Goal: Task Accomplishment & Management: Manage account settings

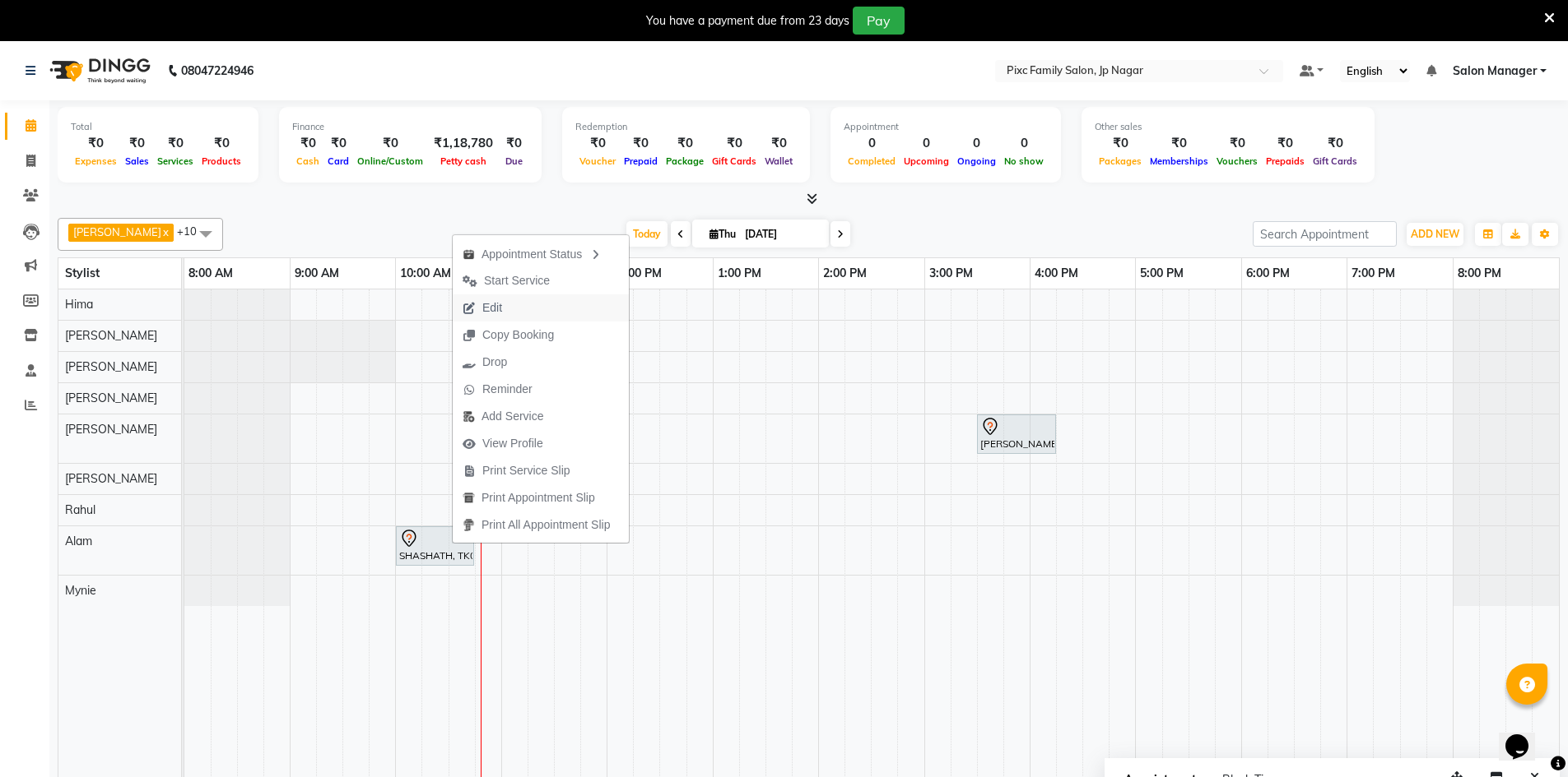
click at [510, 312] on span "Edit" at bounding box center [482, 308] width 59 height 27
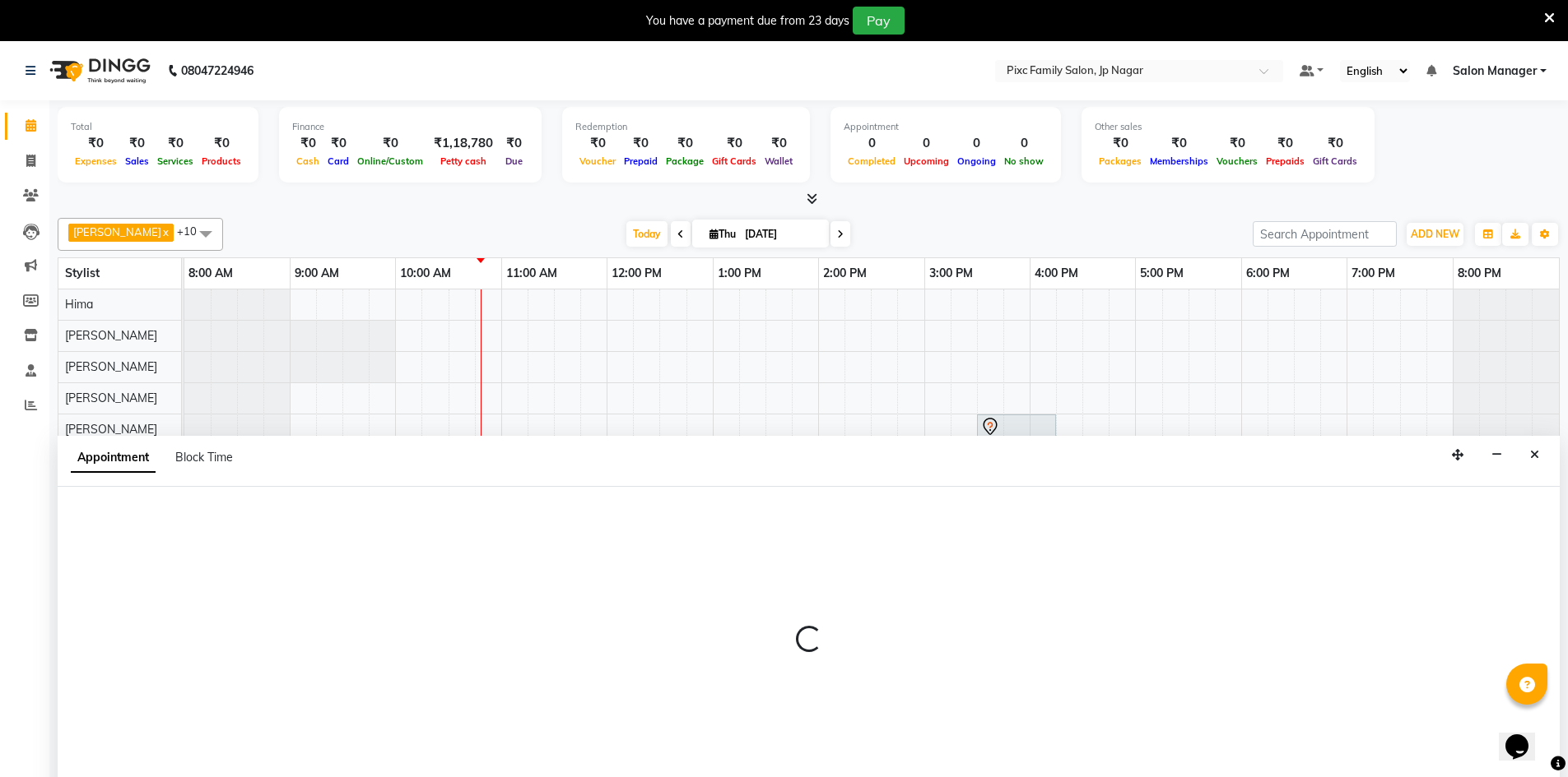
scroll to position [41, 0]
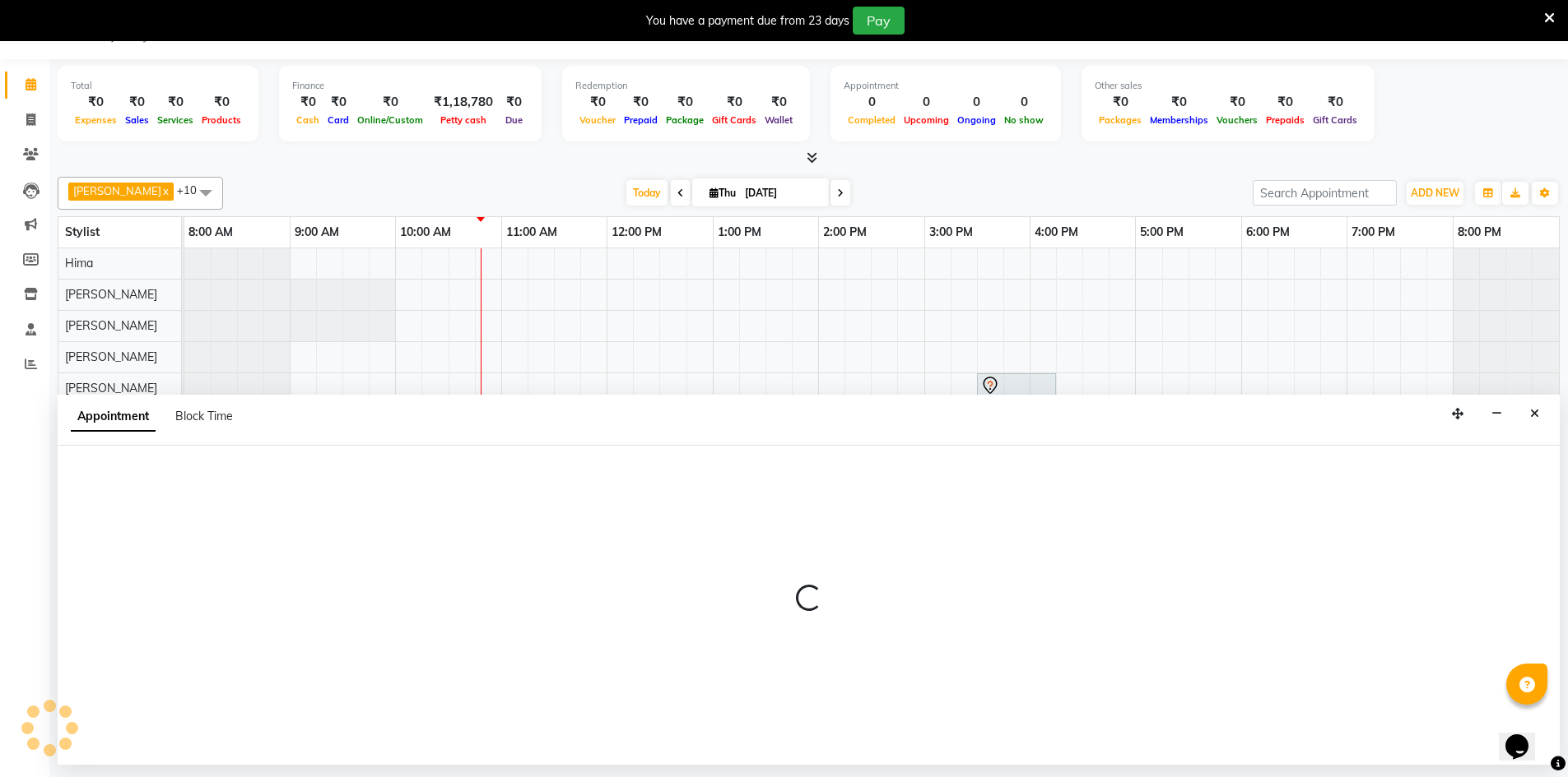
select select "tentative"
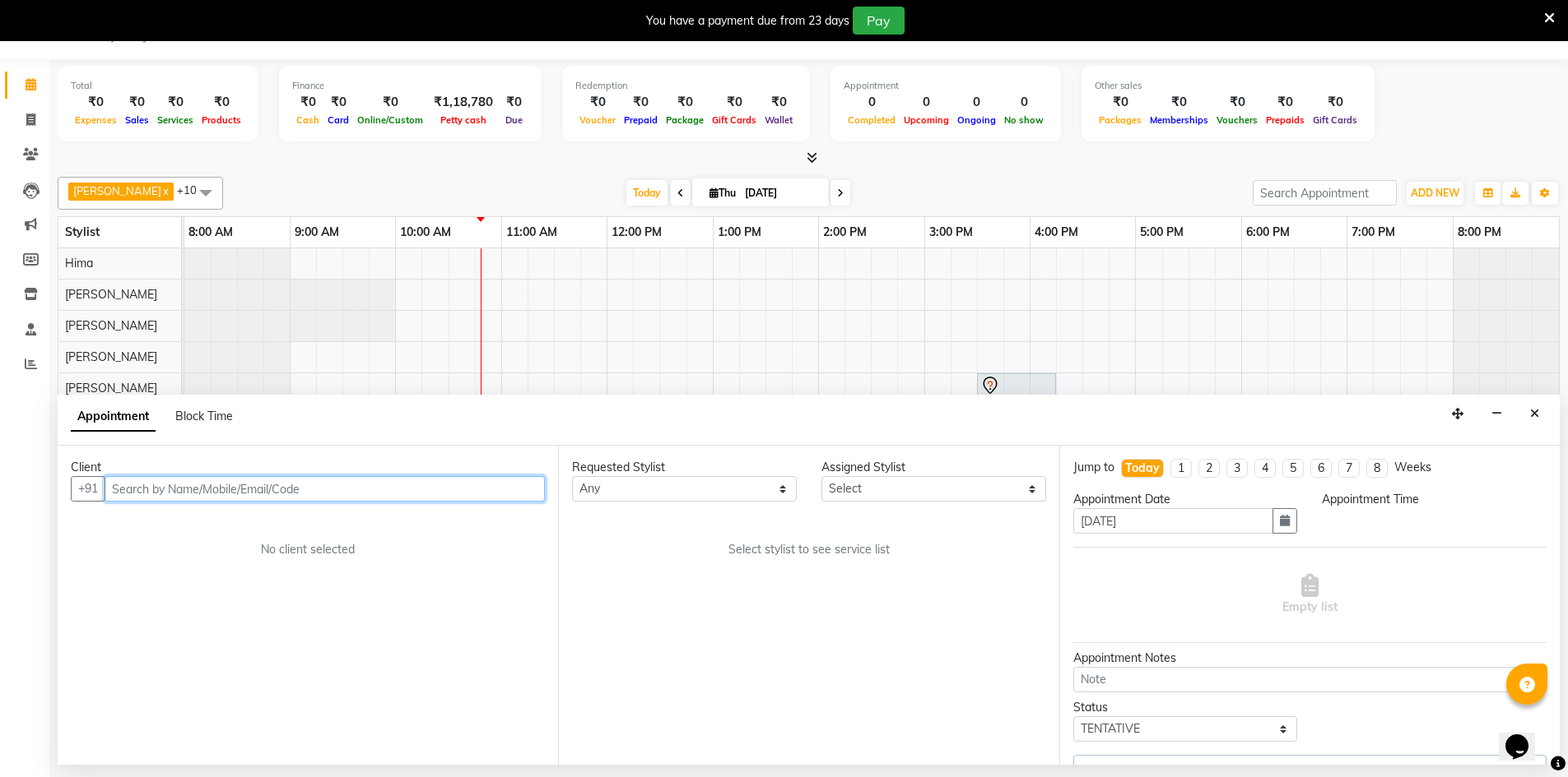
select select "89737"
select select "600"
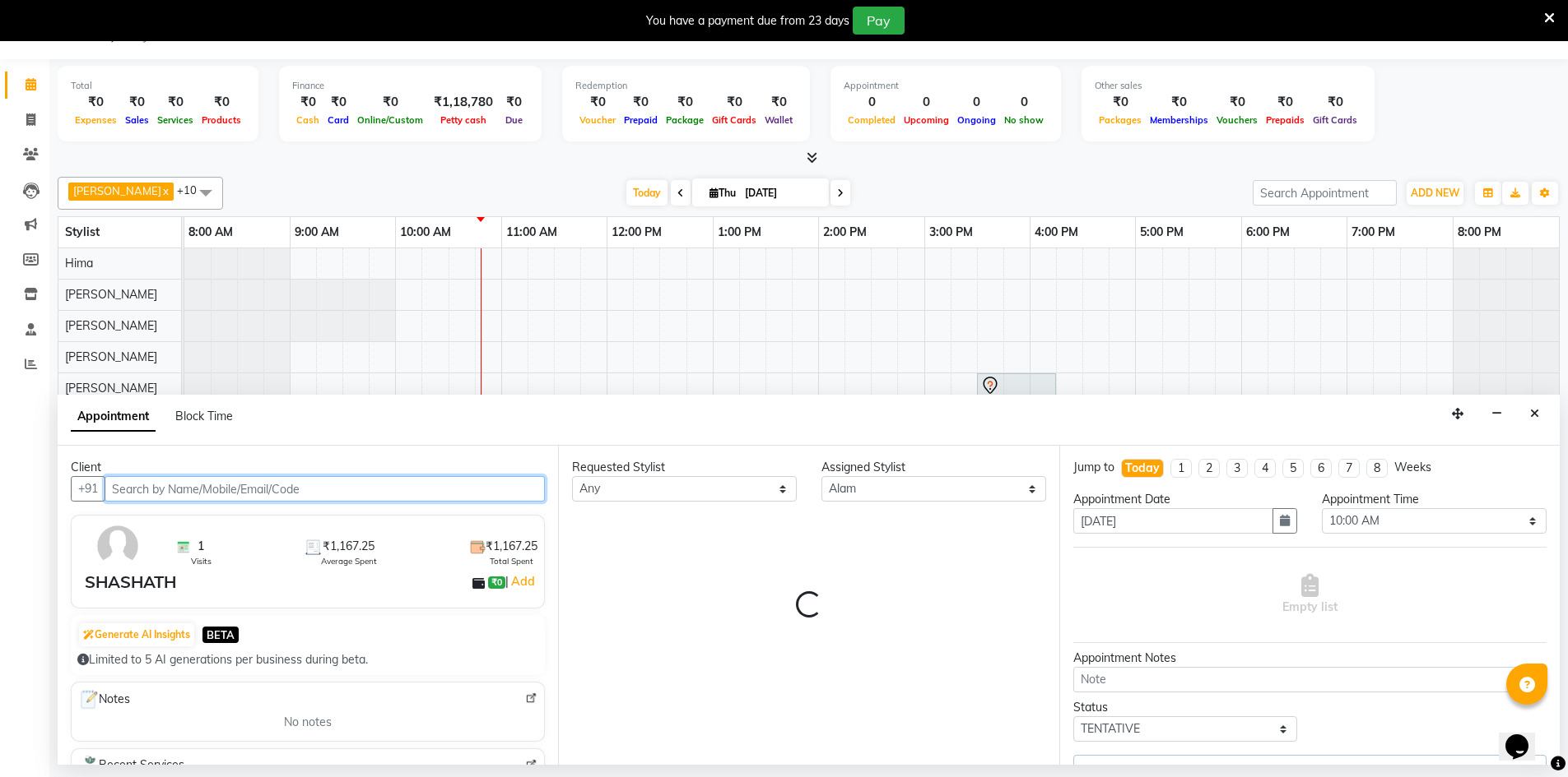
select select "4220"
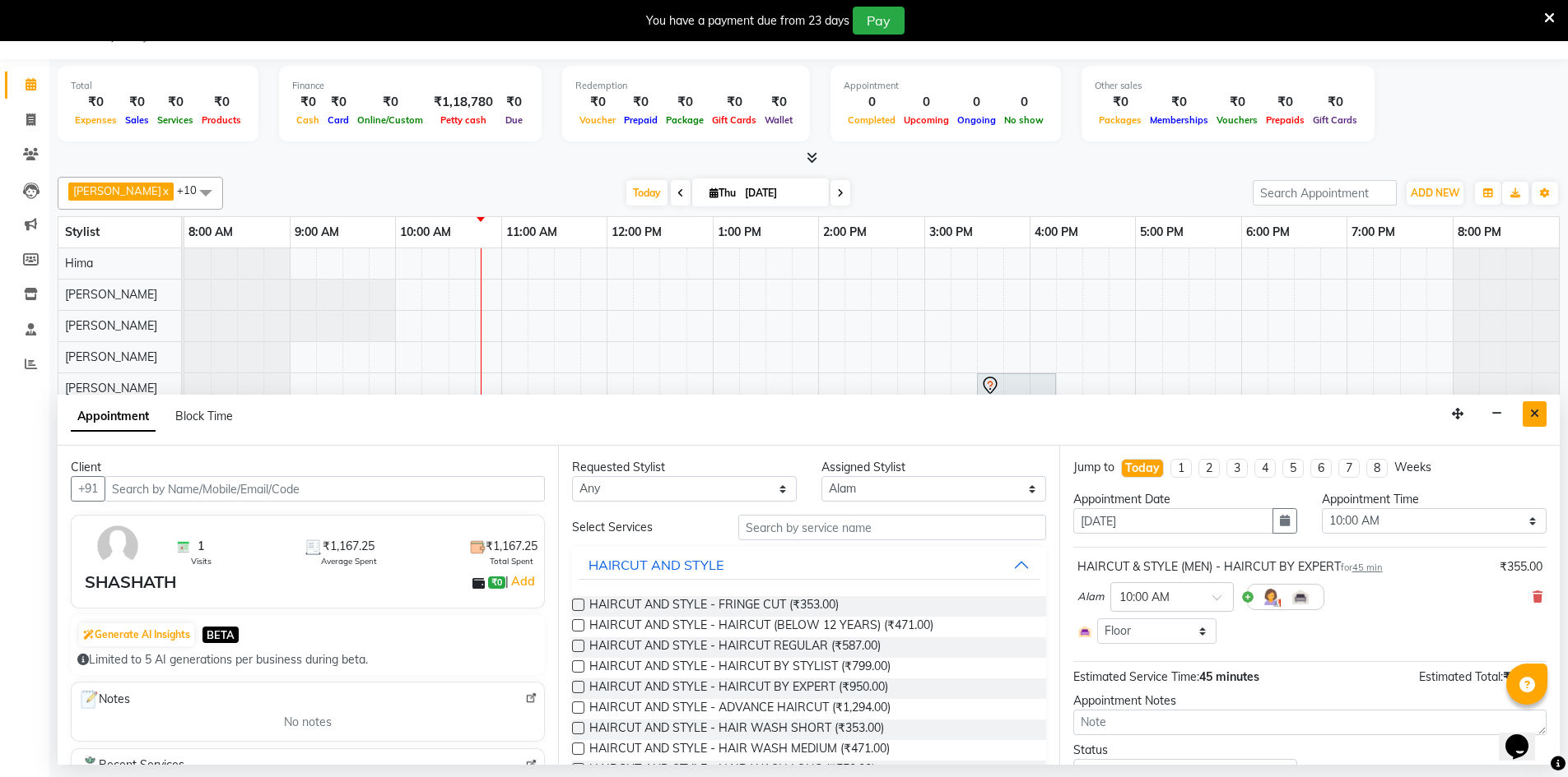
click at [1530, 409] on icon "Close" at bounding box center [1534, 414] width 9 height 11
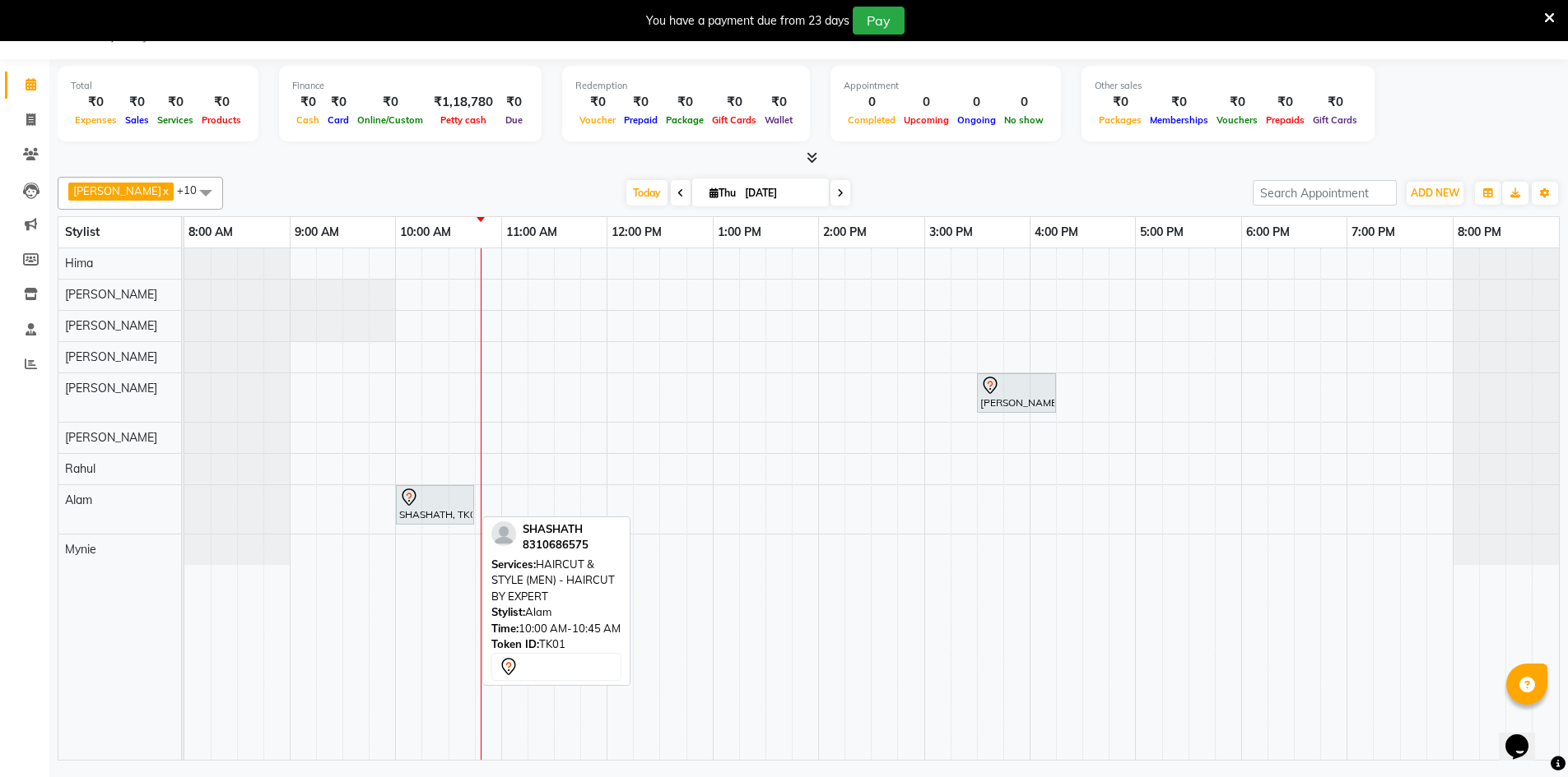
click at [430, 510] on div "SHASHATH, TK01, 10:00 AM-10:45 AM, HAIRCUT & STYLE (MEN) - HAIRCUT BY EXPERT" at bounding box center [435, 505] width 75 height 35
select select "7"
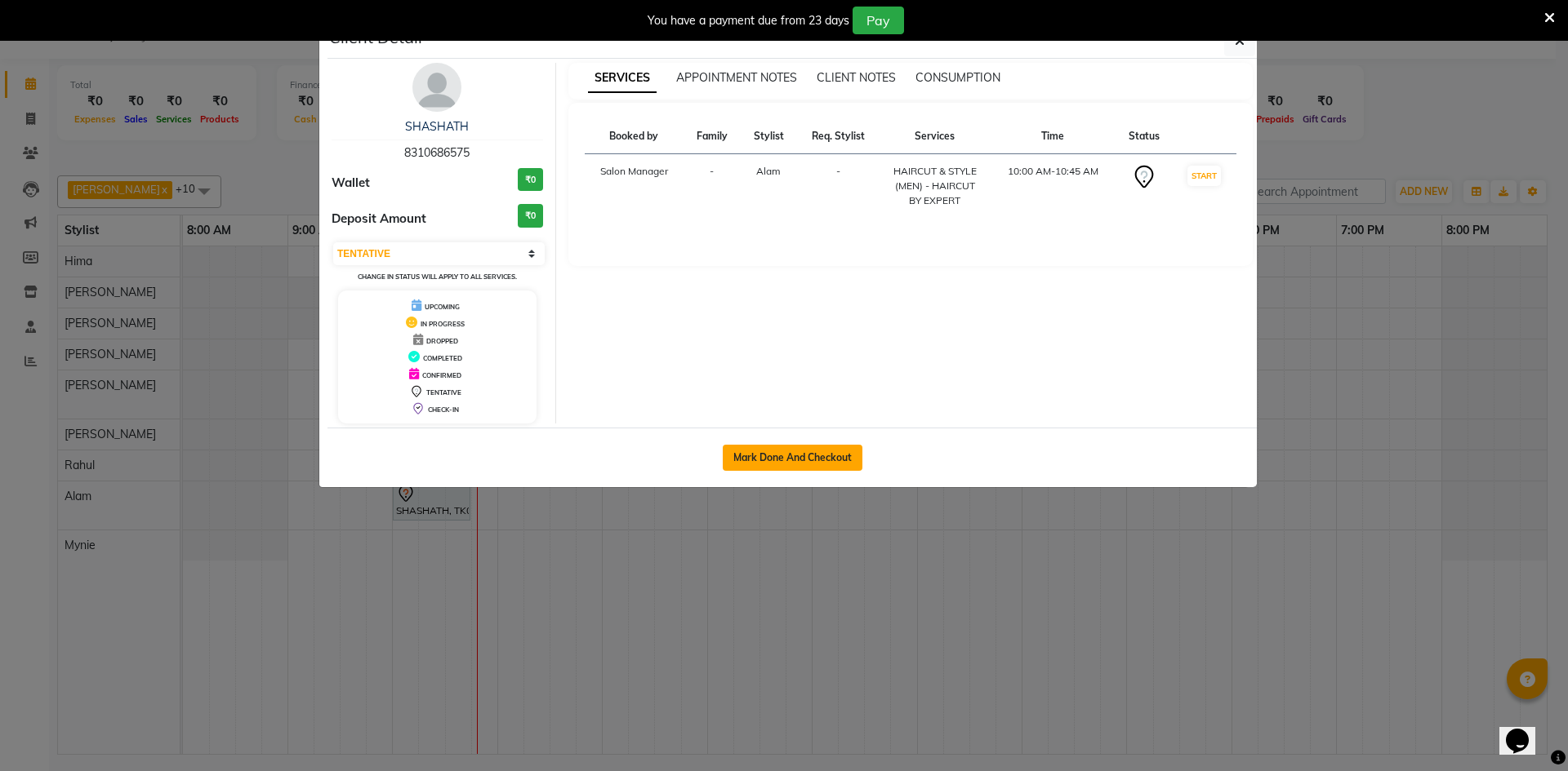
click at [827, 467] on button "Mark Done And Checkout" at bounding box center [793, 458] width 140 height 26
select select "service"
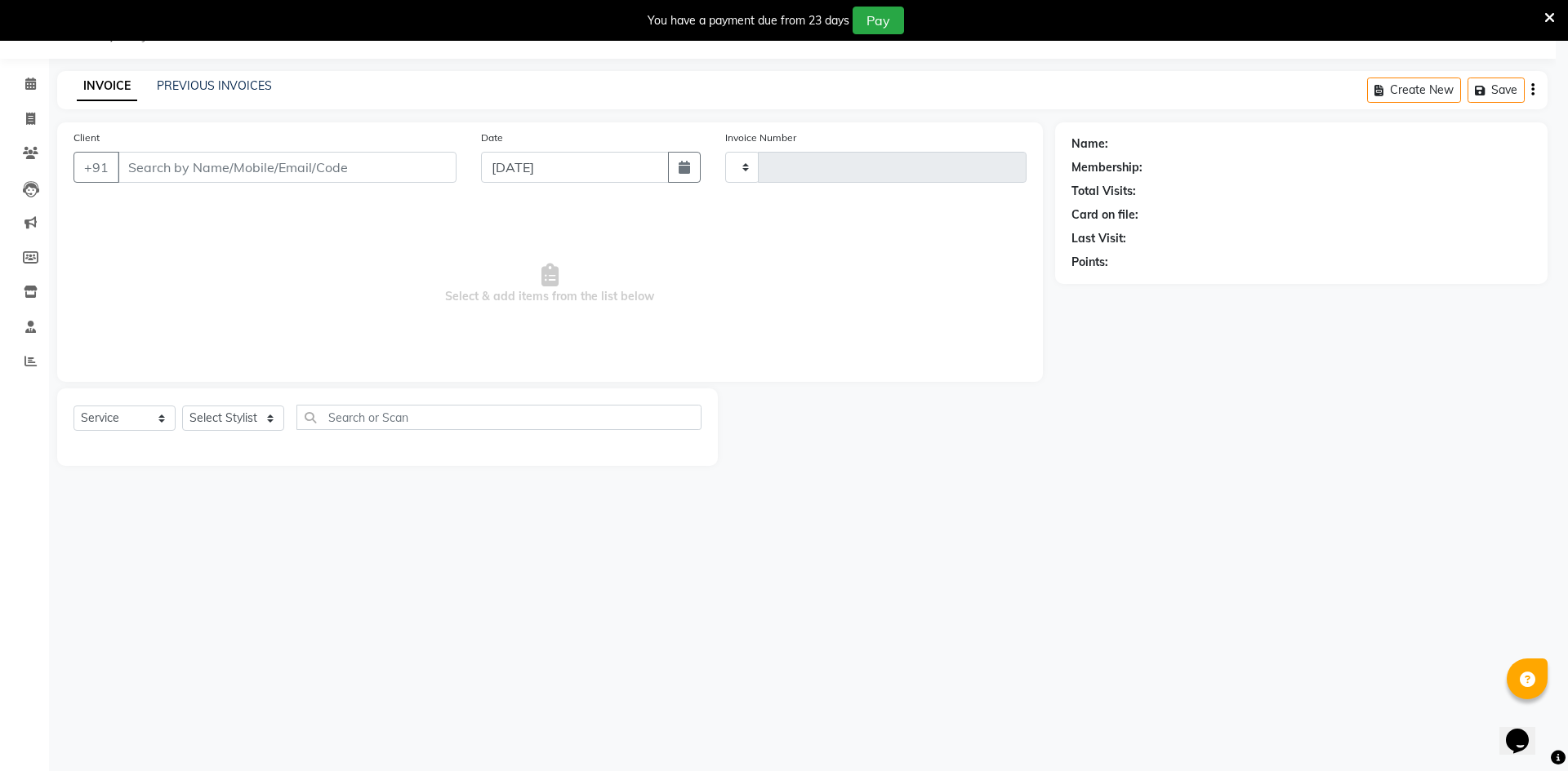
type input "0539"
select select "8432"
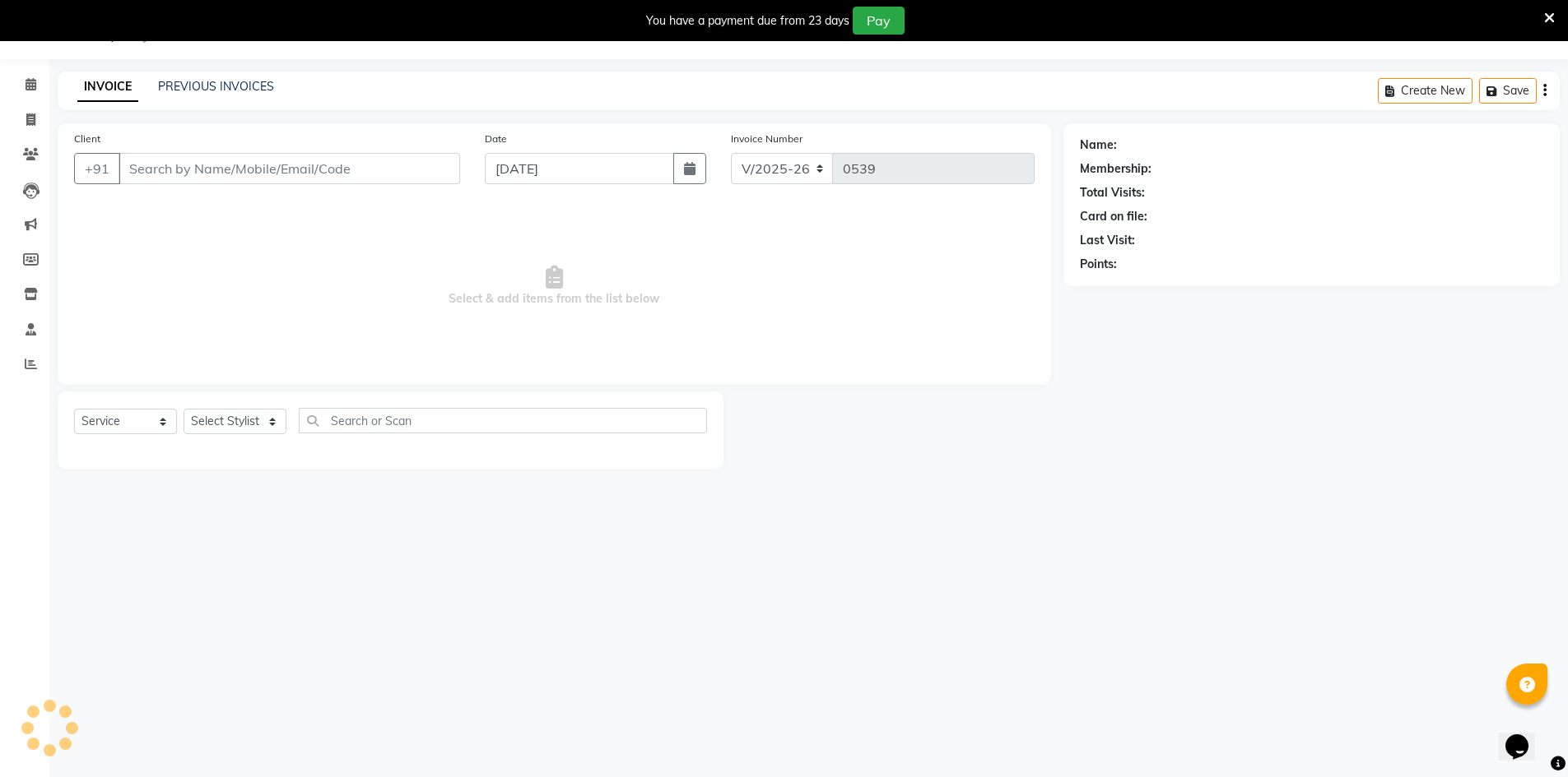
type input "8310686575"
select select "89737"
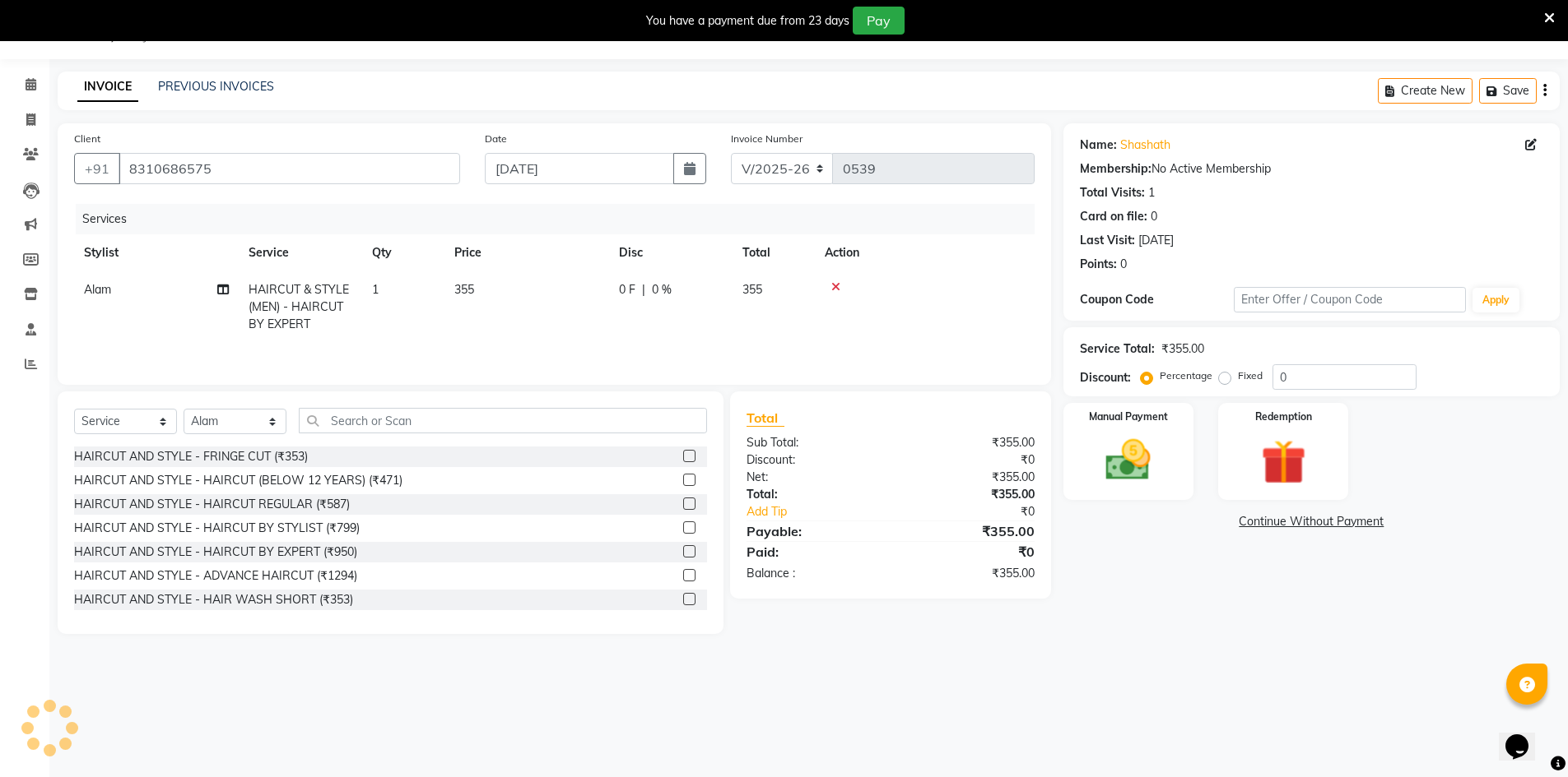
click at [630, 289] on span "0 F" at bounding box center [627, 290] width 17 height 17
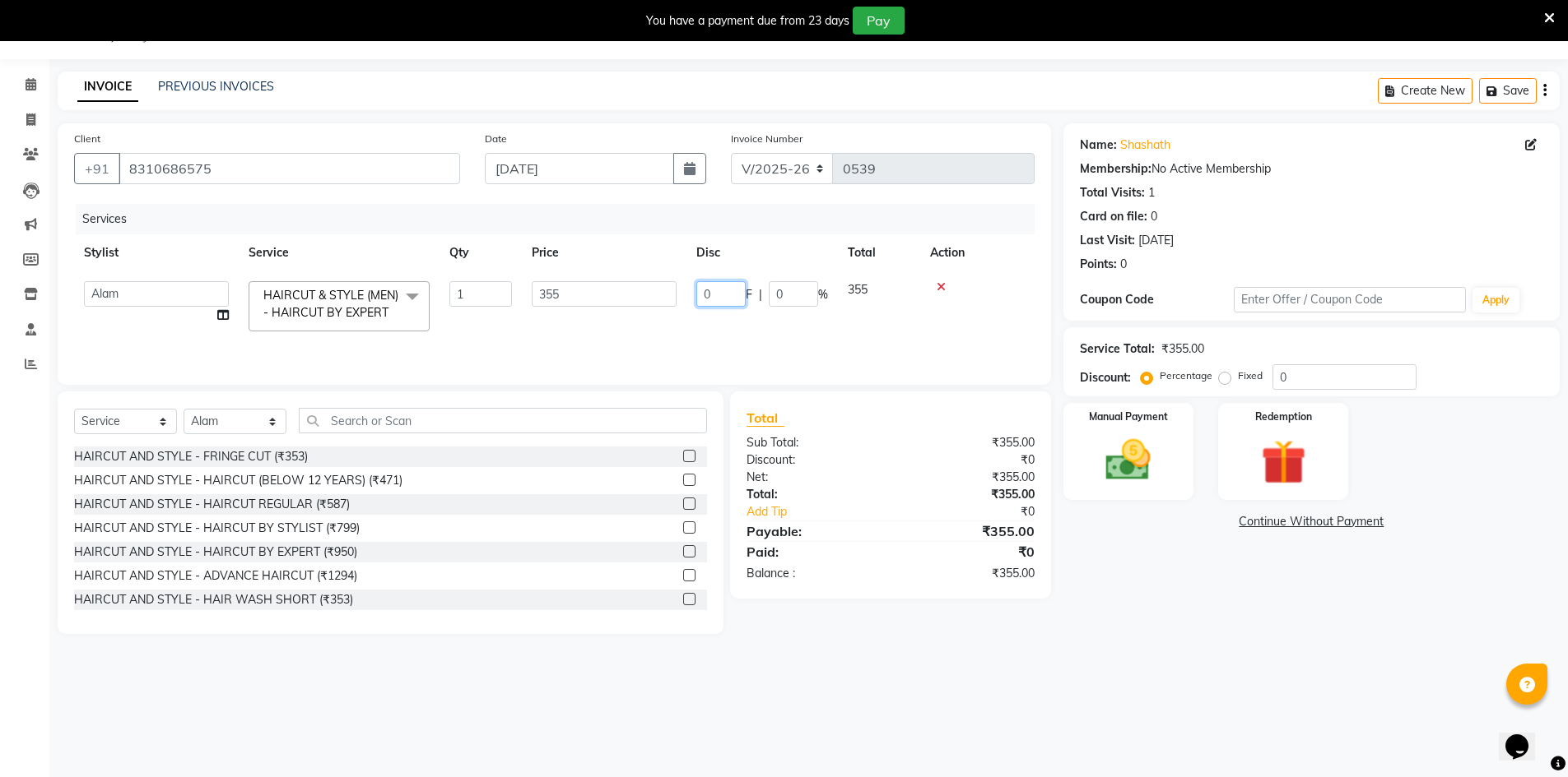
drag, startPoint x: 729, startPoint y: 299, endPoint x: 684, endPoint y: 305, distance: 45.4
click at [684, 305] on tr "[PERSON_NAME] [PERSON_NAME] [PERSON_NAME] [PERSON_NAME] [PERSON_NAME] Salon Man…" at bounding box center [554, 306] width 961 height 69
type input "156"
click at [695, 317] on td "156 F | 0 %" at bounding box center [761, 306] width 151 height 69
click at [1110, 438] on img at bounding box center [1128, 460] width 76 height 53
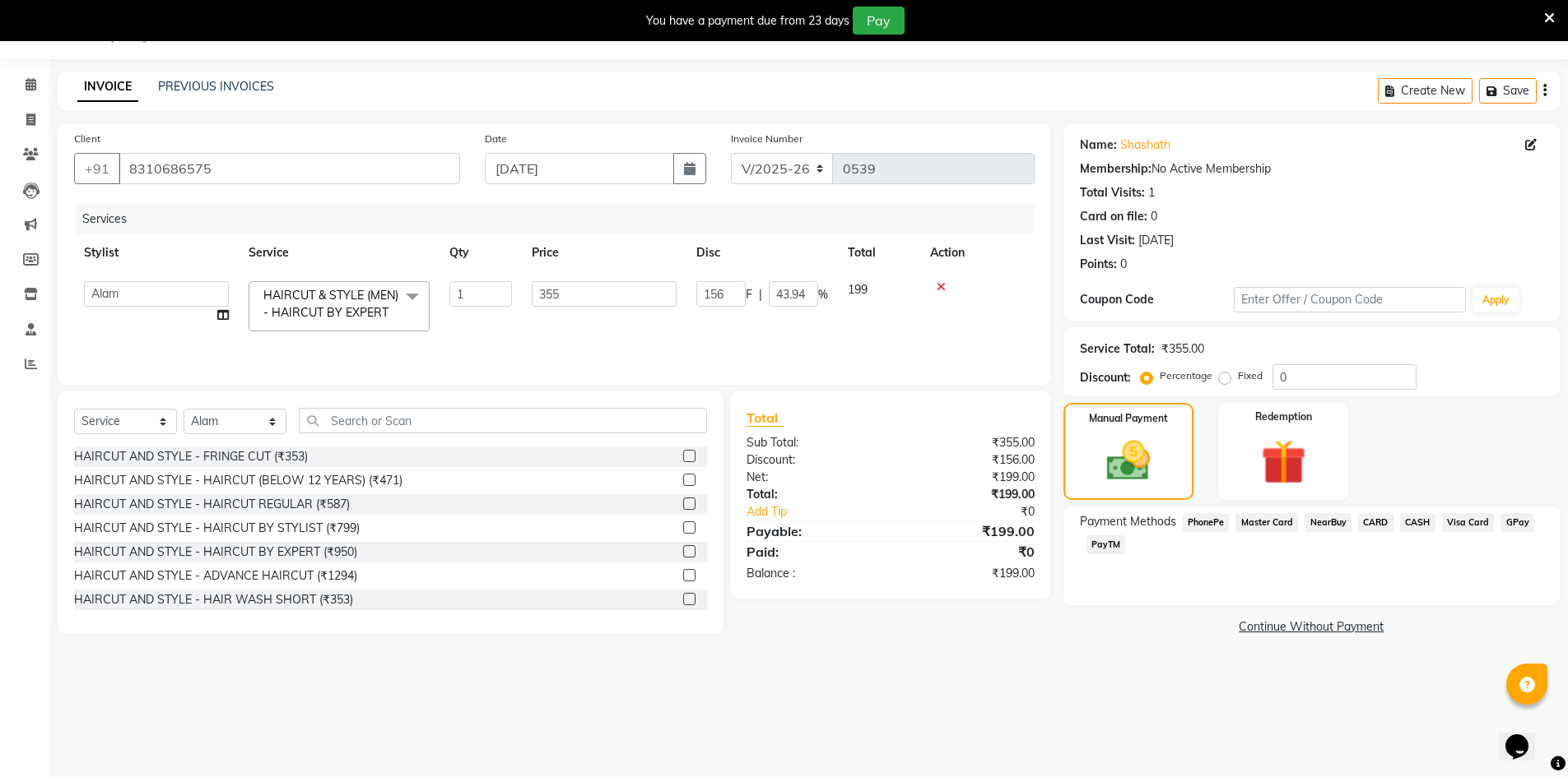
click at [1192, 516] on span "PhonePe" at bounding box center [1206, 523] width 47 height 19
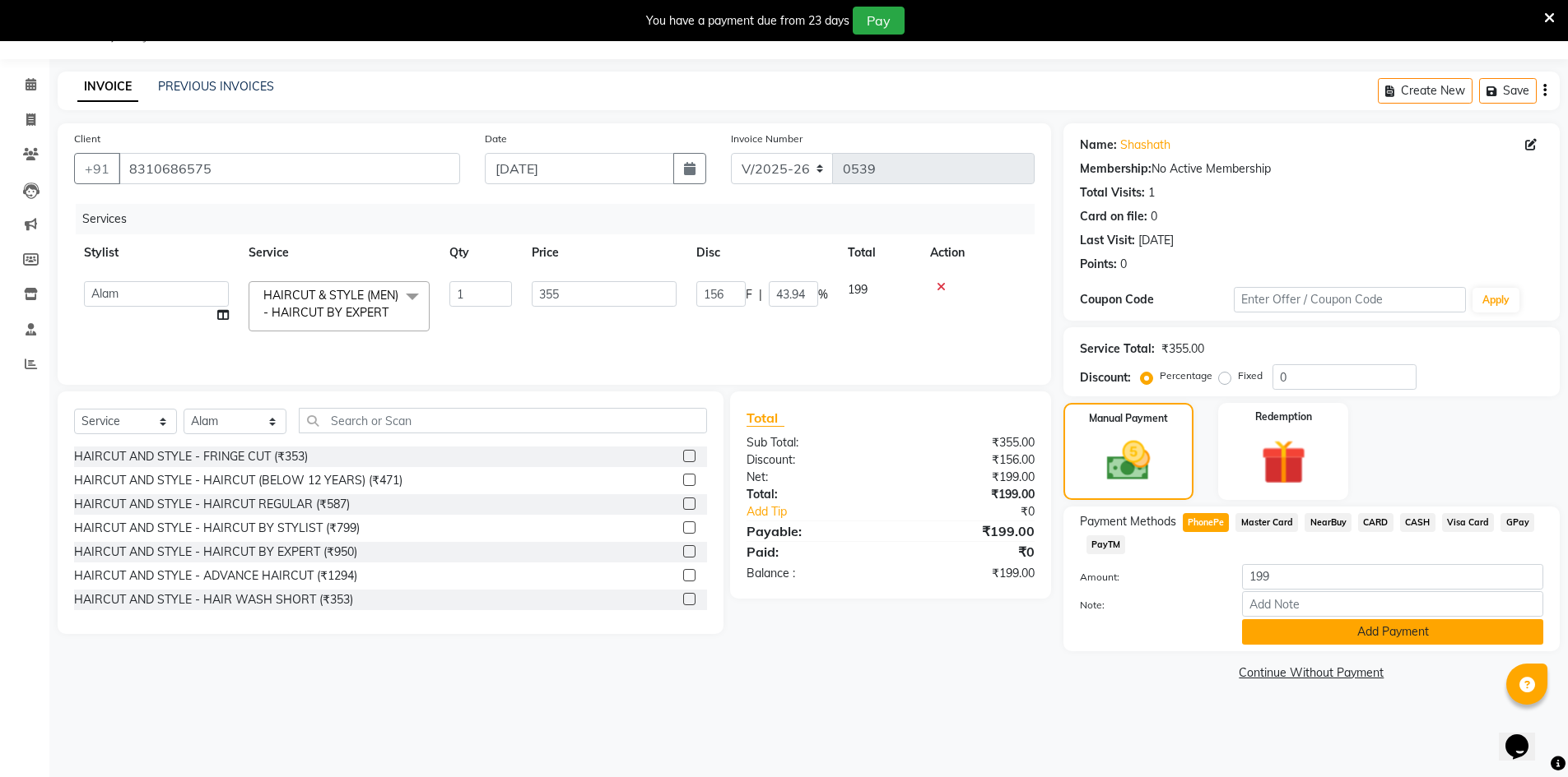
click at [1367, 636] on button "Add Payment" at bounding box center [1392, 632] width 301 height 25
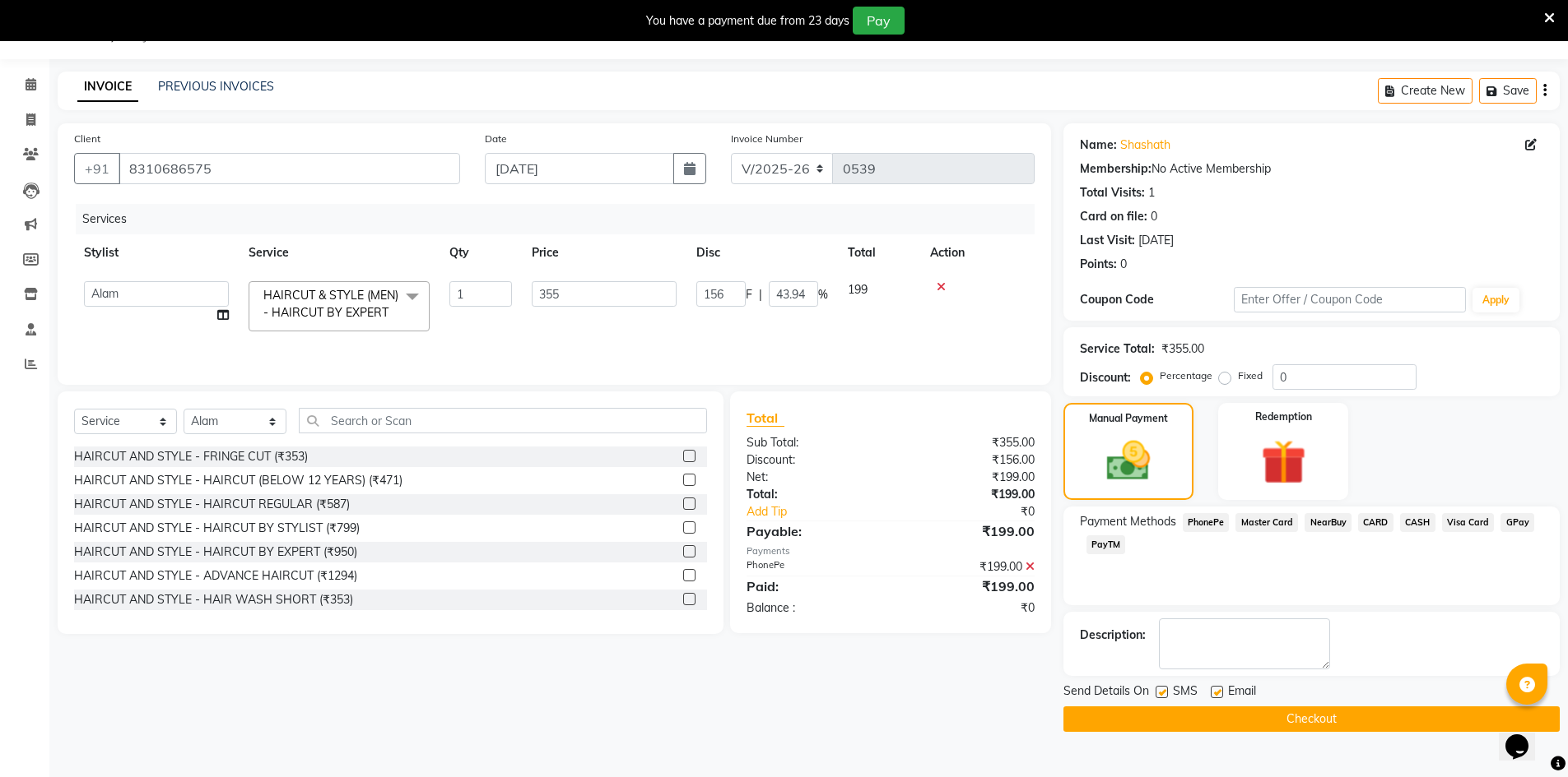
click at [1324, 720] on button "Checkout" at bounding box center [1311, 719] width 496 height 25
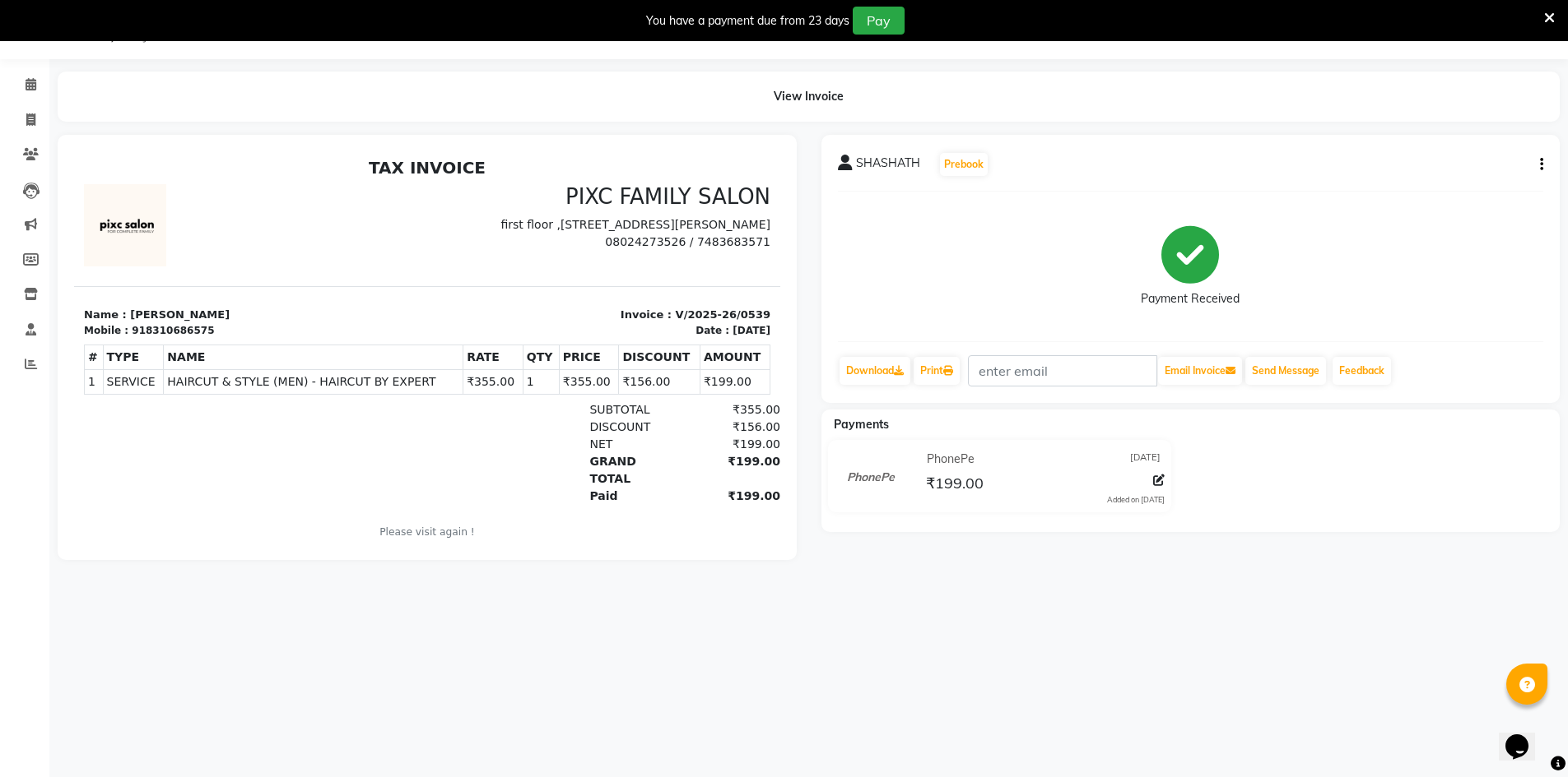
click at [29, 69] on li "Calendar" at bounding box center [24, 85] width 50 height 36
click at [32, 83] on icon at bounding box center [30, 84] width 10 height 12
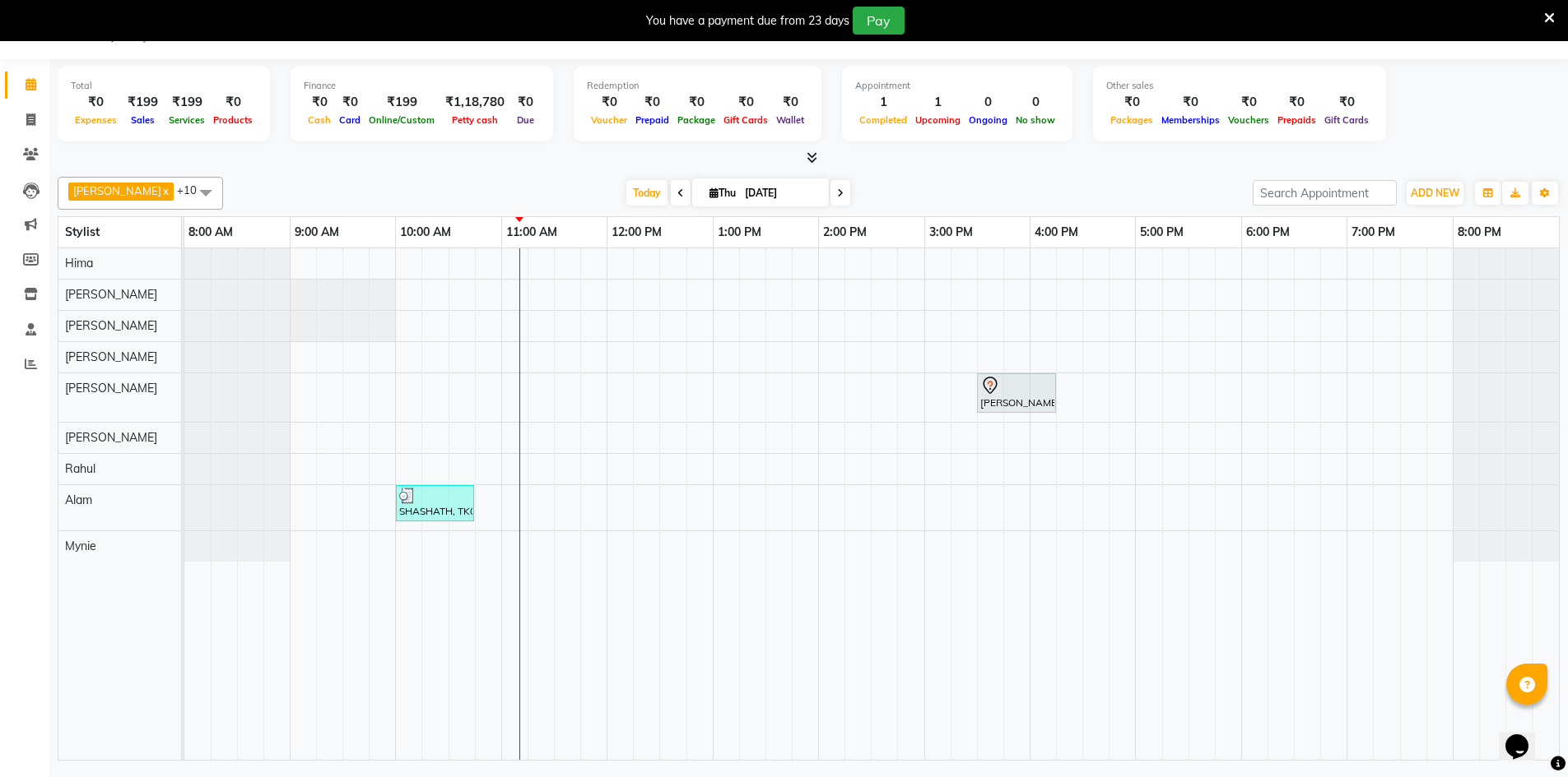
click at [607, 396] on div "[PERSON_NAME], TK02, 03:30 PM-04:15 PM, HAIRCUT & STYLE (MEN) - HAIRCUT BY EXPE…" at bounding box center [871, 504] width 1375 height 511
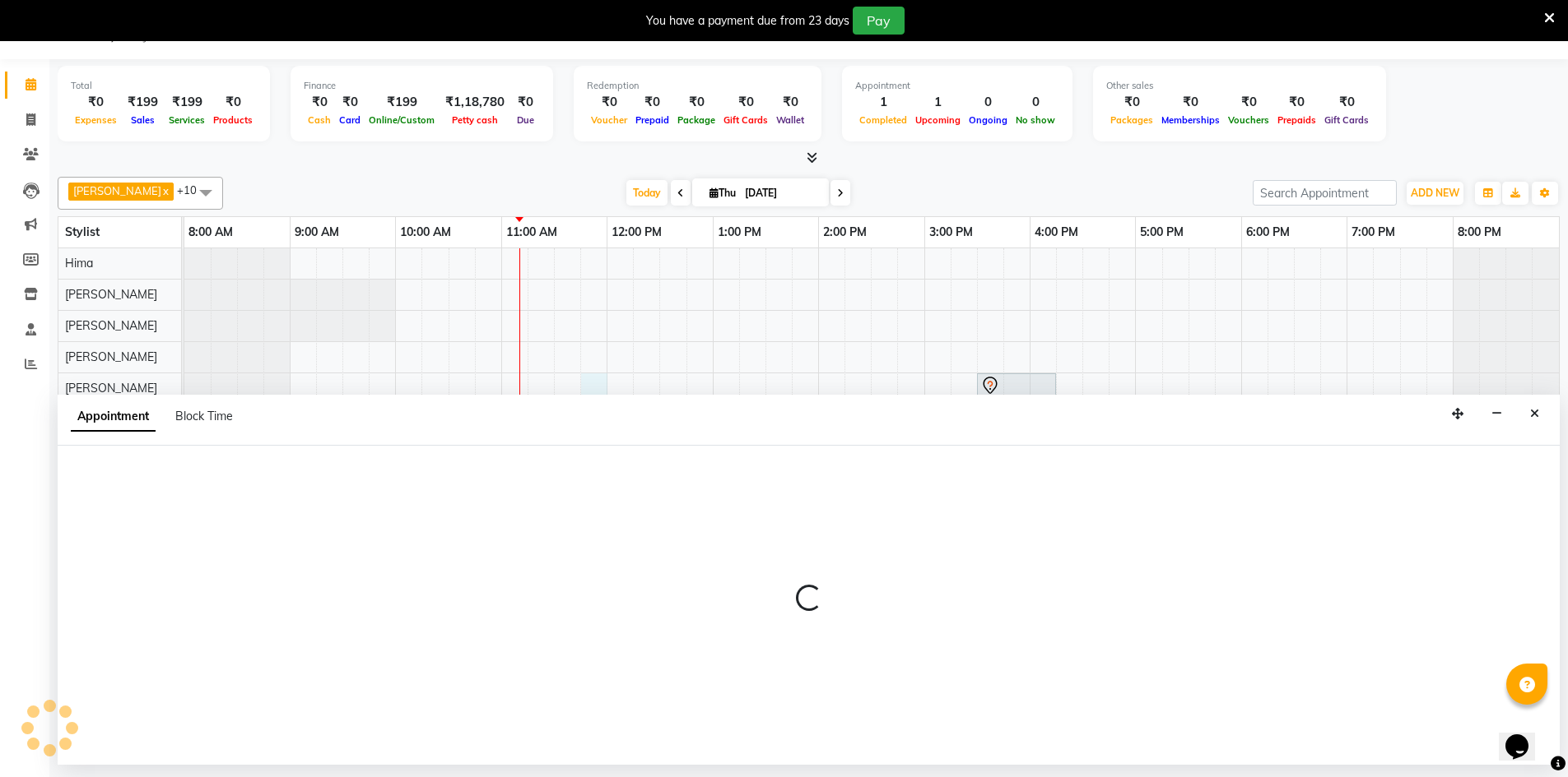
select select "83813"
select select "705"
select select "tentative"
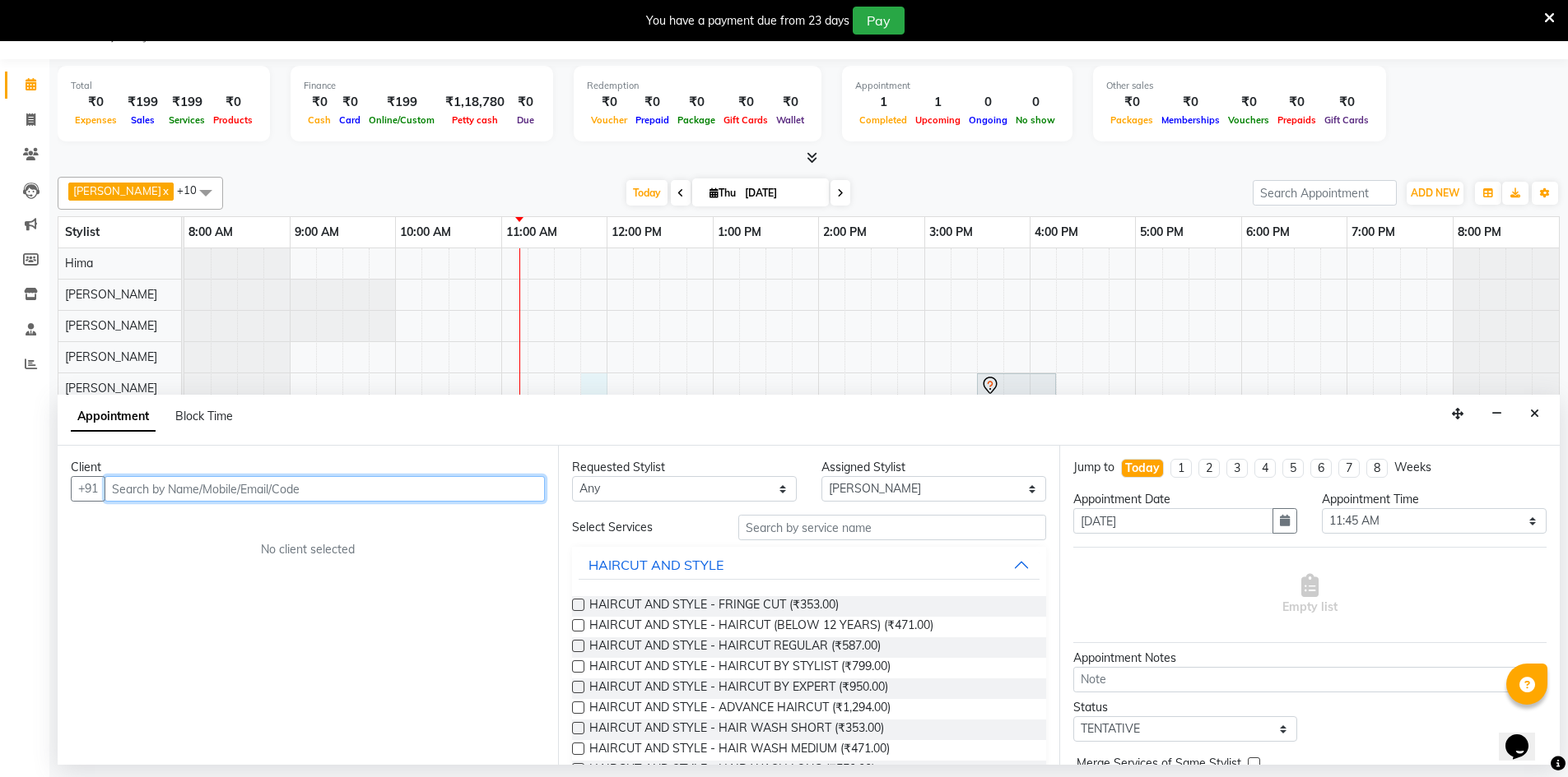
click at [231, 490] on input "text" at bounding box center [324, 488] width 440 height 25
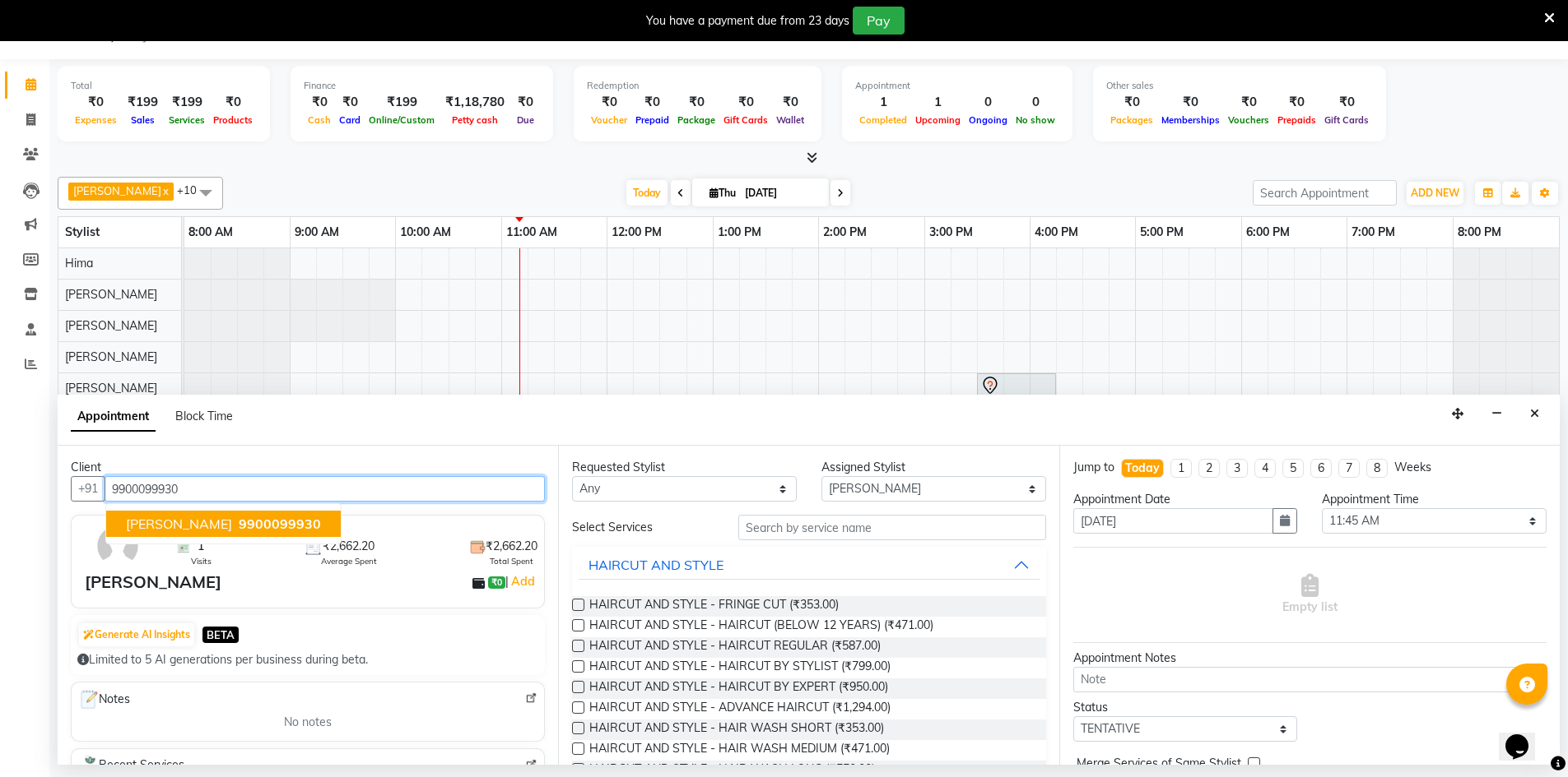
click at [191, 526] on span "[PERSON_NAME]" at bounding box center [178, 525] width 106 height 17
type input "9900099930"
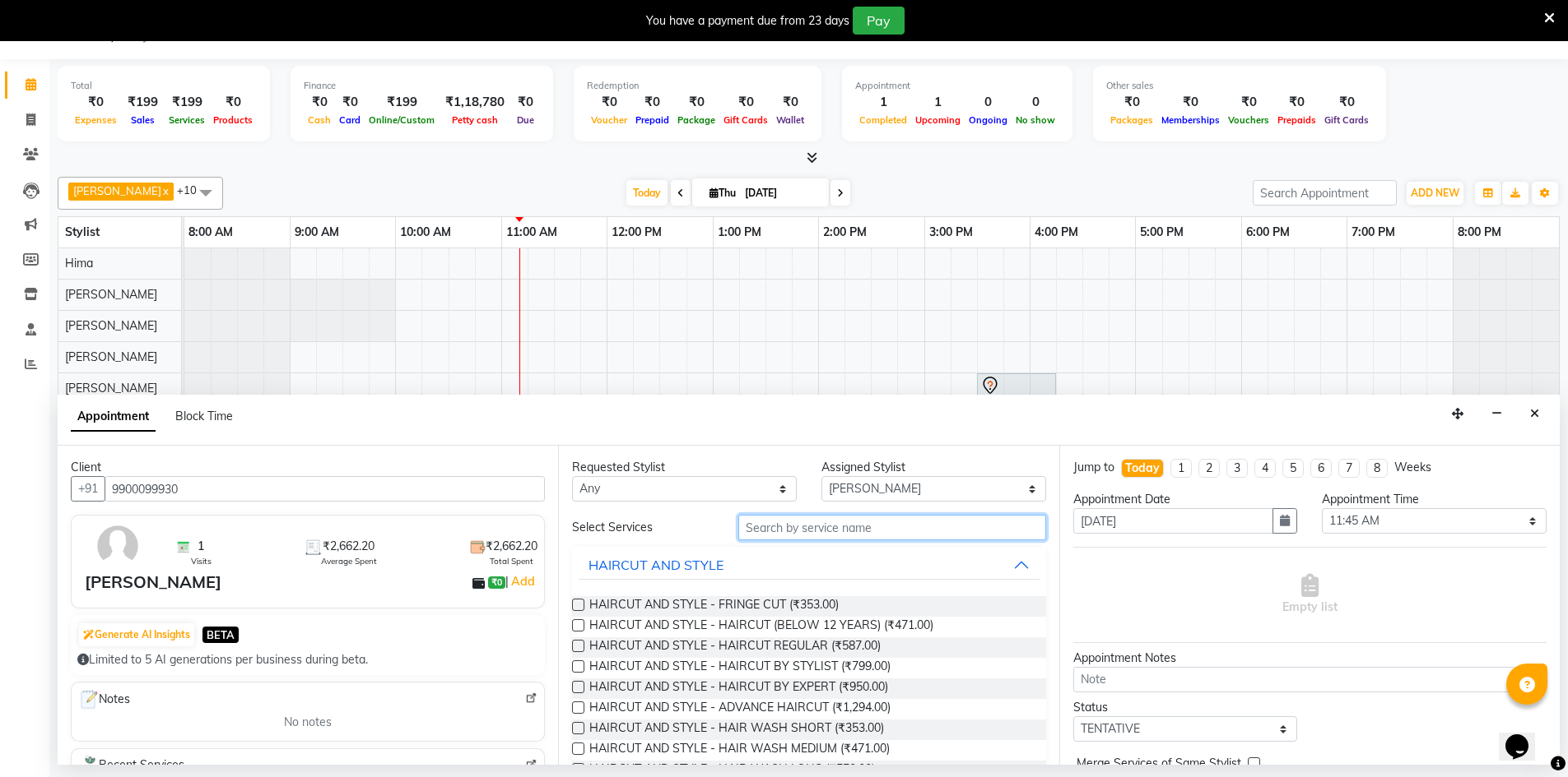
click at [792, 529] on input "text" at bounding box center [892, 527] width 308 height 25
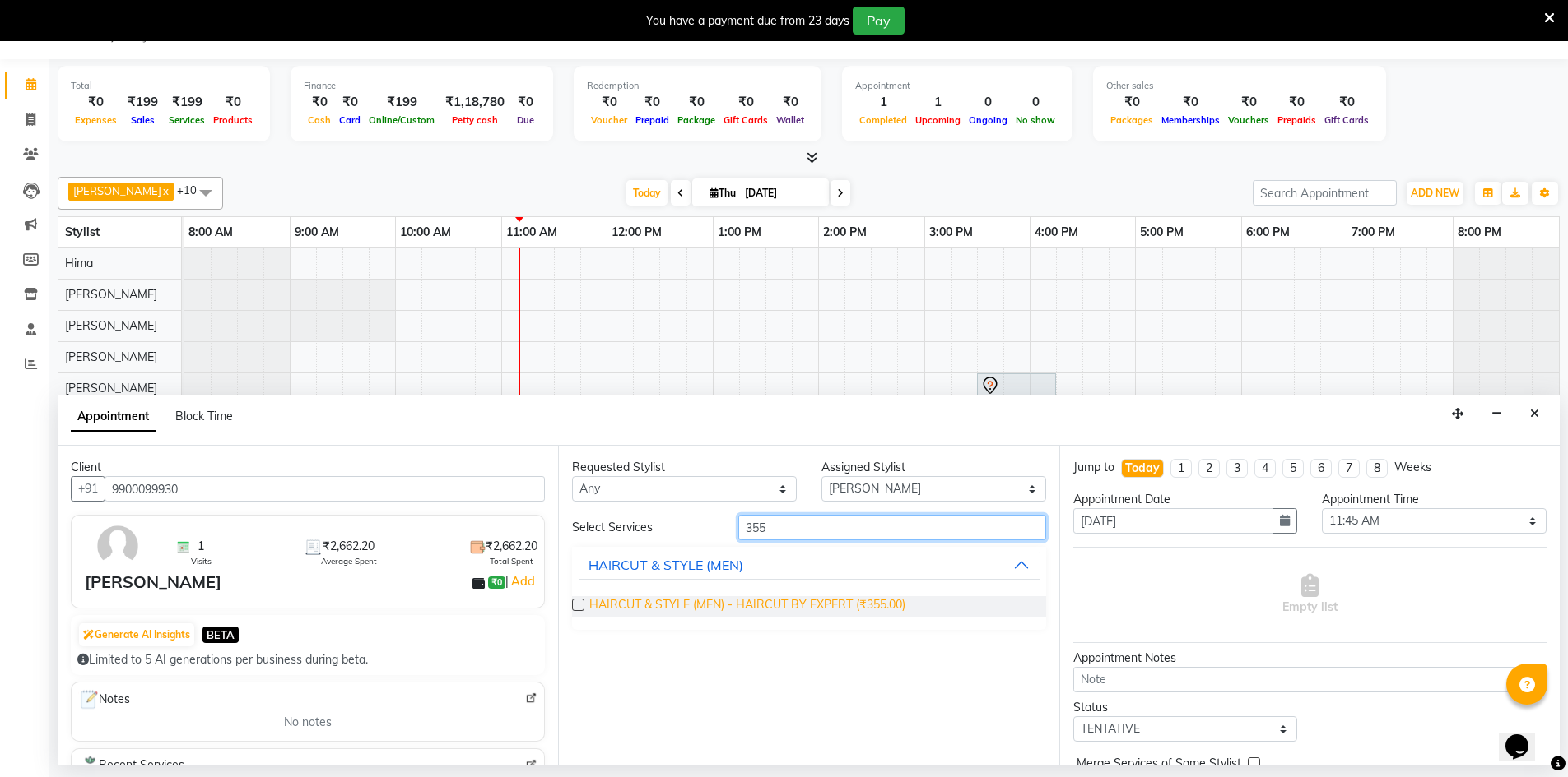
type input "355"
click at [834, 600] on span "HAIRCUT & STYLE (MEN) - HAIRCUT BY EXPERT (₹355.00)" at bounding box center [747, 606] width 316 height 21
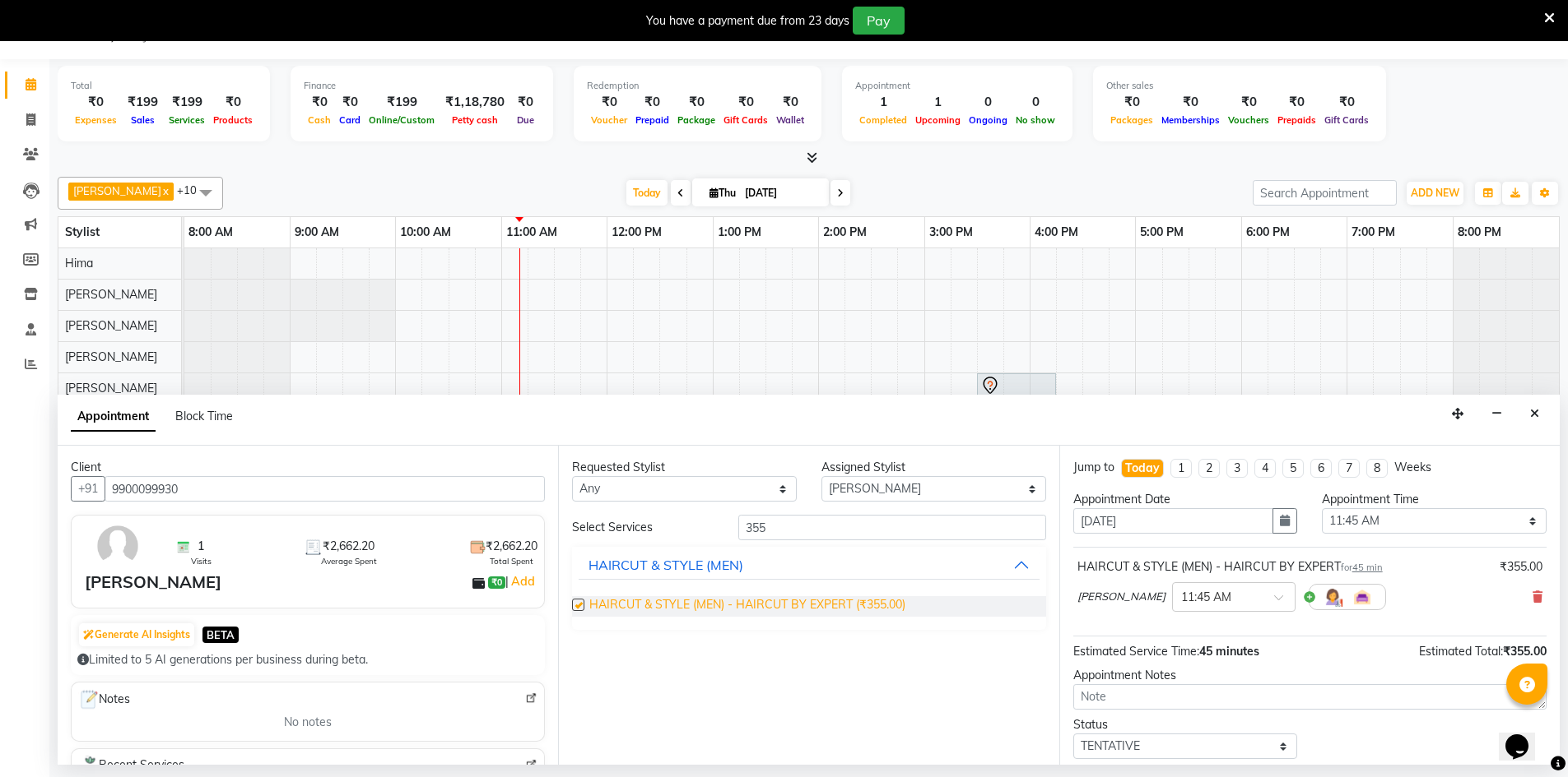
checkbox input "false"
click at [1222, 598] on div "× 11:45 AM" at bounding box center [1233, 598] width 123 height 30
click at [1181, 679] on div "12:15 PM" at bounding box center [1234, 688] width 122 height 30
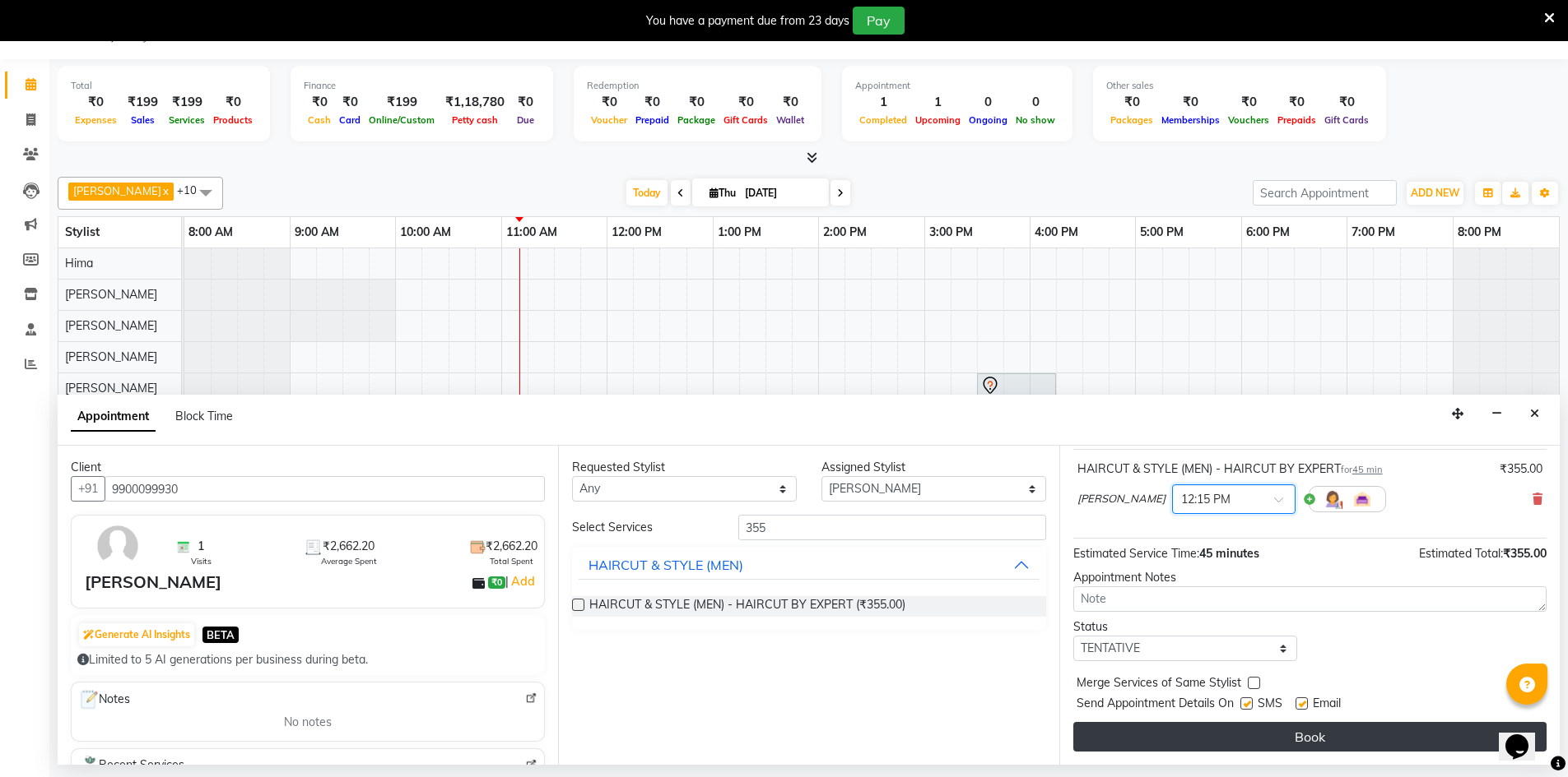
click at [1186, 739] on button "Book" at bounding box center [1310, 738] width 473 height 30
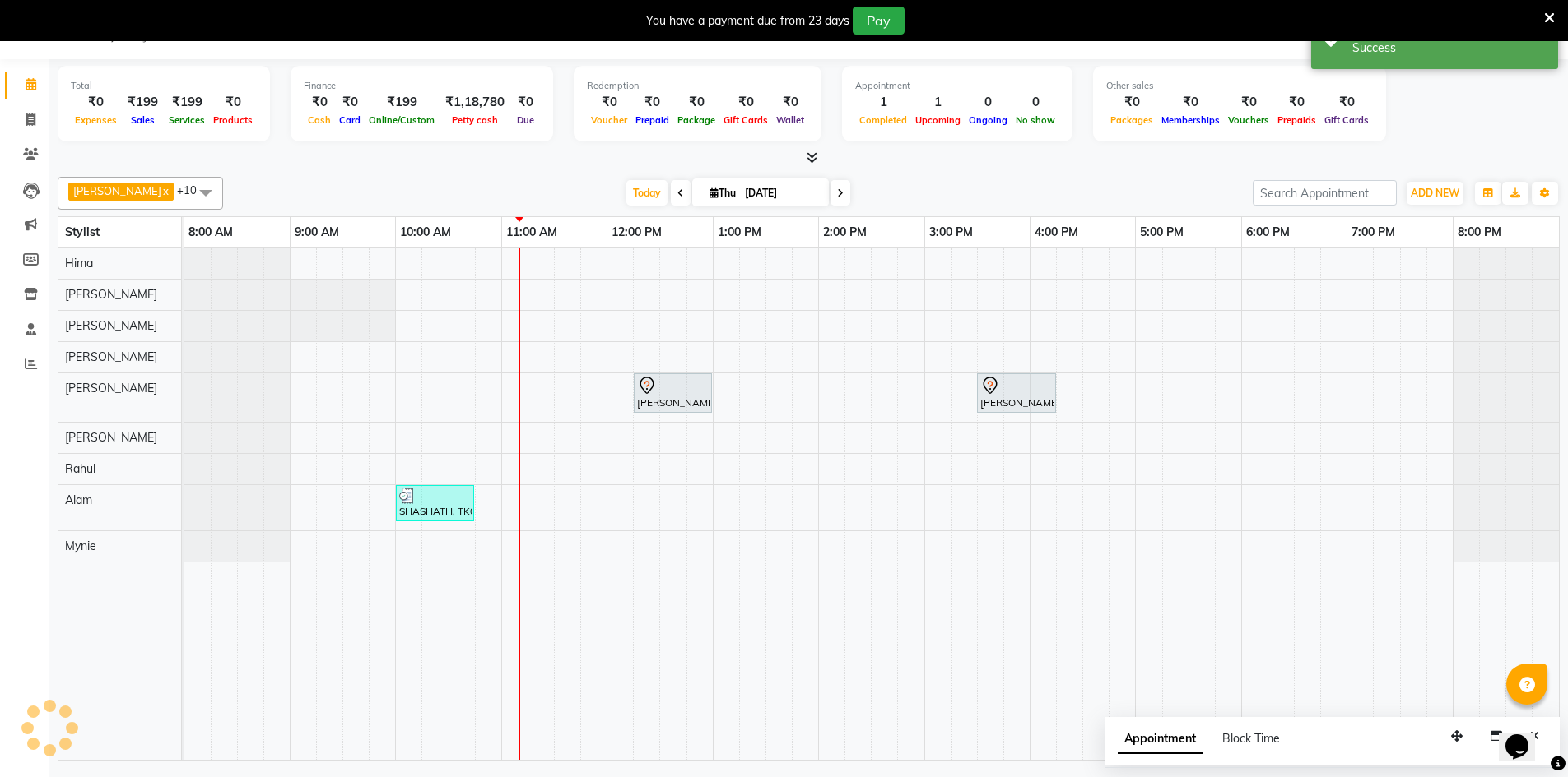
scroll to position [0, 0]
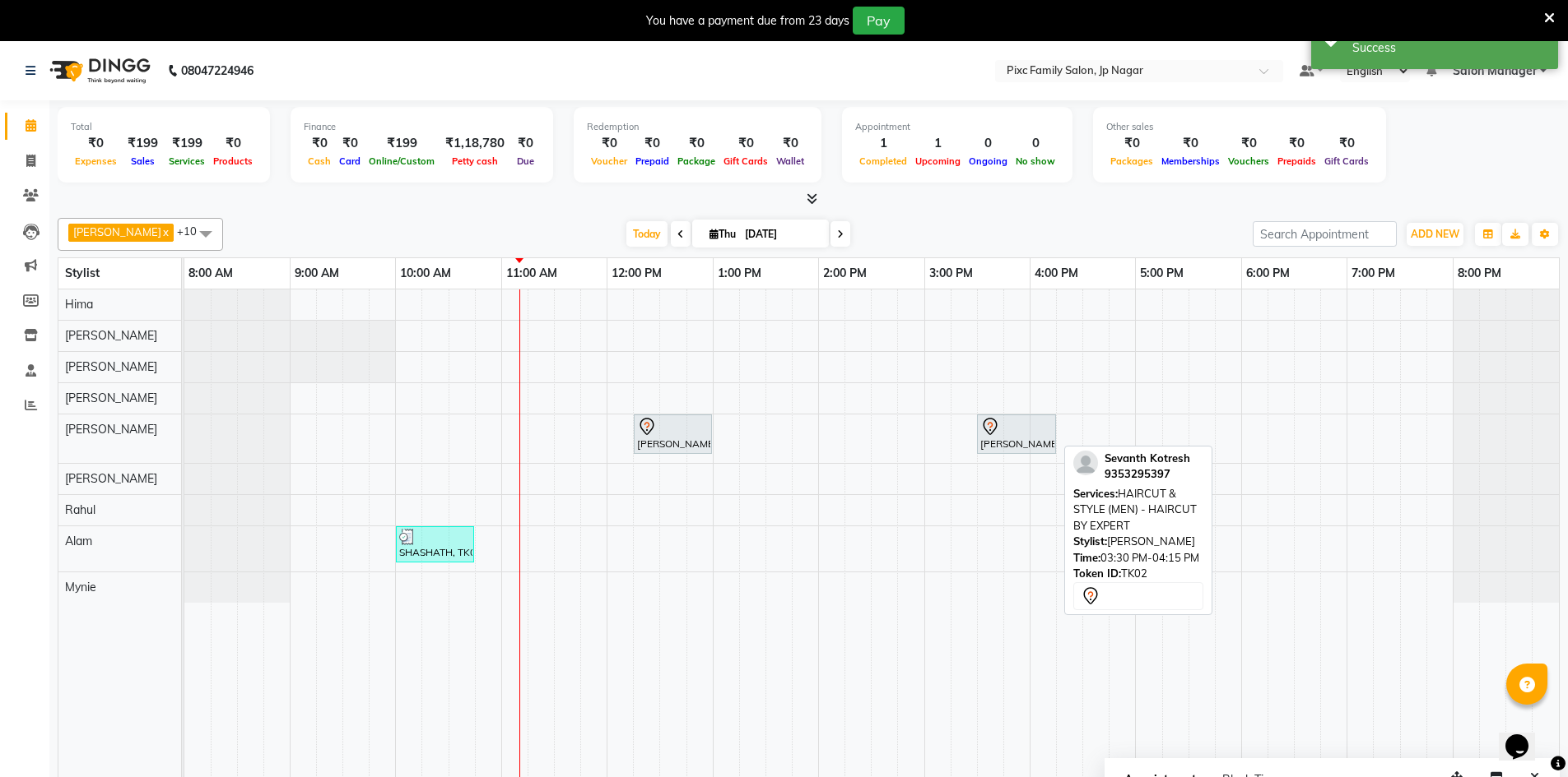
click at [1022, 434] on div at bounding box center [1016, 426] width 72 height 20
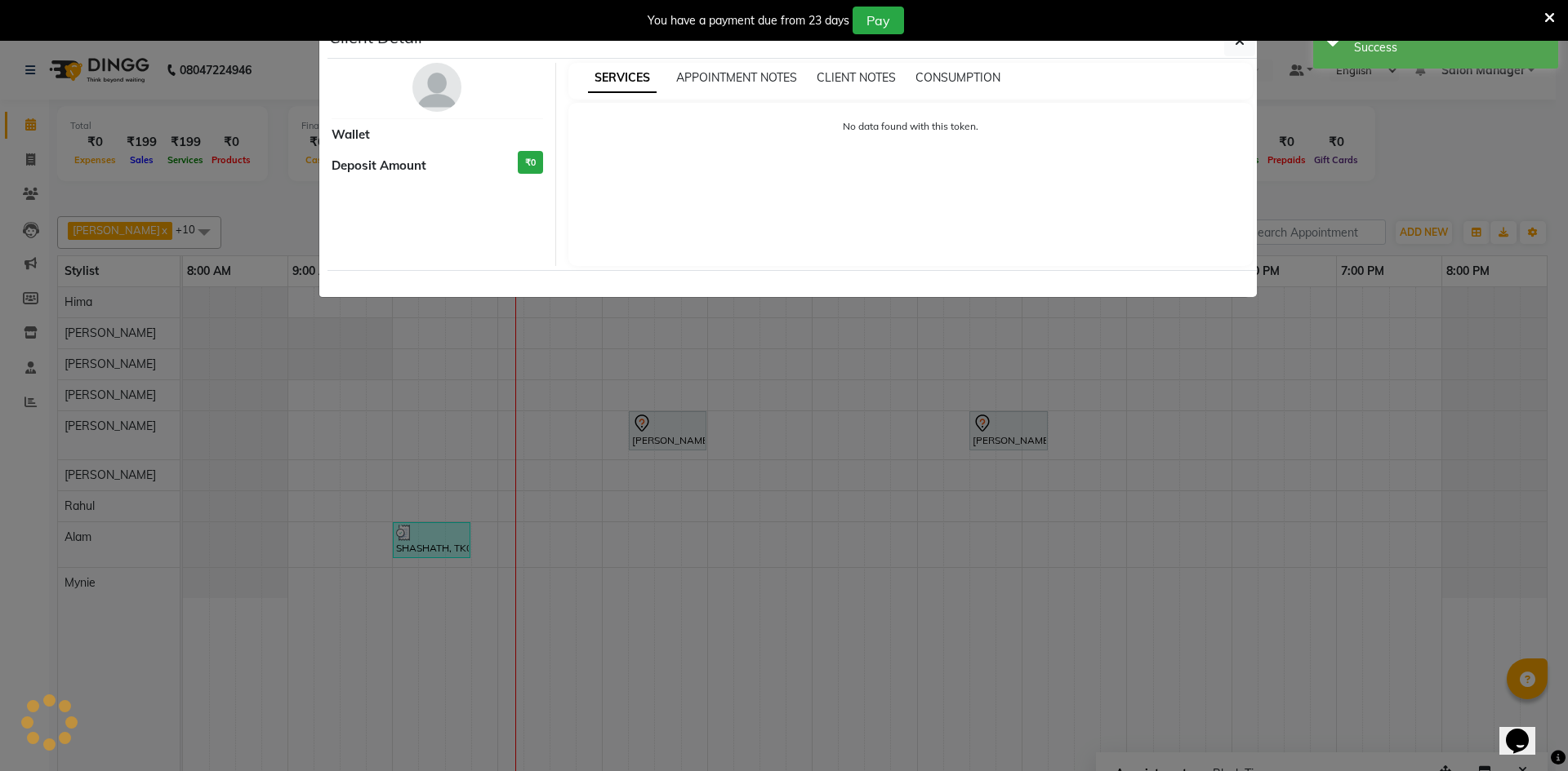
select select "7"
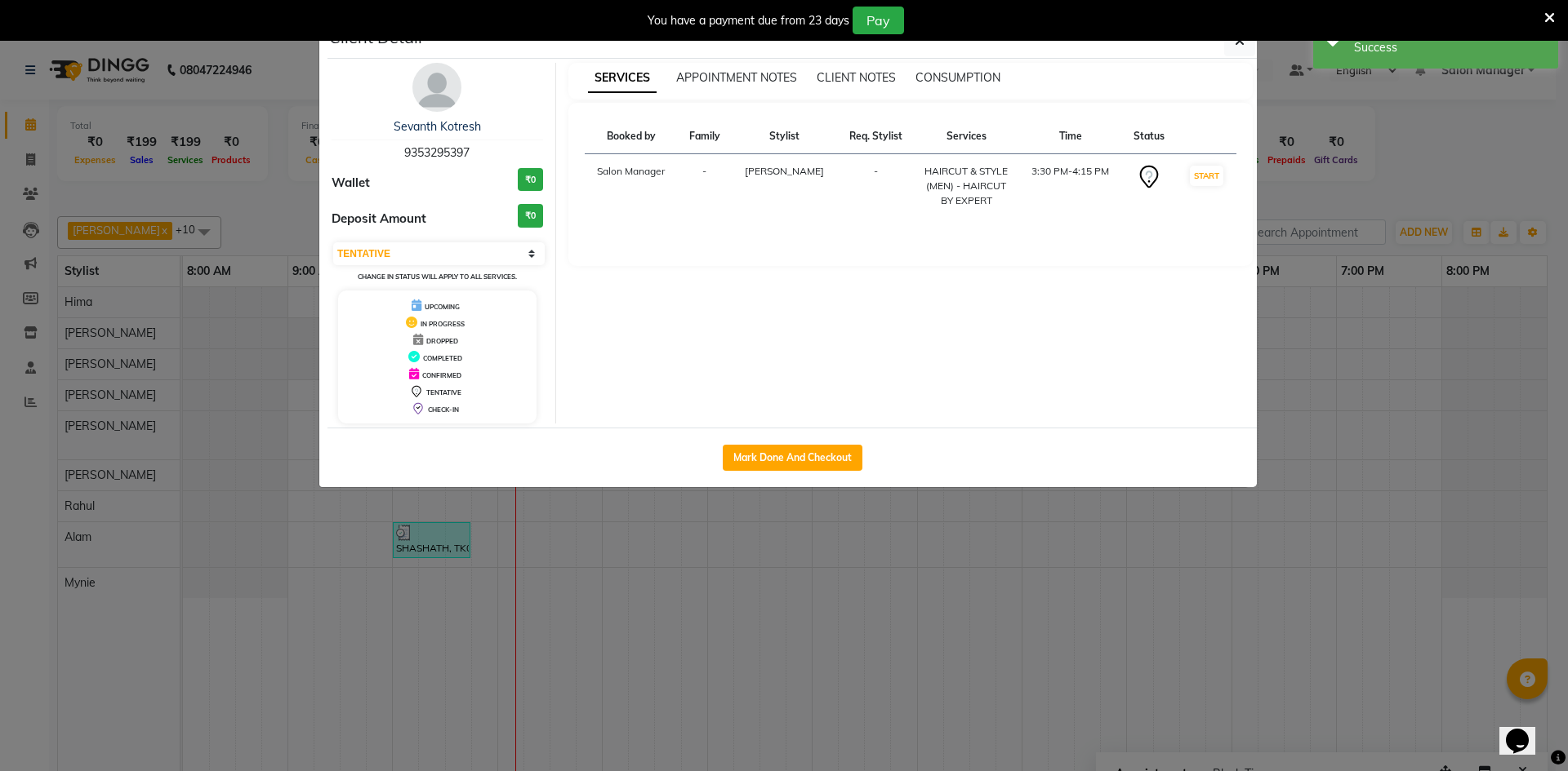
click at [1244, 37] on div "You have a payment due from 23 days Pay" at bounding box center [784, 20] width 1568 height 41
click at [1237, 45] on icon "button" at bounding box center [1239, 41] width 10 height 13
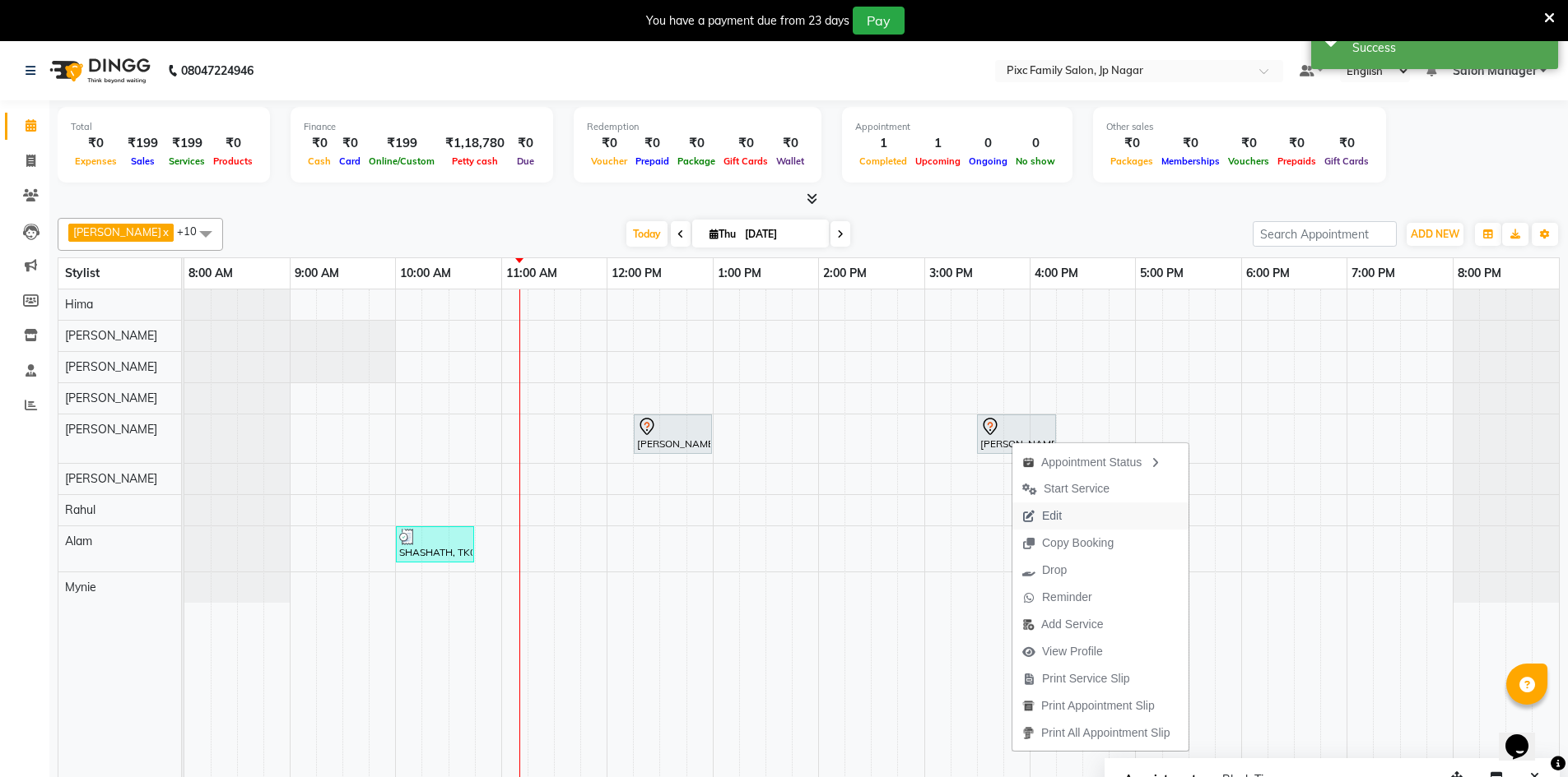
click at [1080, 520] on button "Edit" at bounding box center [1100, 516] width 177 height 27
select select "tentative"
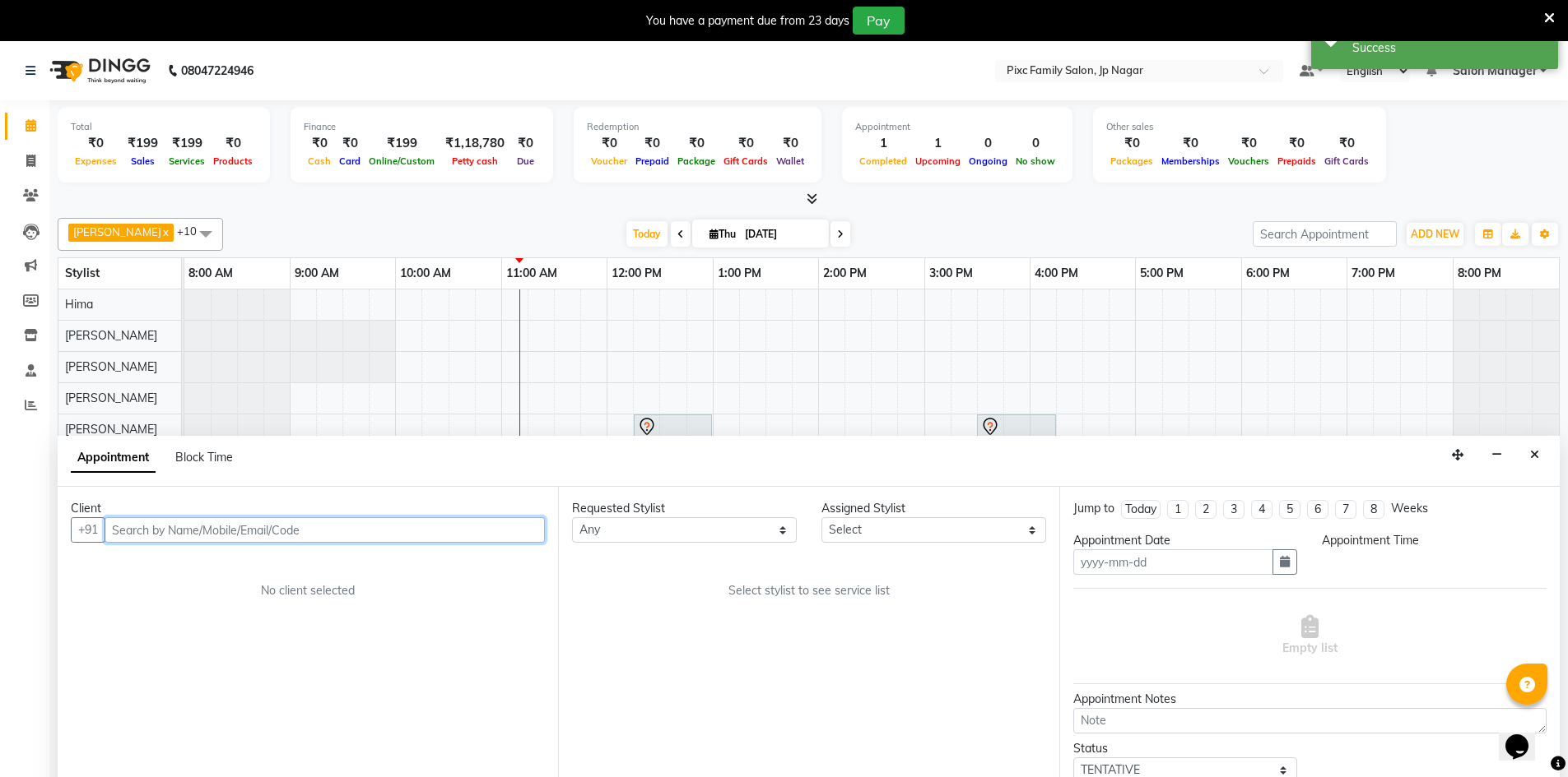
scroll to position [41, 0]
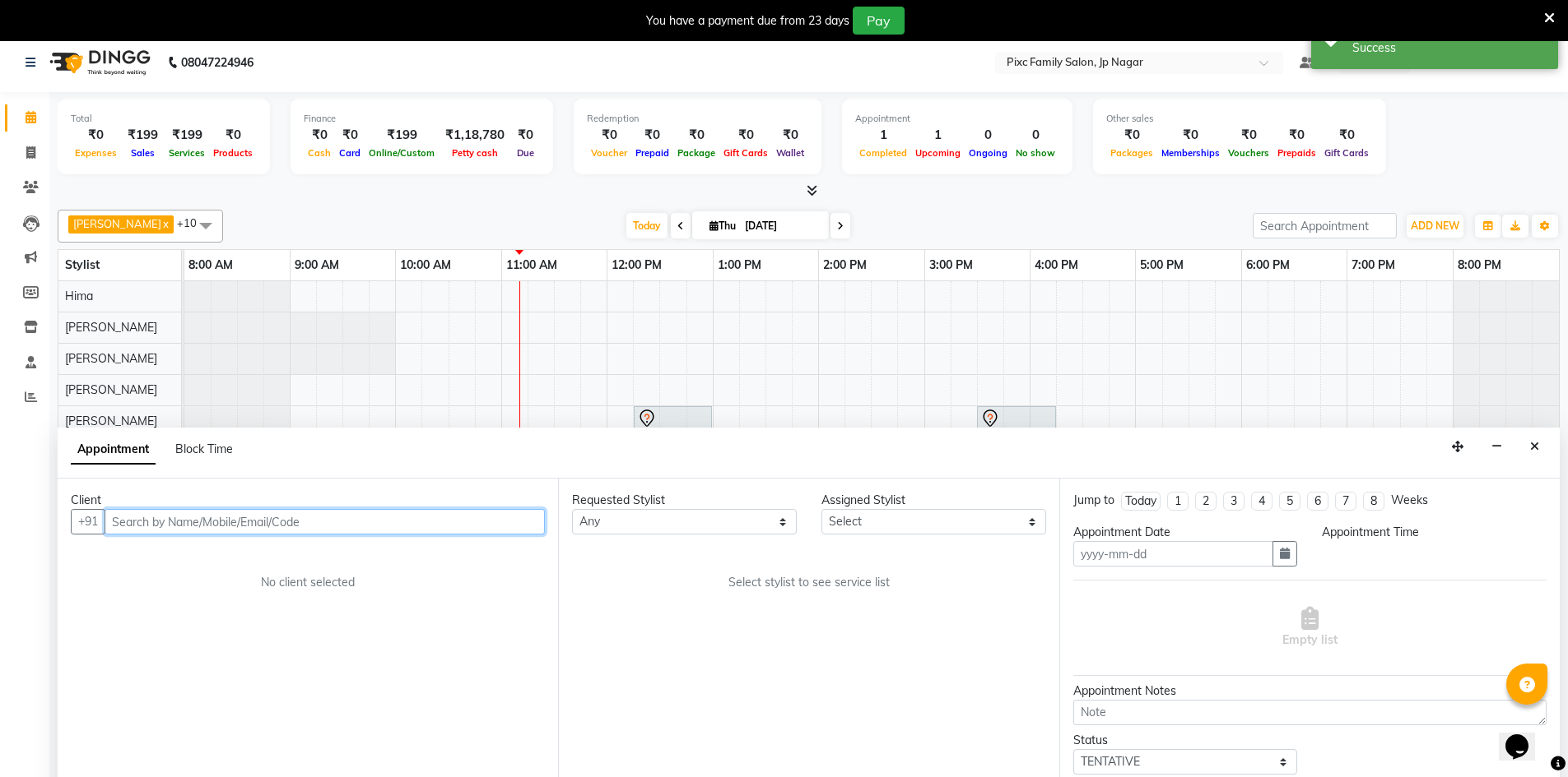
type input "[DATE]"
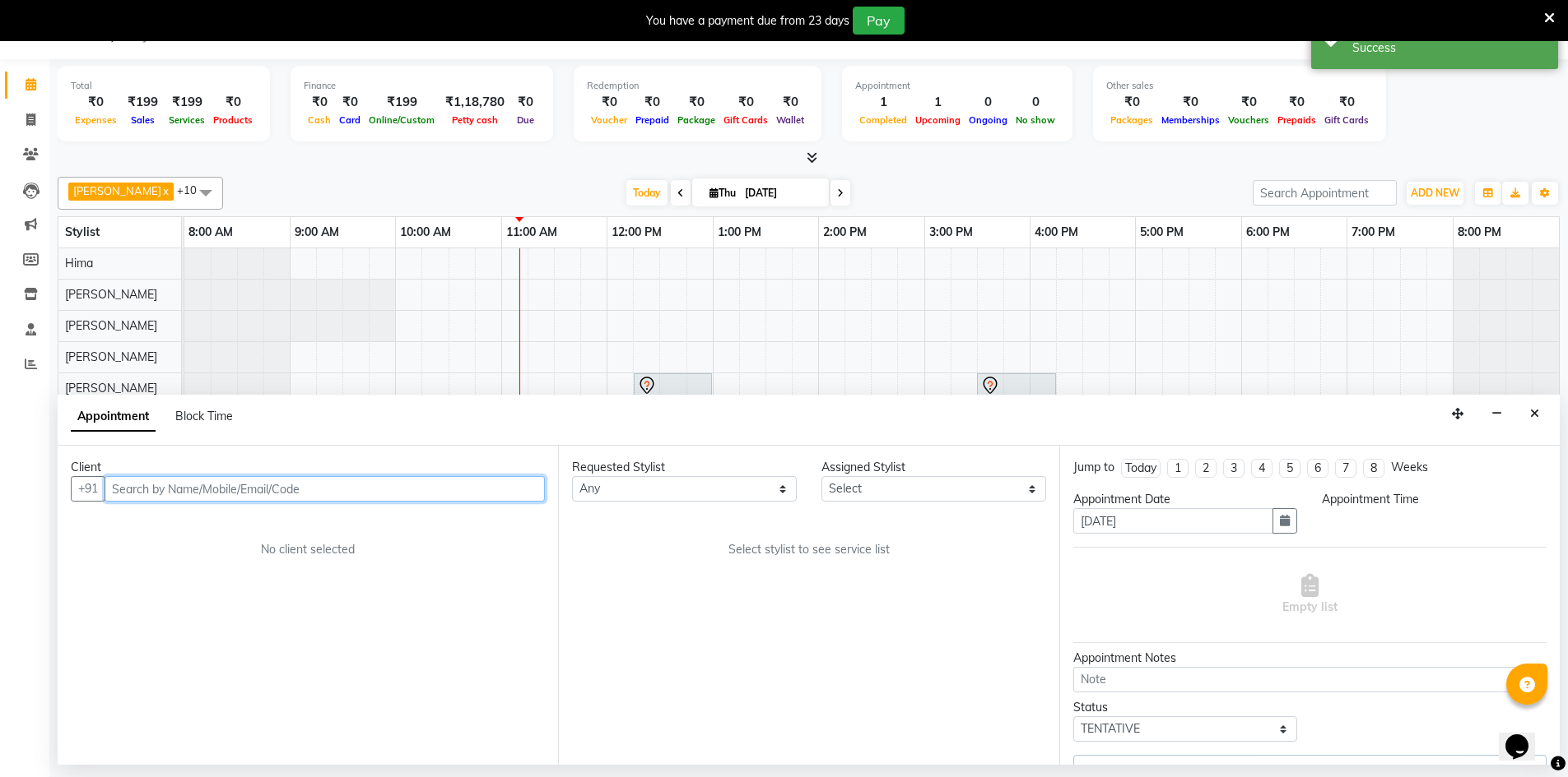
select select "930"
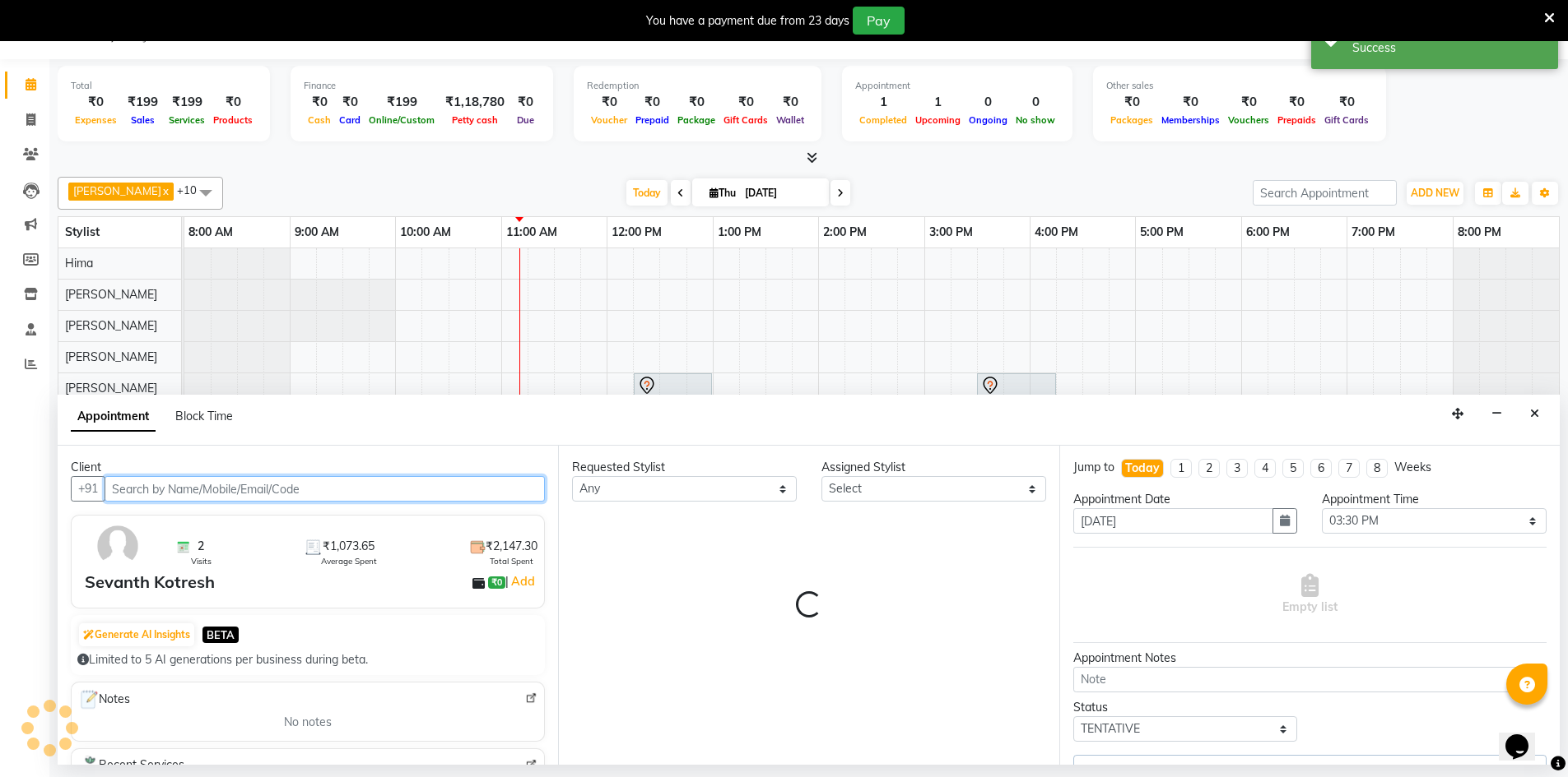
select select "83813"
select select "4220"
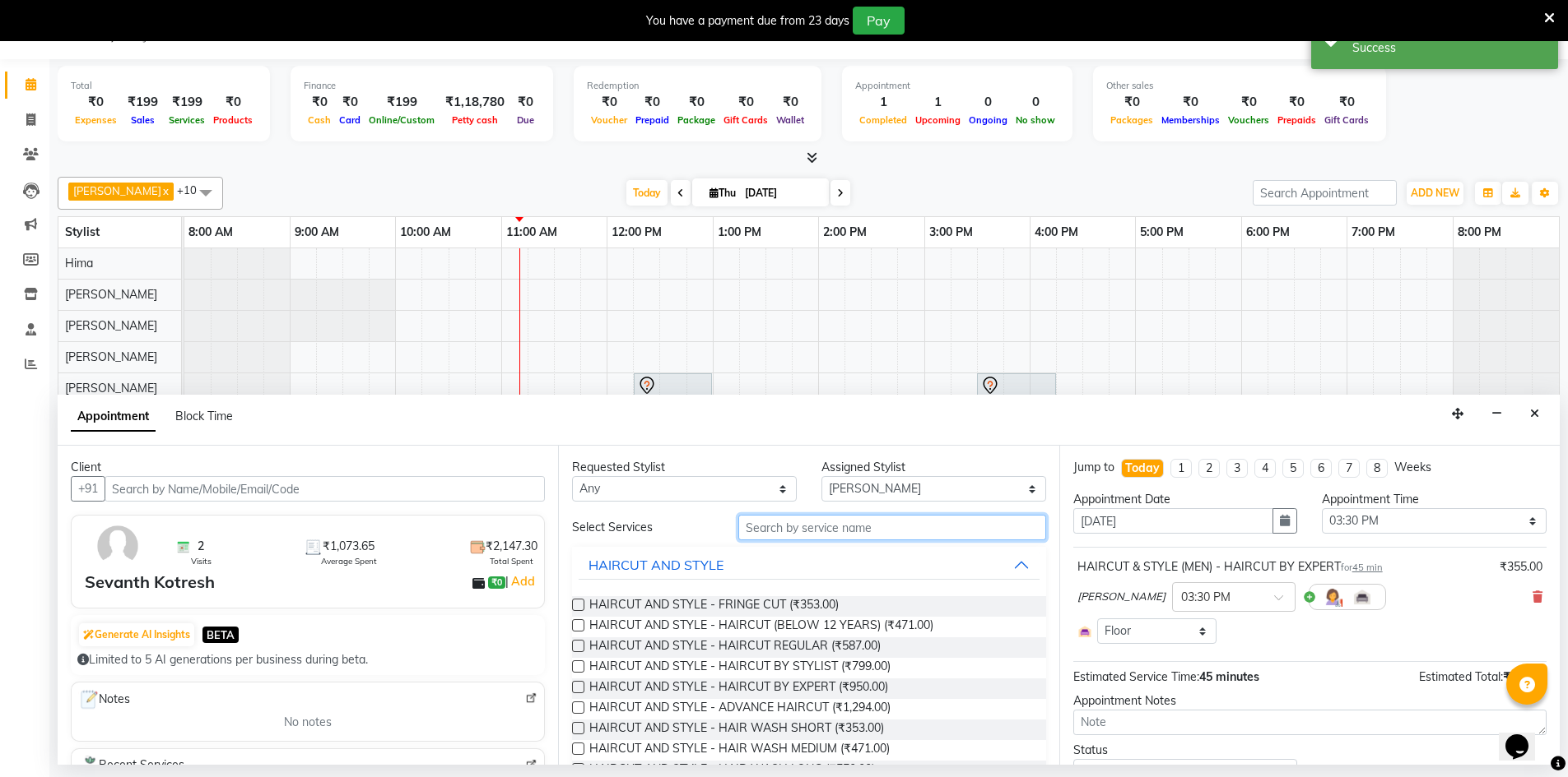
click at [776, 532] on input "text" at bounding box center [892, 527] width 308 height 25
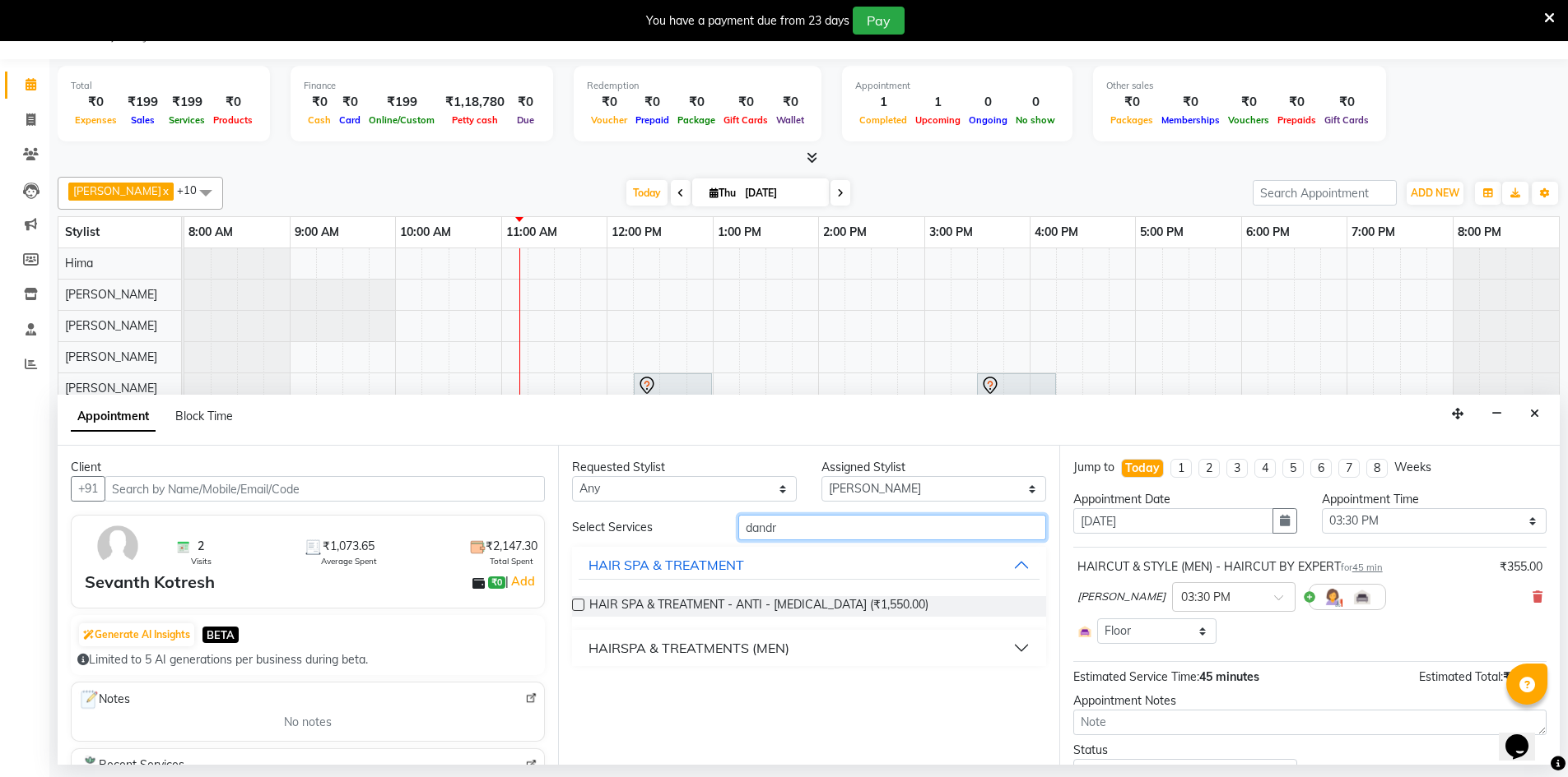
type input "dandr"
drag, startPoint x: 576, startPoint y: 607, endPoint x: 827, endPoint y: 687, distance: 263.4
click at [576, 607] on label at bounding box center [577, 604] width 12 height 12
click at [576, 607] on input "checkbox" at bounding box center [576, 606] width 10 height 10
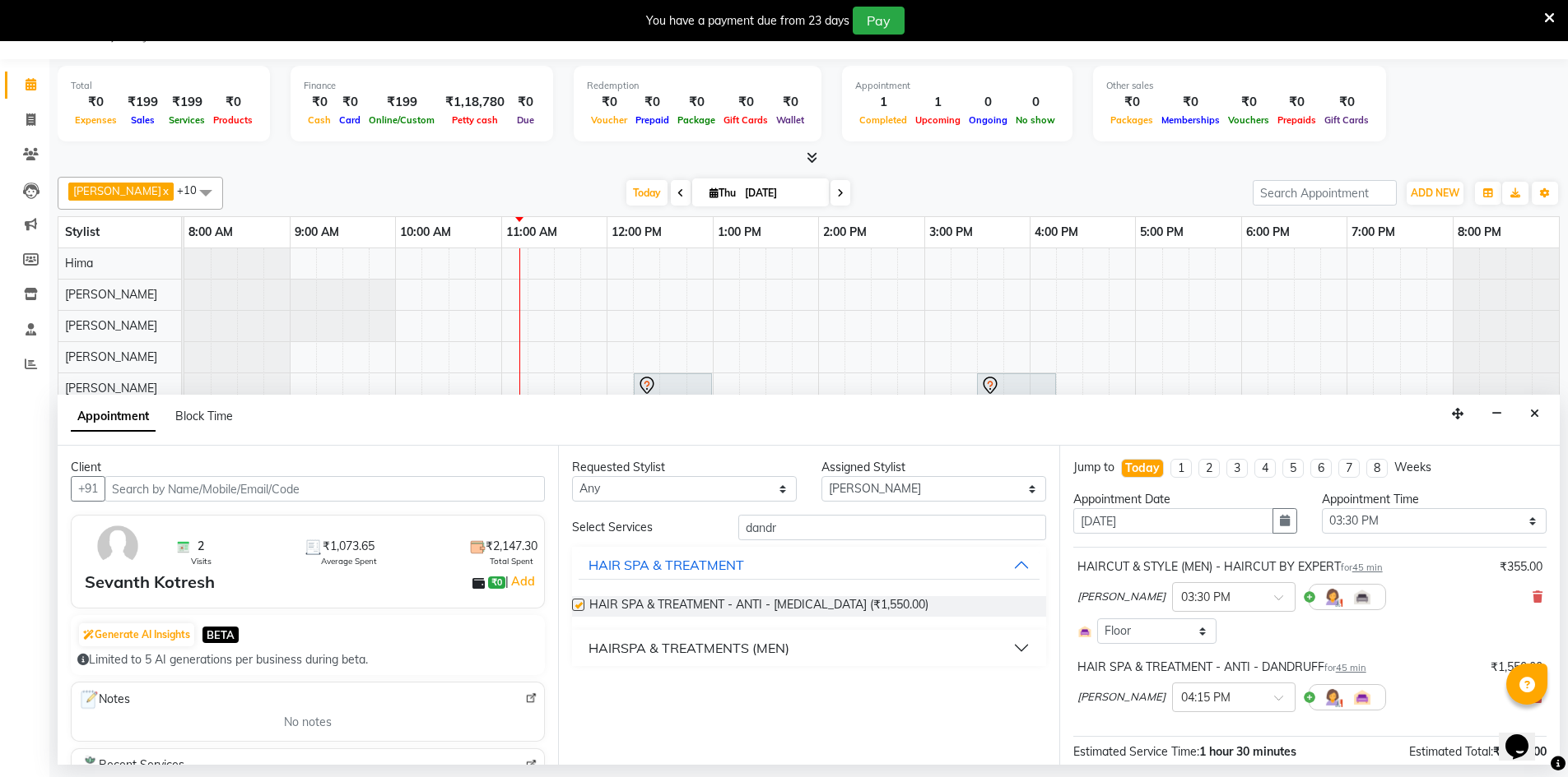
scroll to position [150, 0]
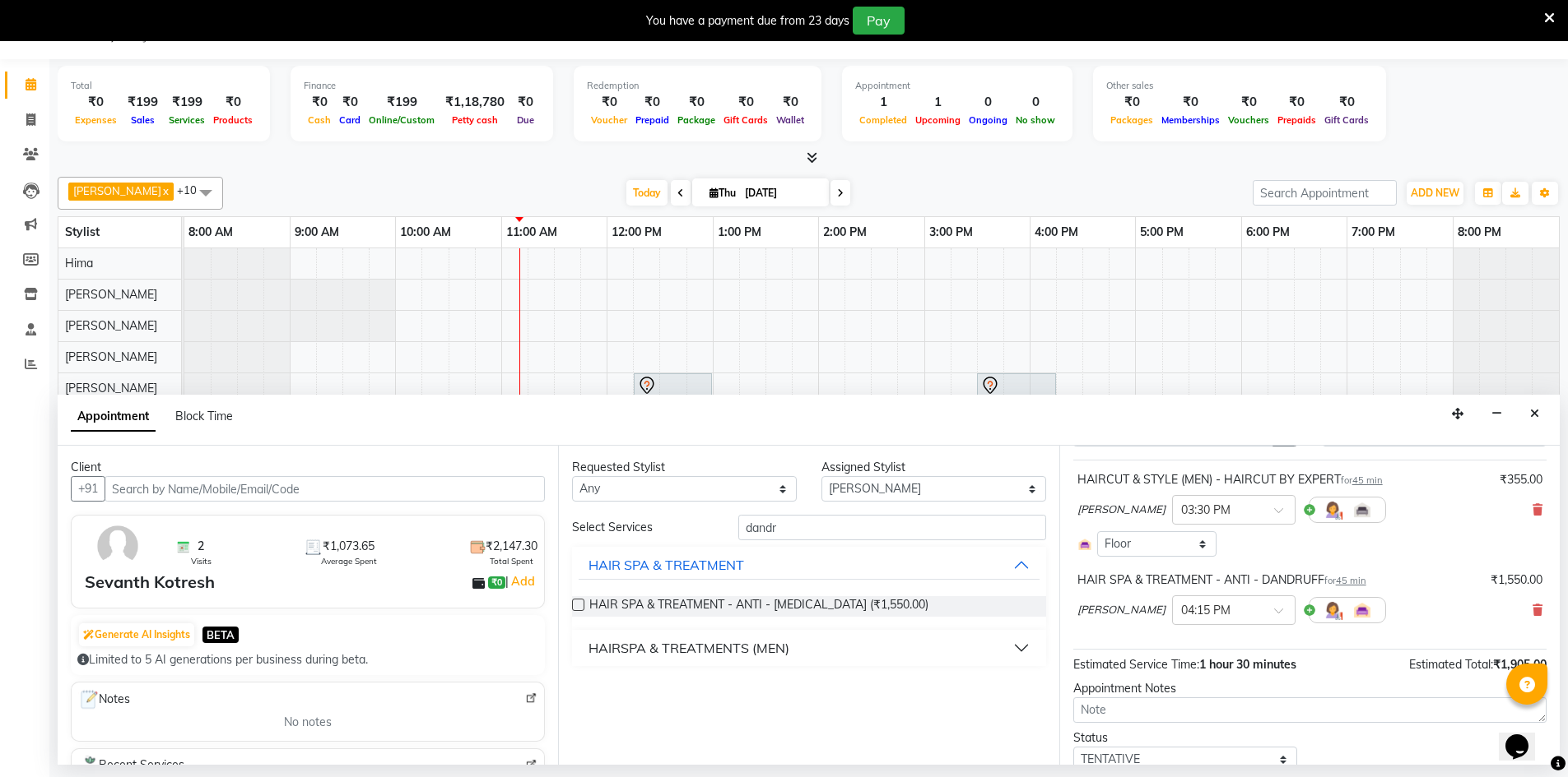
checkbox input "false"
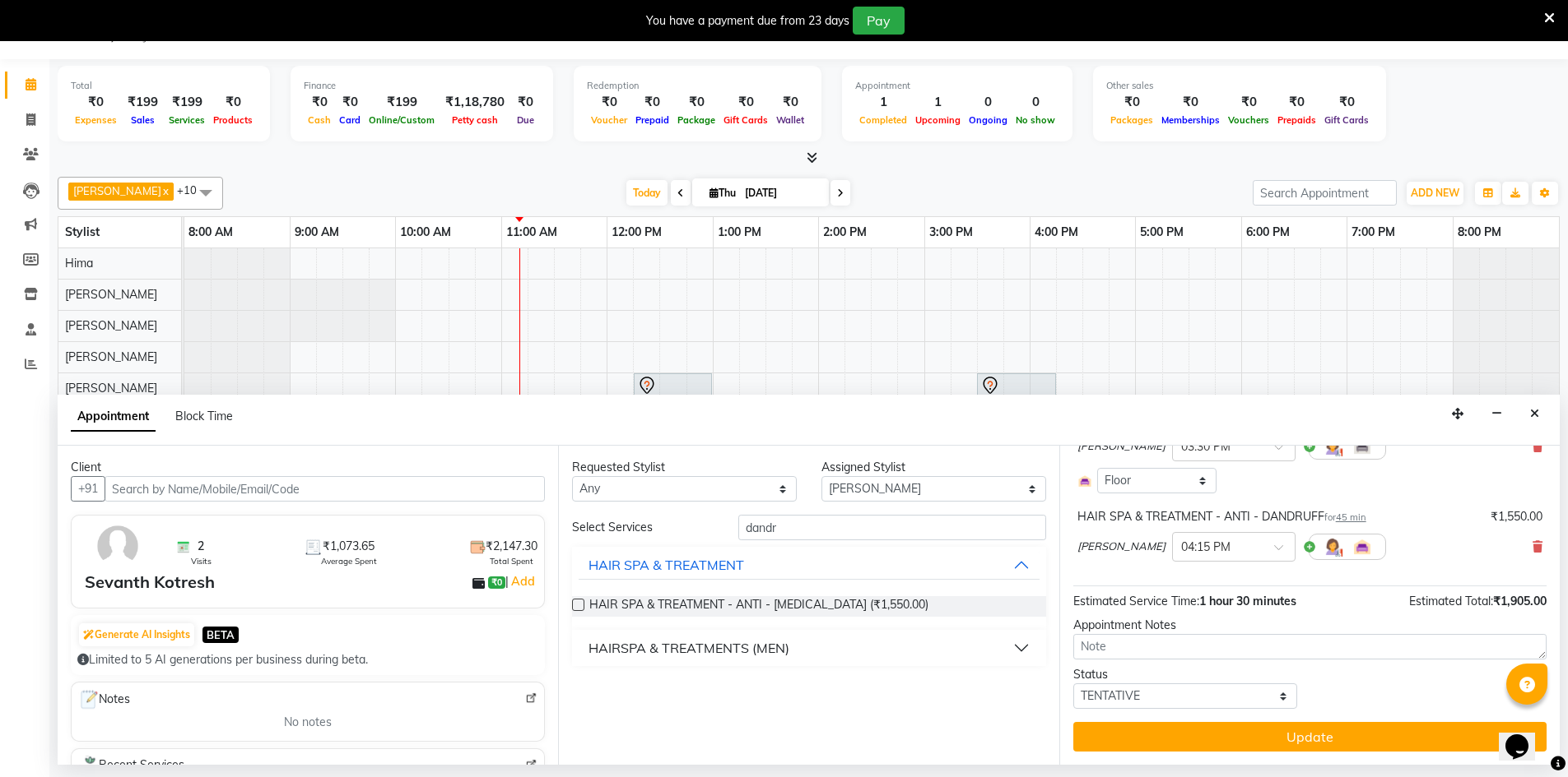
click at [1179, 739] on button "Update" at bounding box center [1310, 738] width 473 height 30
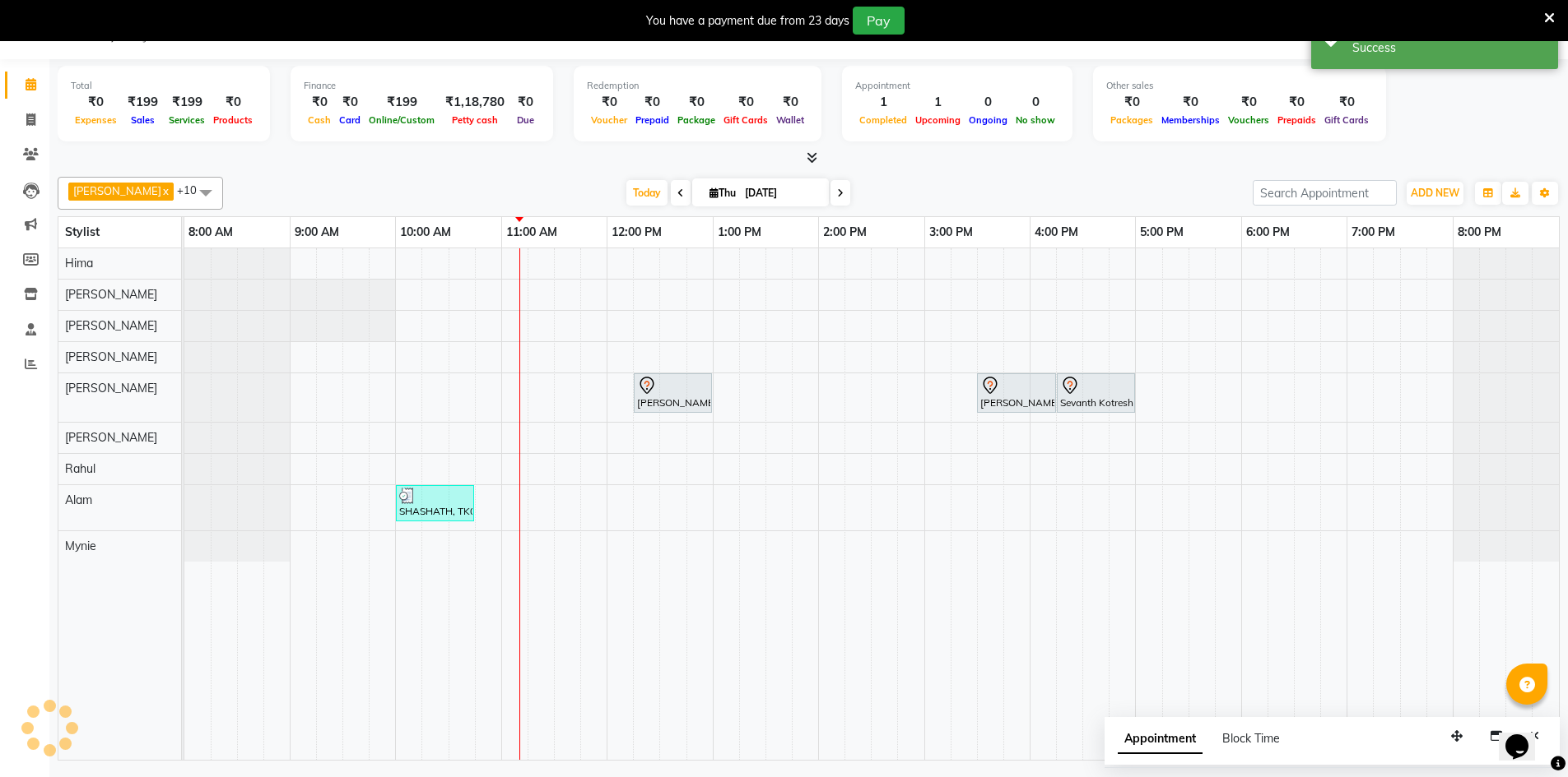
scroll to position [0, 0]
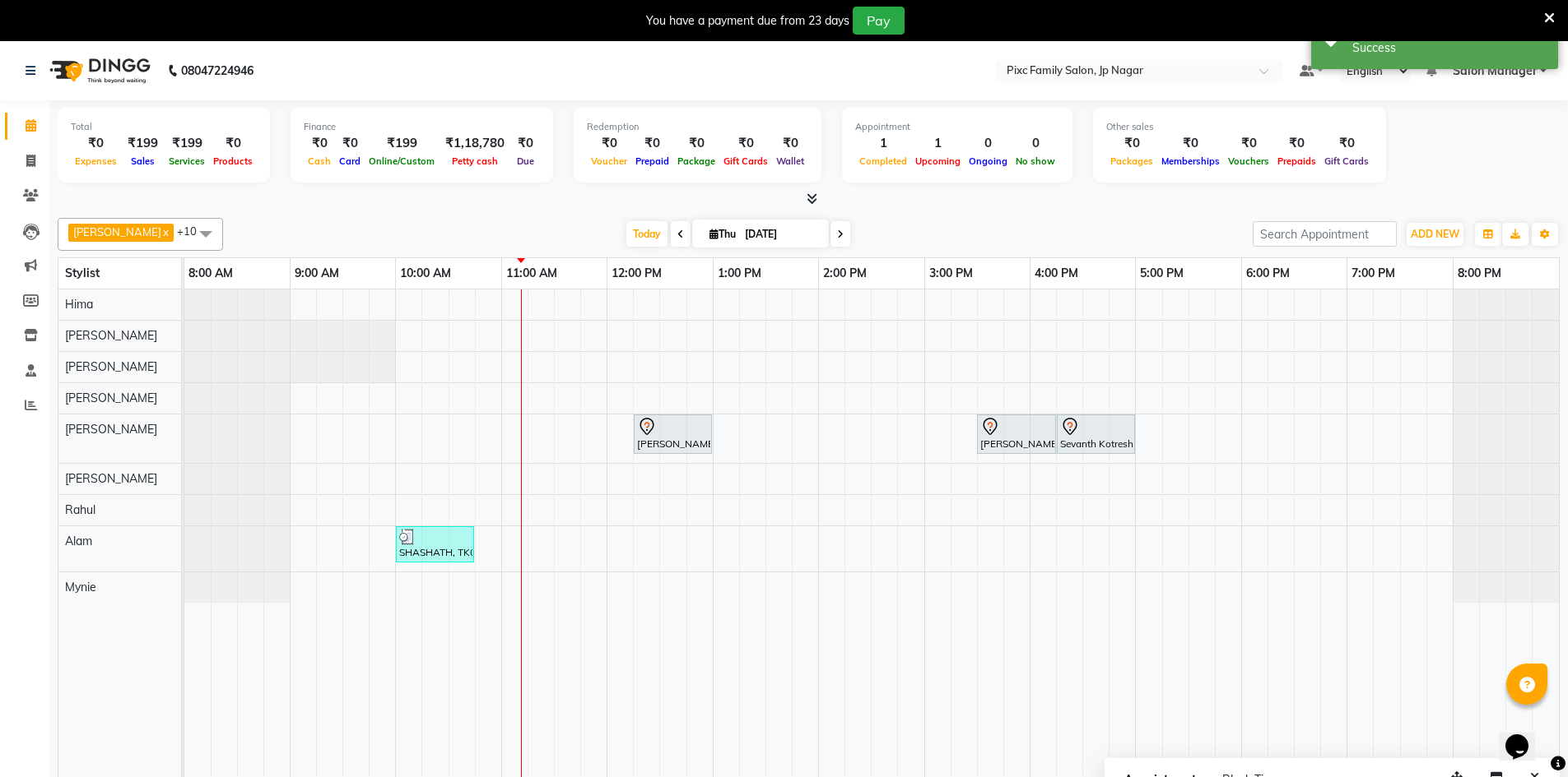
click at [608, 362] on div "[PERSON_NAME], TK03, 12:15 PM-01:00 PM, HAIRCUT & STYLE (MEN) - HAIRCUT BY EXPE…" at bounding box center [871, 545] width 1375 height 511
select select "83063"
select select "tentative"
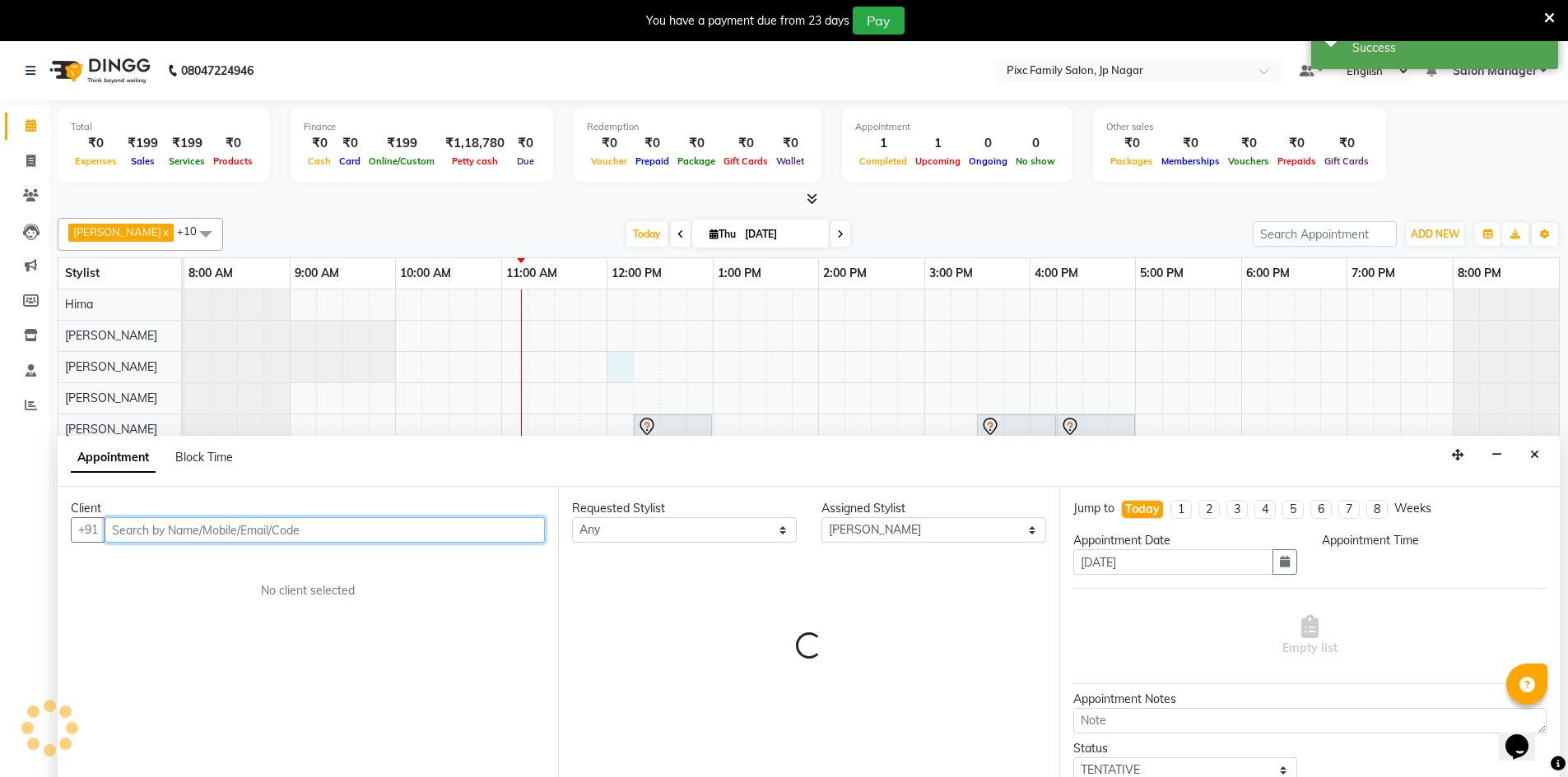
select select "720"
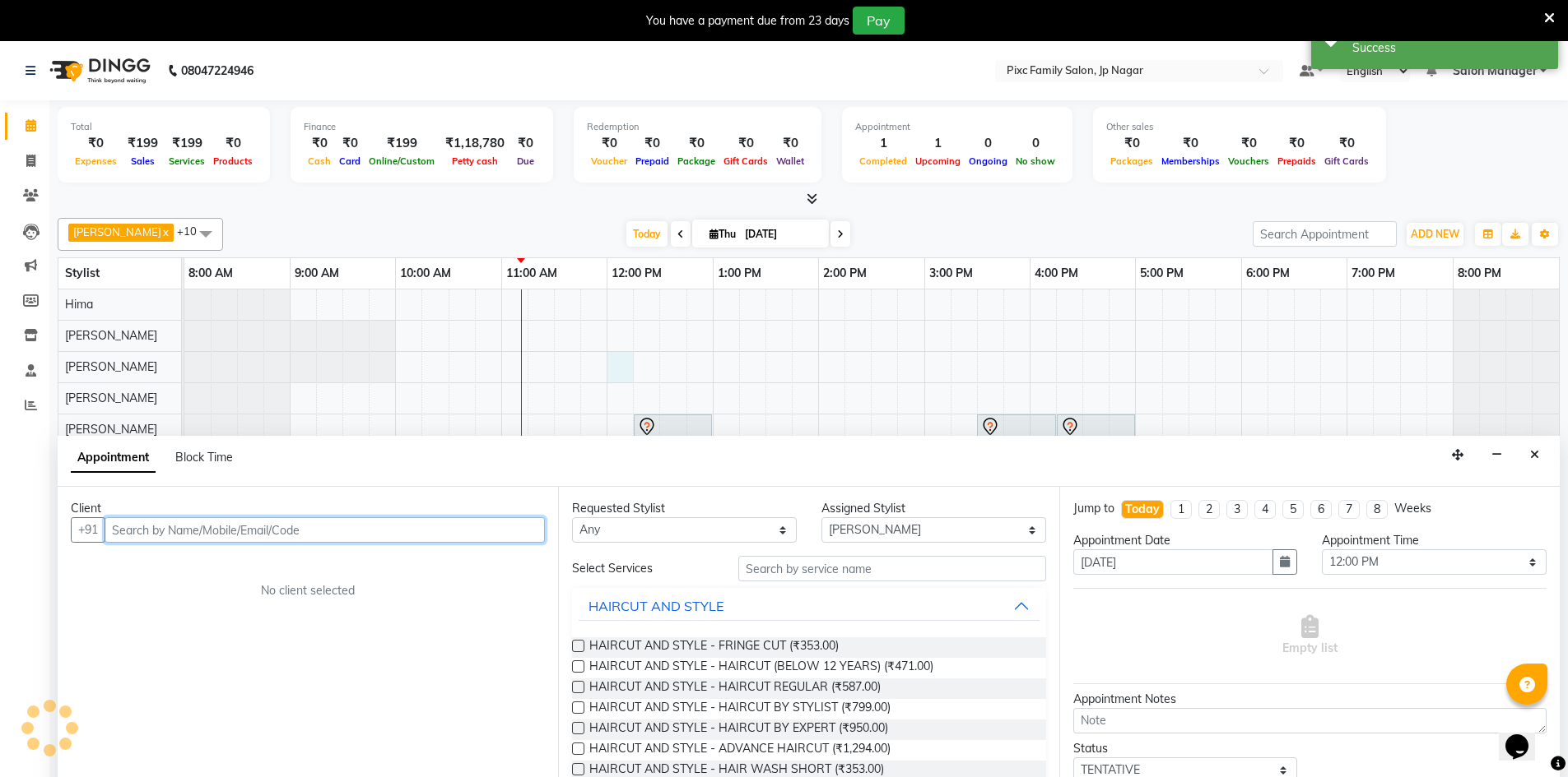
scroll to position [41, 0]
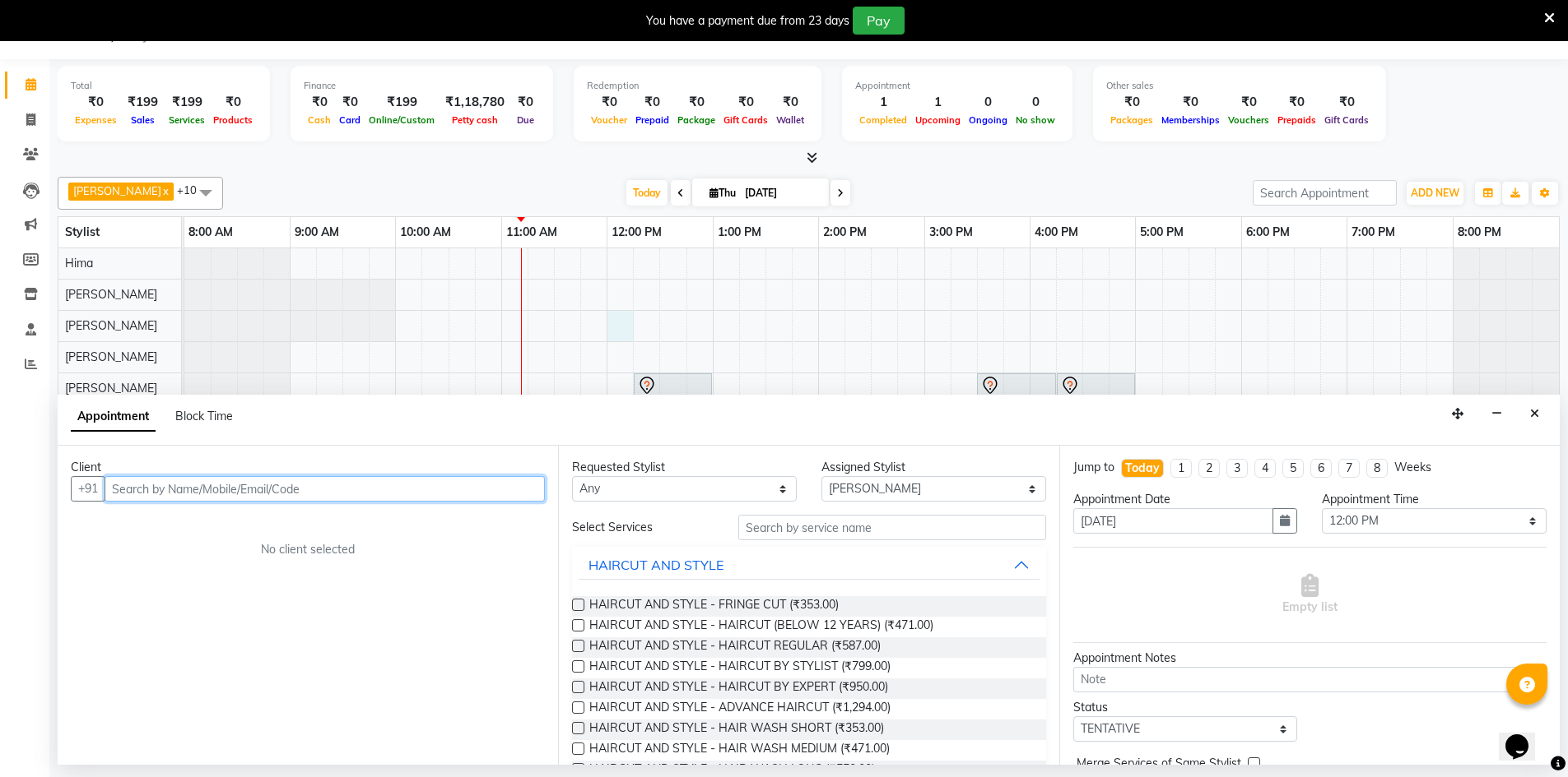
click at [515, 489] on input "text" at bounding box center [324, 488] width 440 height 25
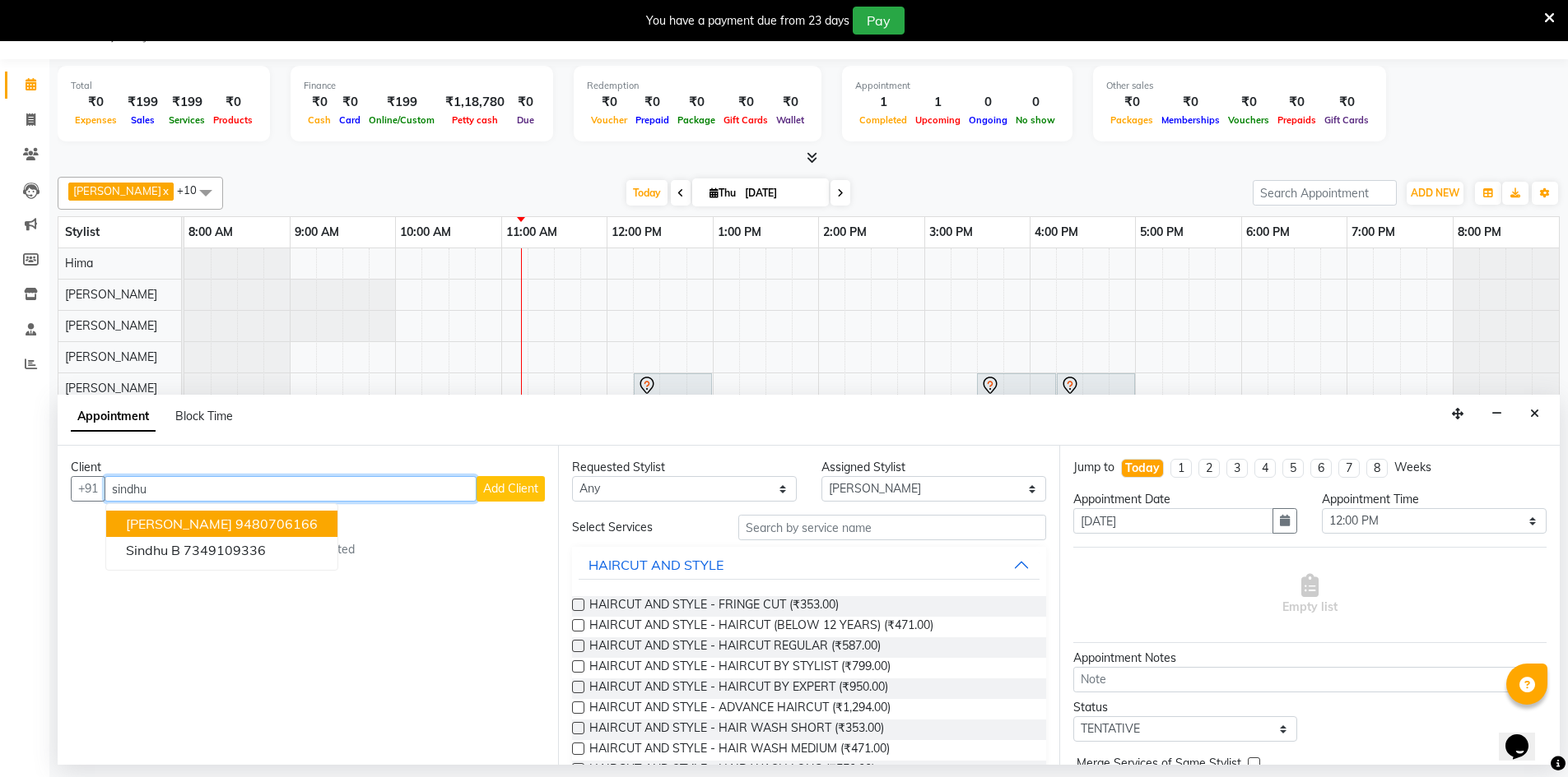
click at [185, 522] on span "[PERSON_NAME]" at bounding box center [178, 525] width 106 height 17
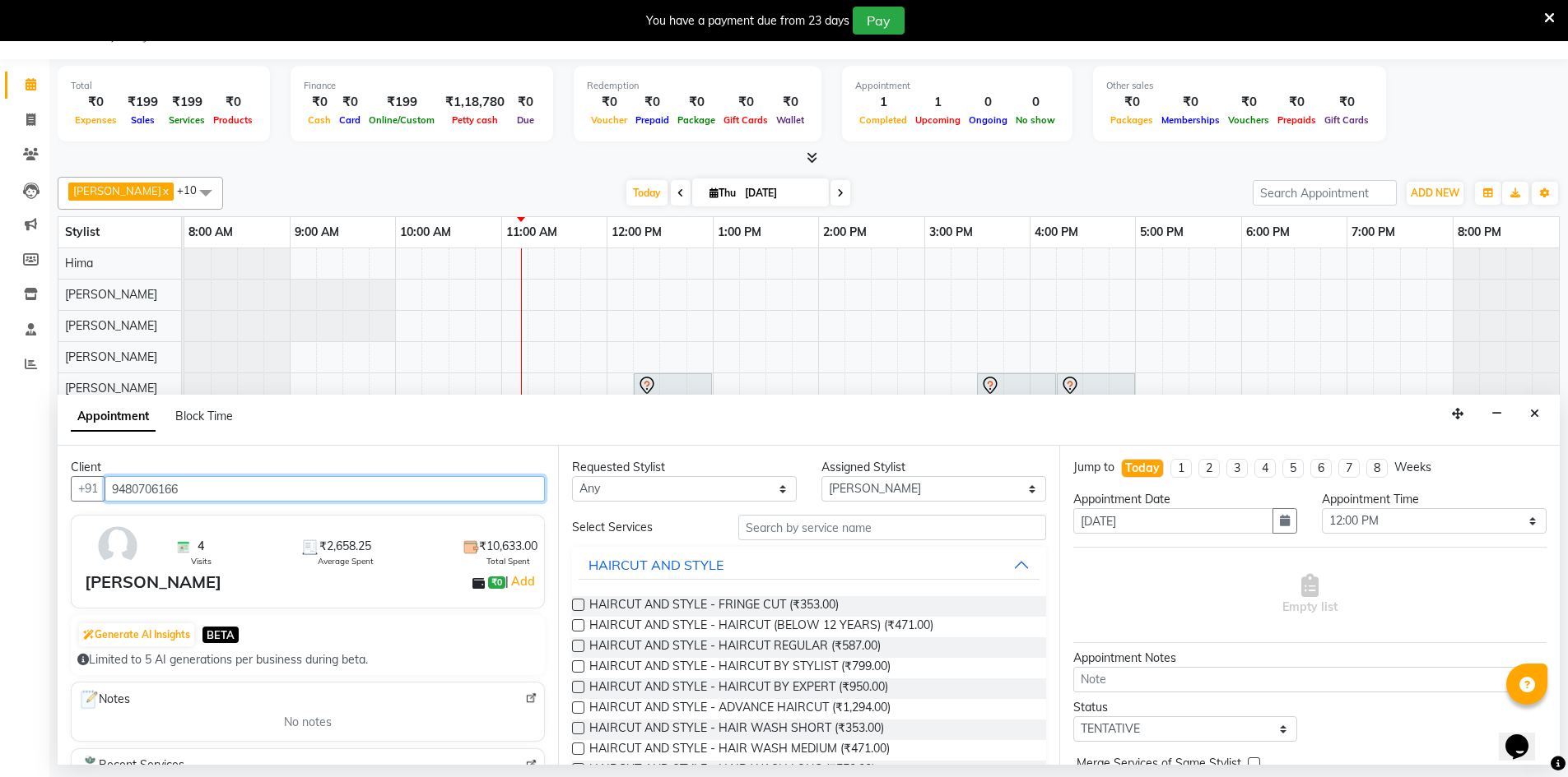
type input "9480706166"
click at [847, 489] on select "Select [PERSON_NAME] BISWAKARAM [PERSON_NAME] [PERSON_NAME] [PERSON_NAME] [PERS…" at bounding box center [933, 488] width 224 height 25
select select "82406"
click at [822, 476] on select "Select [PERSON_NAME] BISWAKARAM [PERSON_NAME] [PERSON_NAME] [PERSON_NAME] [PERS…" at bounding box center [933, 488] width 224 height 25
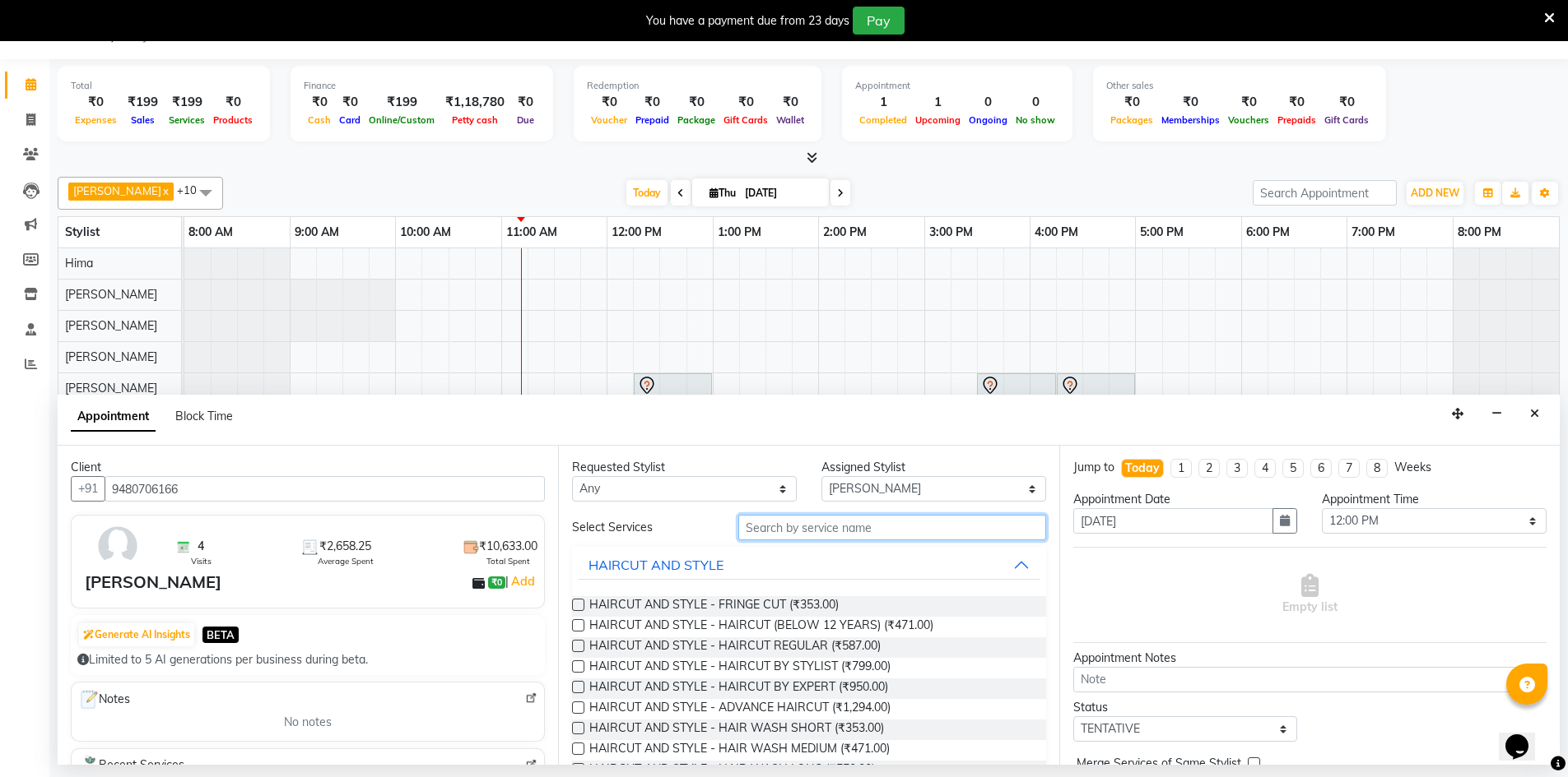
click at [763, 521] on input "text" at bounding box center [892, 527] width 308 height 25
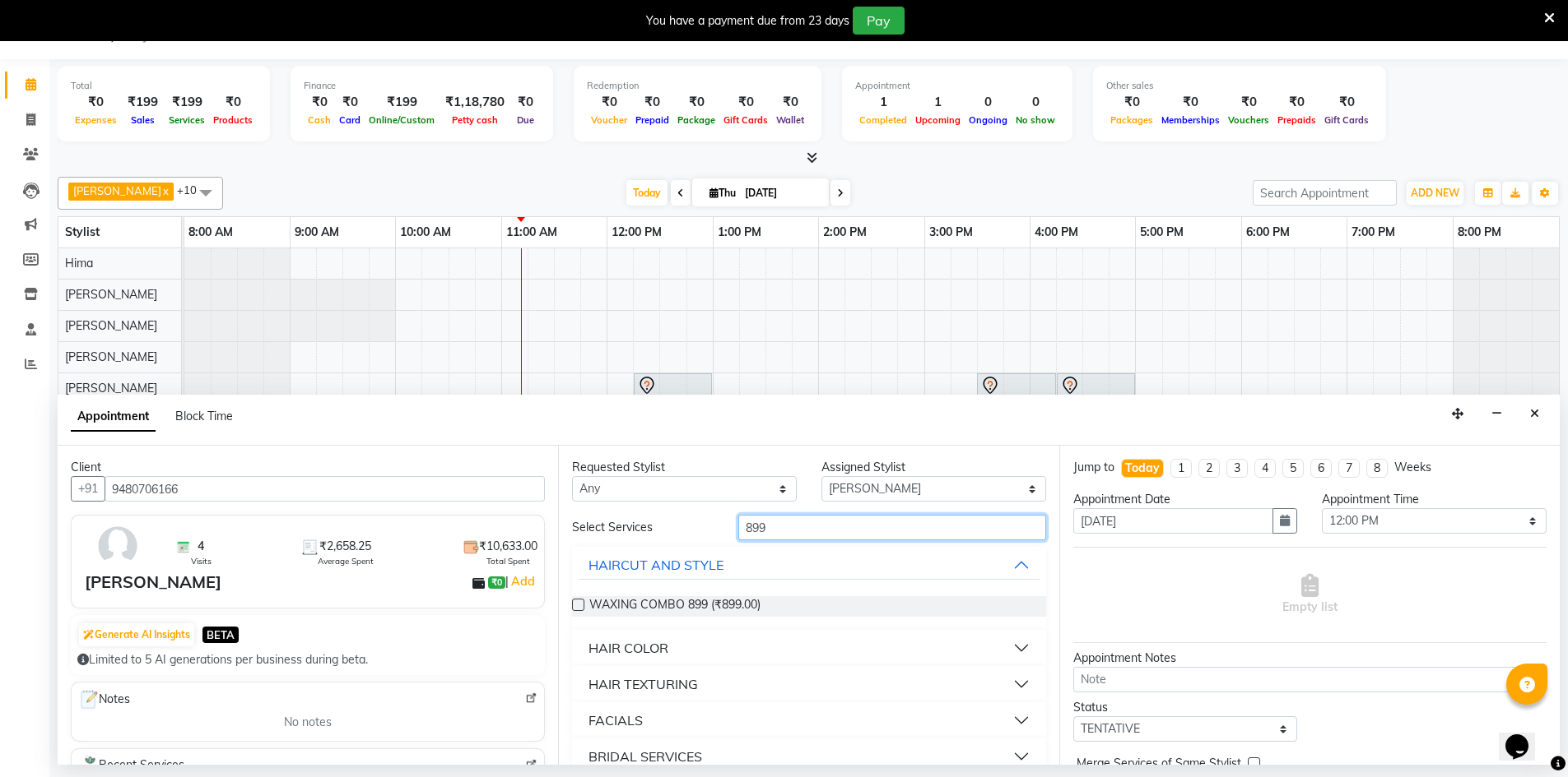
type input "899"
click at [576, 602] on label at bounding box center [577, 604] width 12 height 12
click at [576, 602] on input "checkbox" at bounding box center [576, 606] width 10 height 10
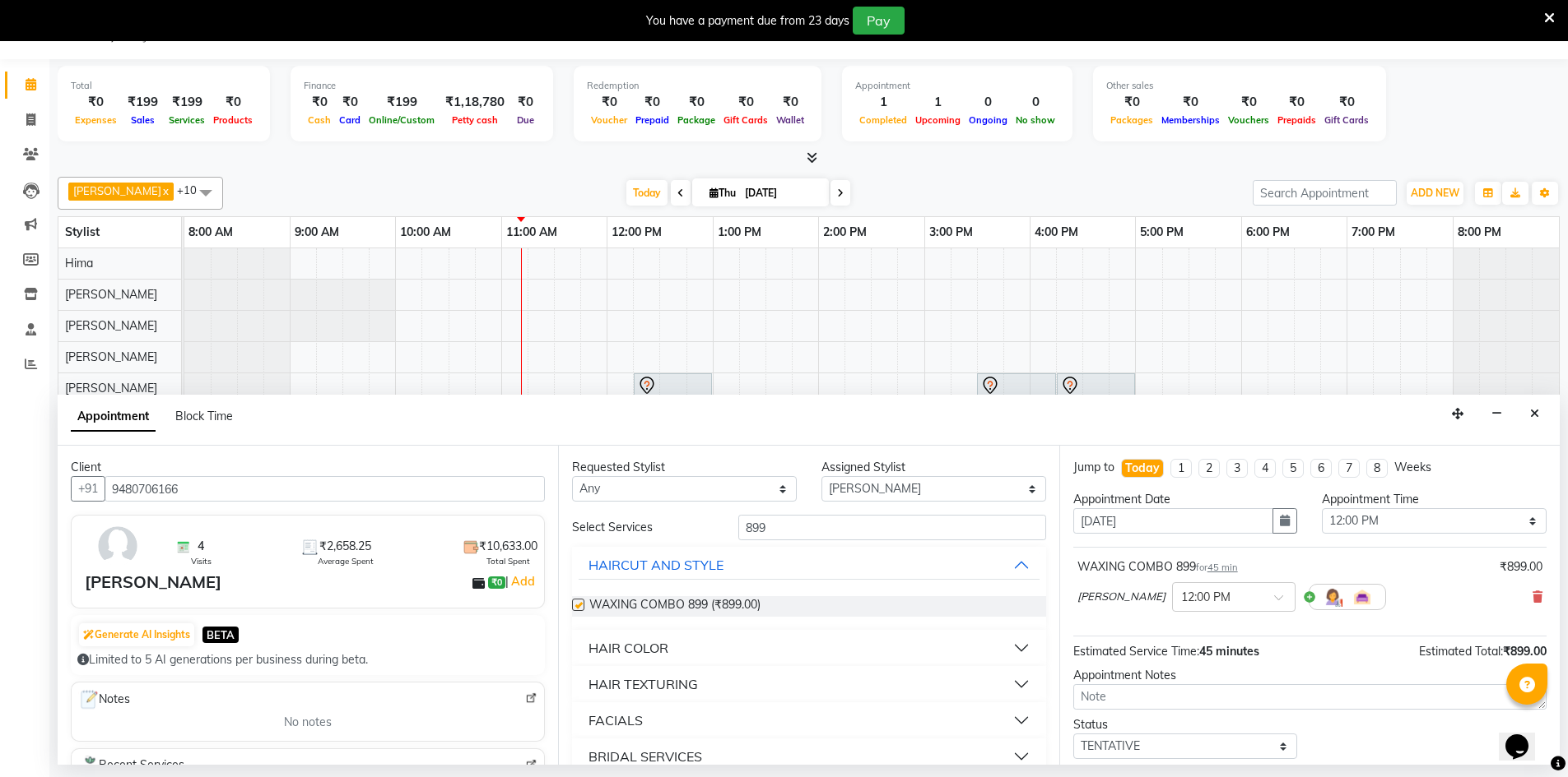
checkbox input "false"
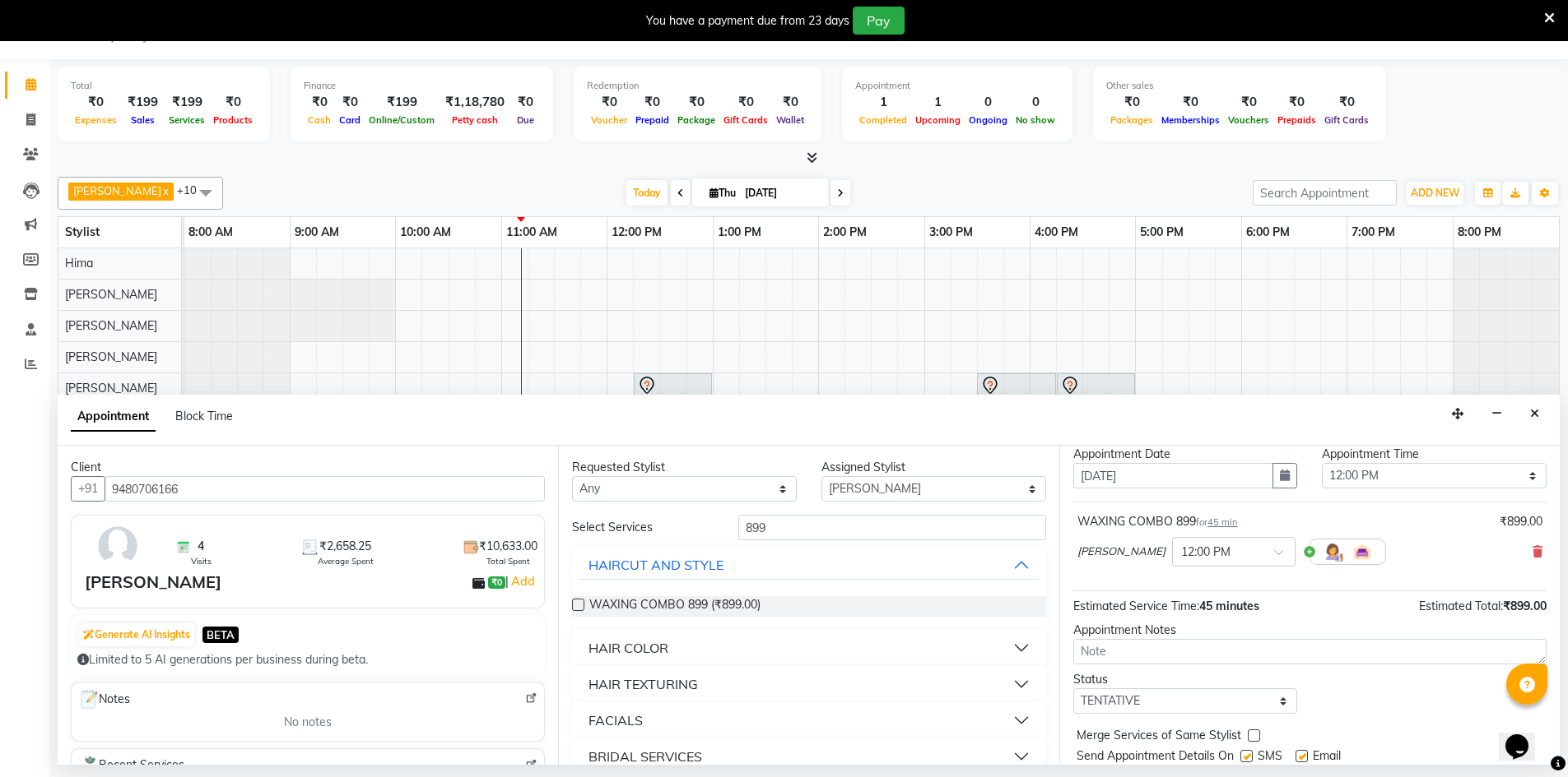
scroll to position [98, 0]
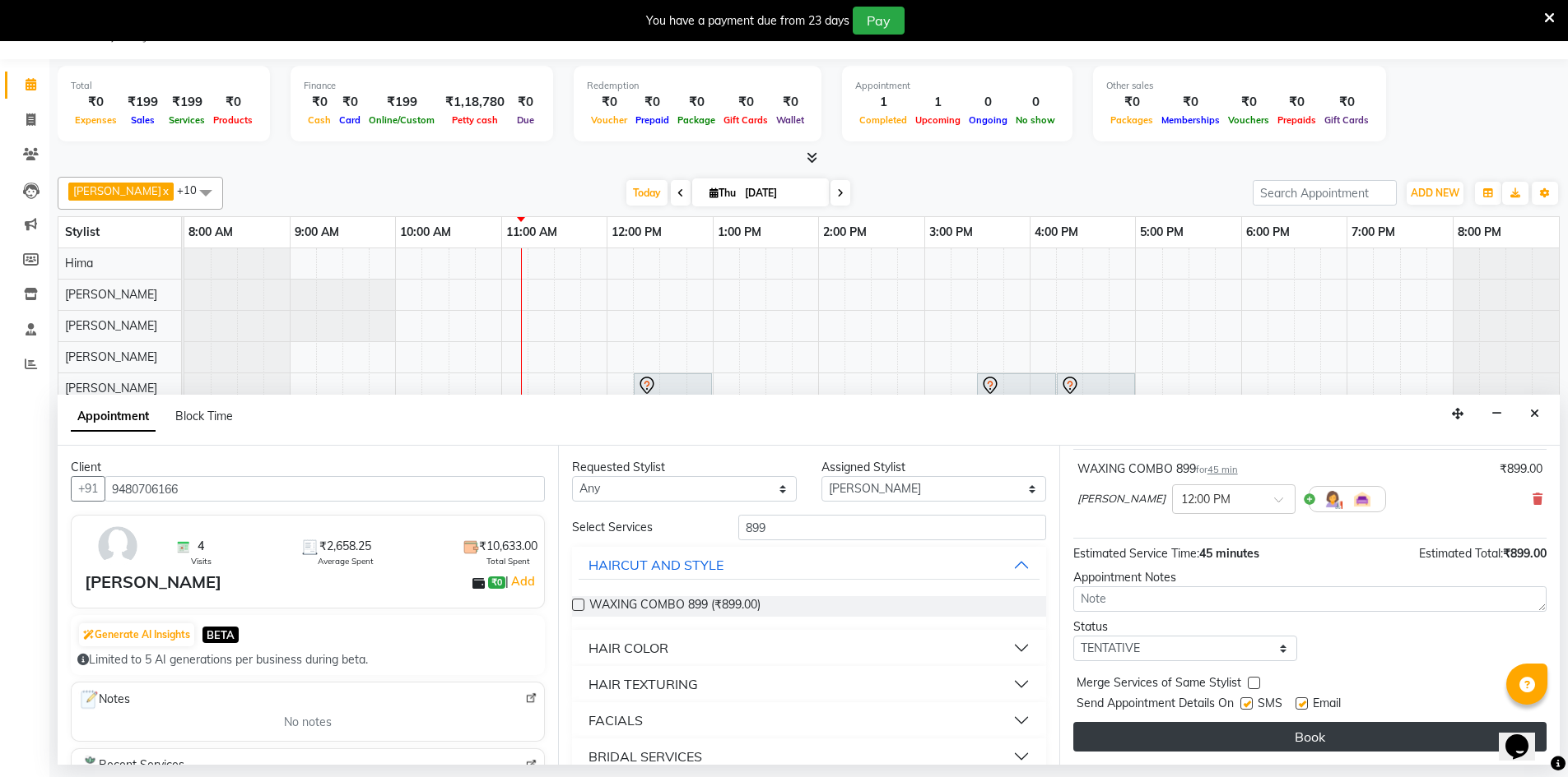
click at [1217, 732] on button "Book" at bounding box center [1310, 738] width 473 height 30
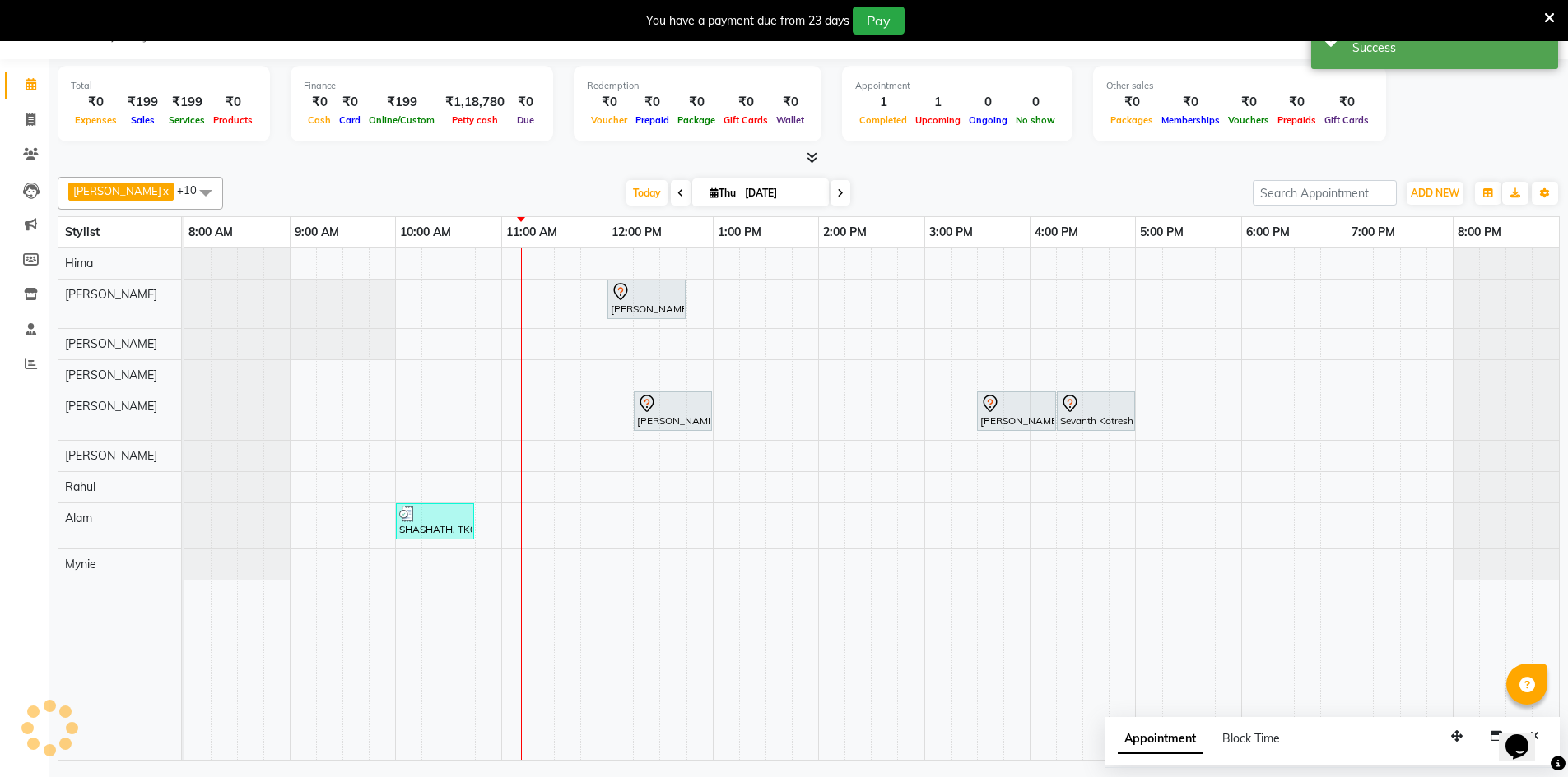
scroll to position [0, 0]
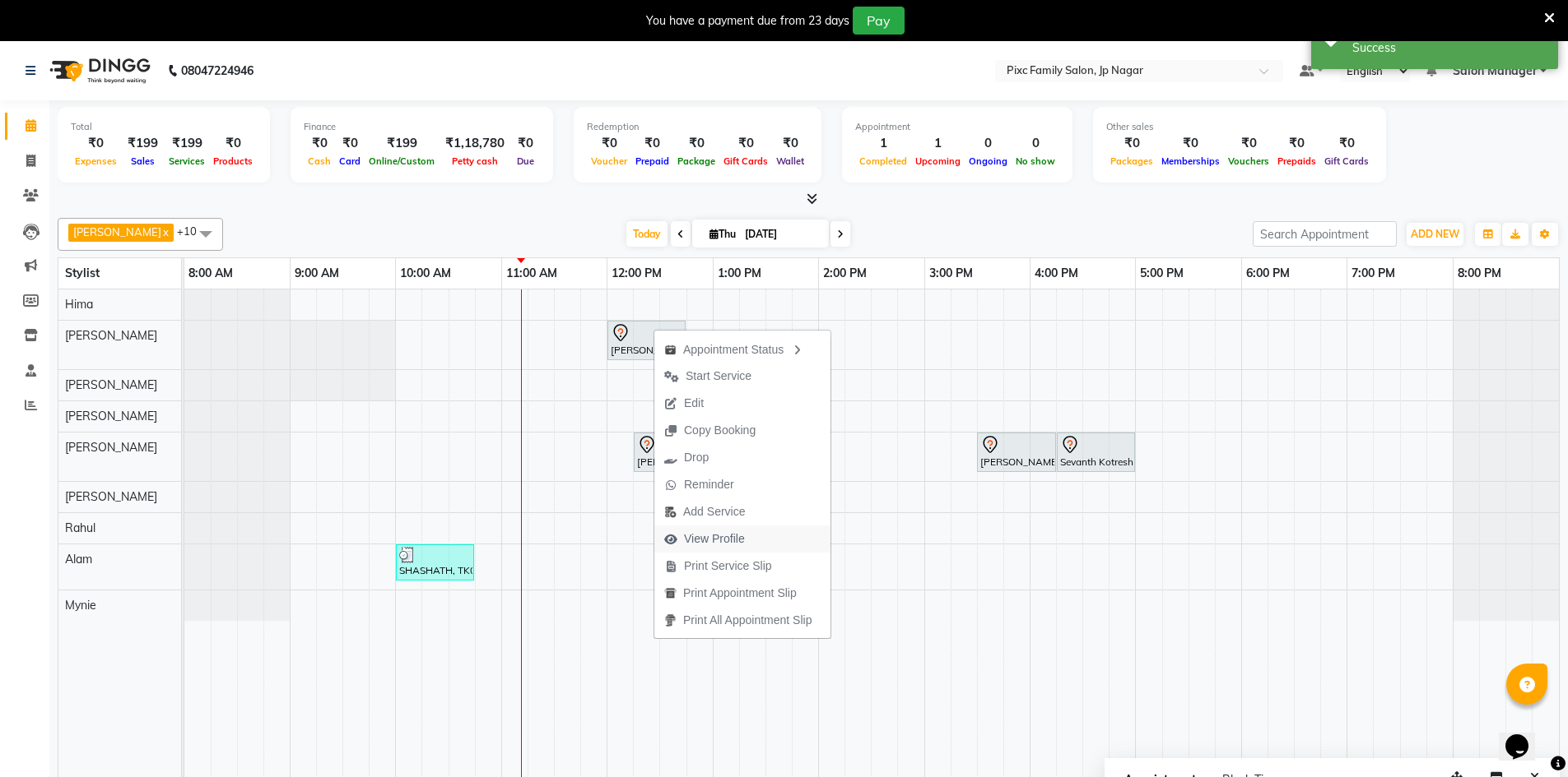
click at [722, 526] on span "View Profile" at bounding box center [704, 539] width 100 height 27
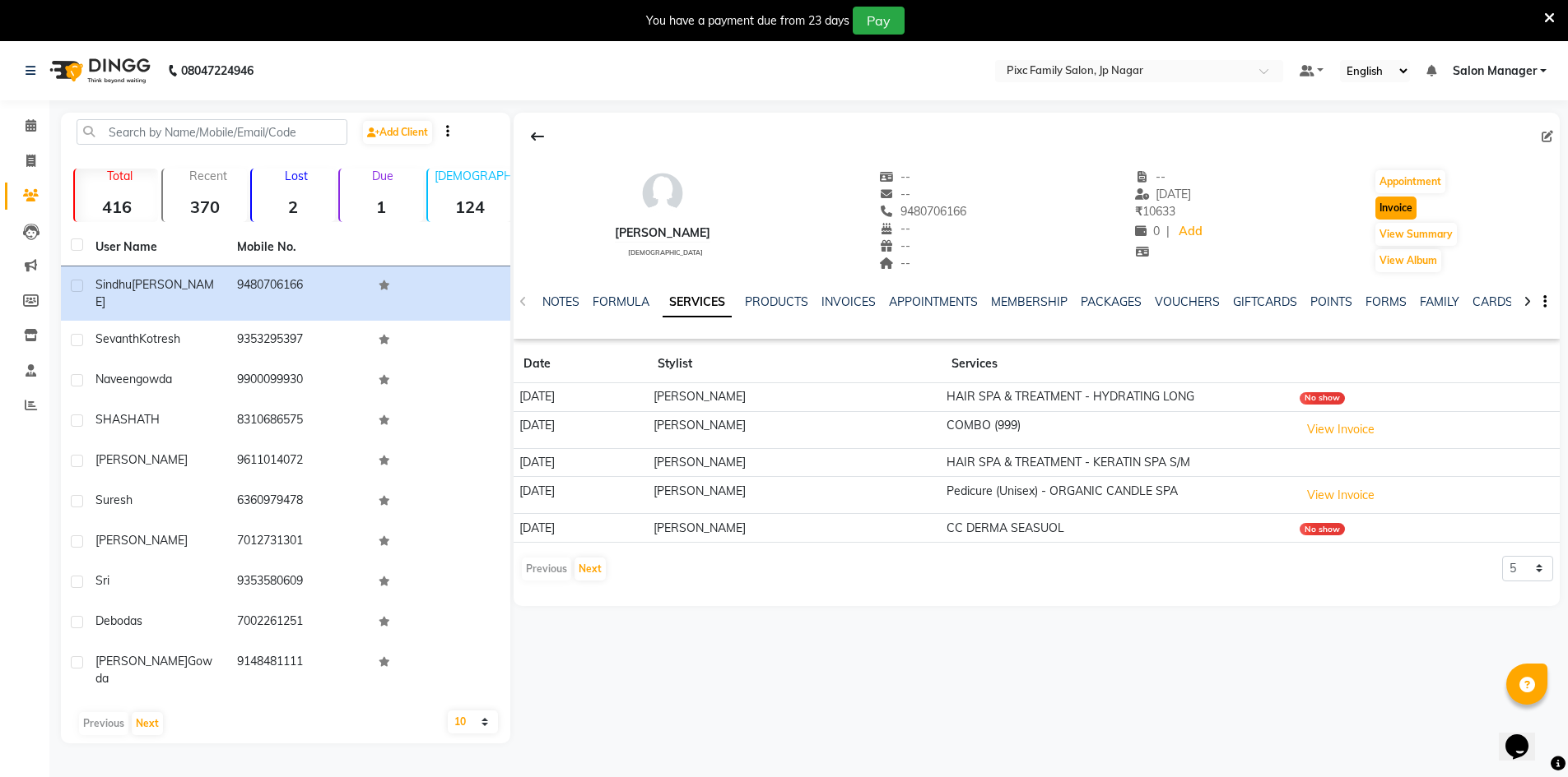
click at [1402, 210] on button "Invoice" at bounding box center [1396, 207] width 41 height 23
select select "8432"
select select "service"
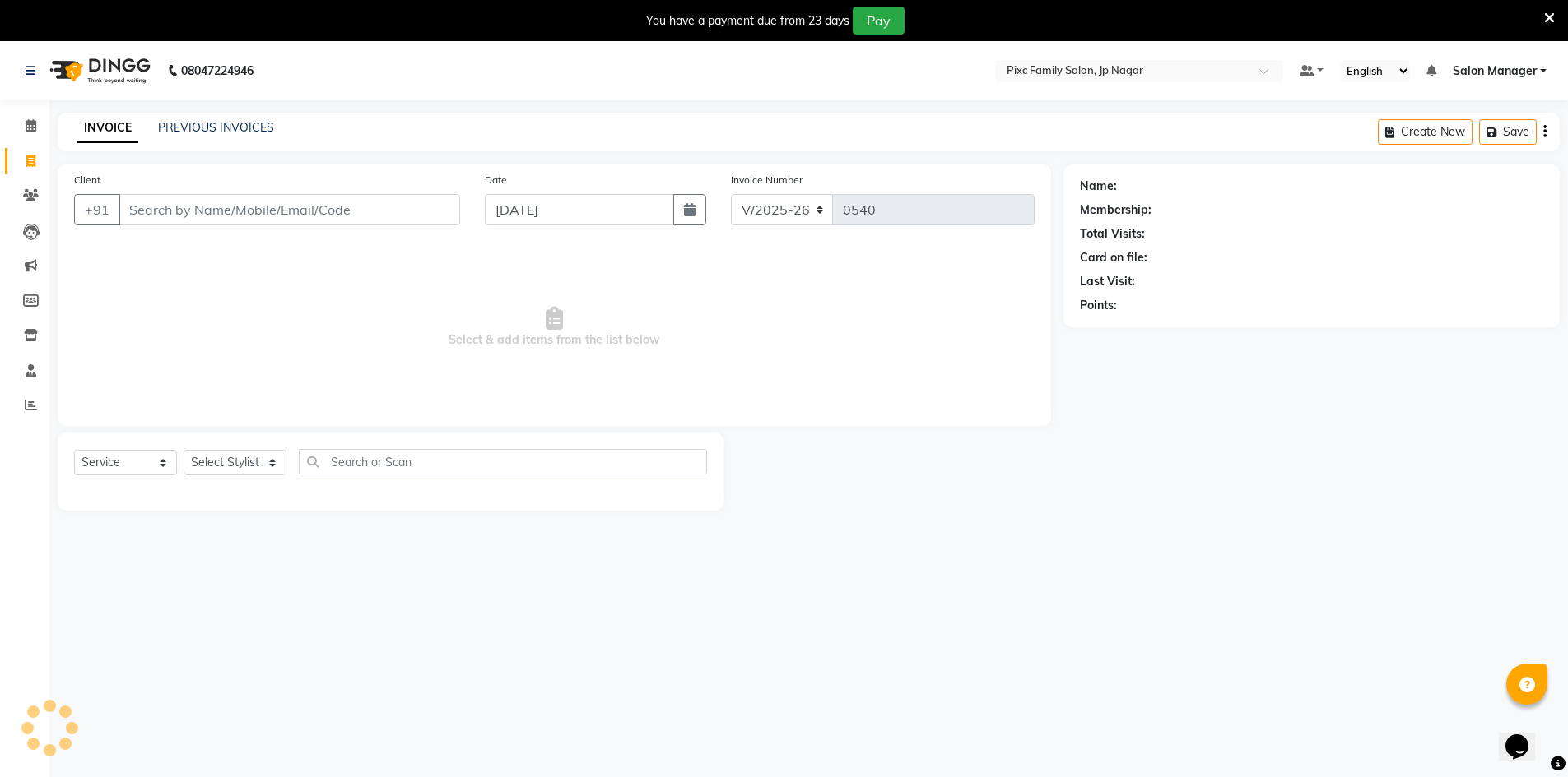
scroll to position [41, 0]
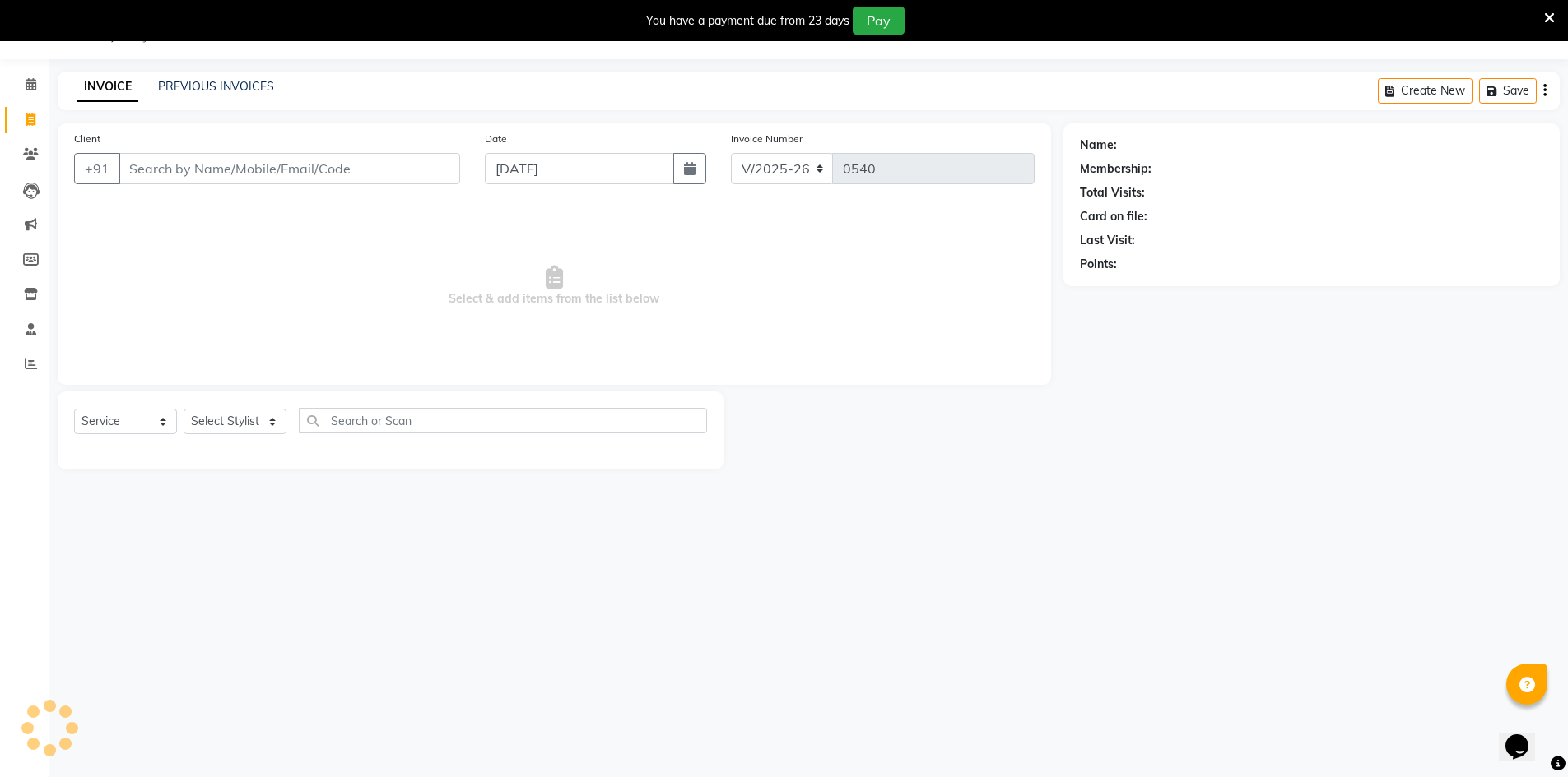
type input "9480706166"
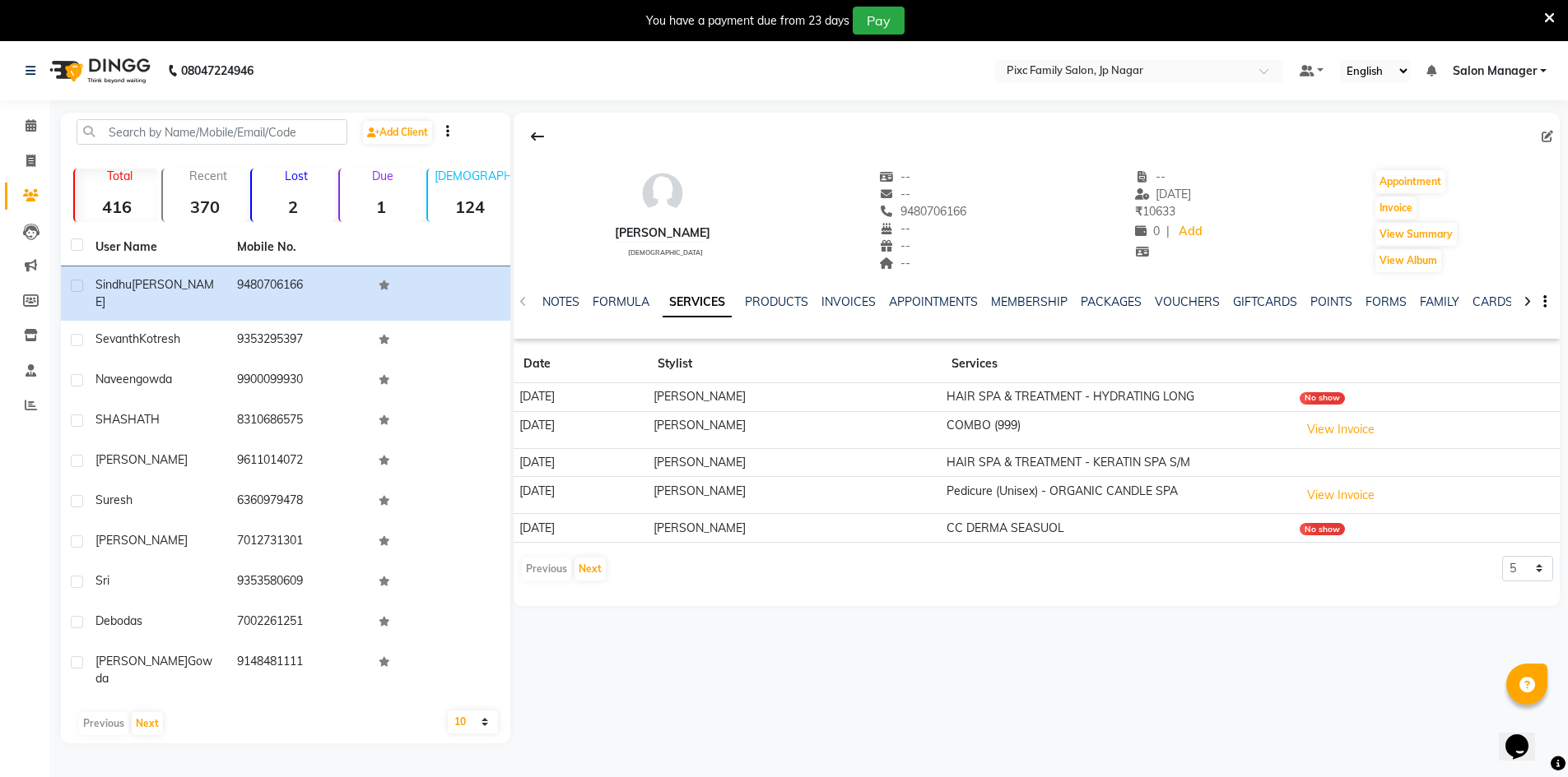
click at [988, 408] on td "HAIR SPA & TREATMENT - HYDRATING LONG" at bounding box center [1118, 397] width 353 height 29
click at [1023, 464] on td "HAIR SPA & TREATMENT - KERATIN SPA S/M" at bounding box center [1118, 463] width 353 height 29
click at [1075, 503] on td "Pedicure (Unisex) - ORGANIC CANDLE SPA" at bounding box center [1118, 495] width 353 height 37
click at [1044, 533] on td "CC DERMA SEASUOL" at bounding box center [1118, 528] width 353 height 29
click at [855, 295] on link "INVOICES" at bounding box center [849, 302] width 54 height 15
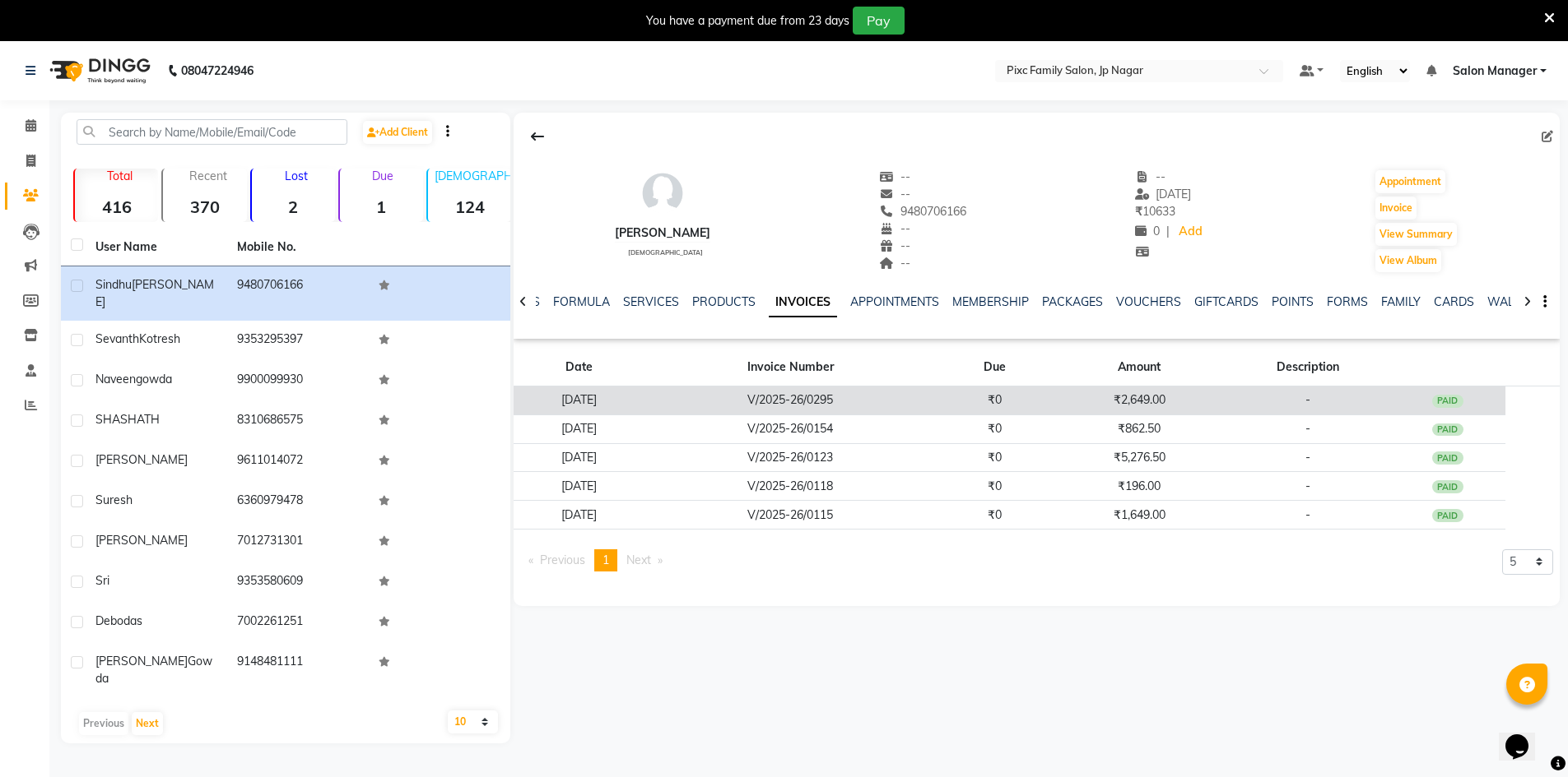
click at [643, 395] on td "[DATE]" at bounding box center [578, 401] width 130 height 29
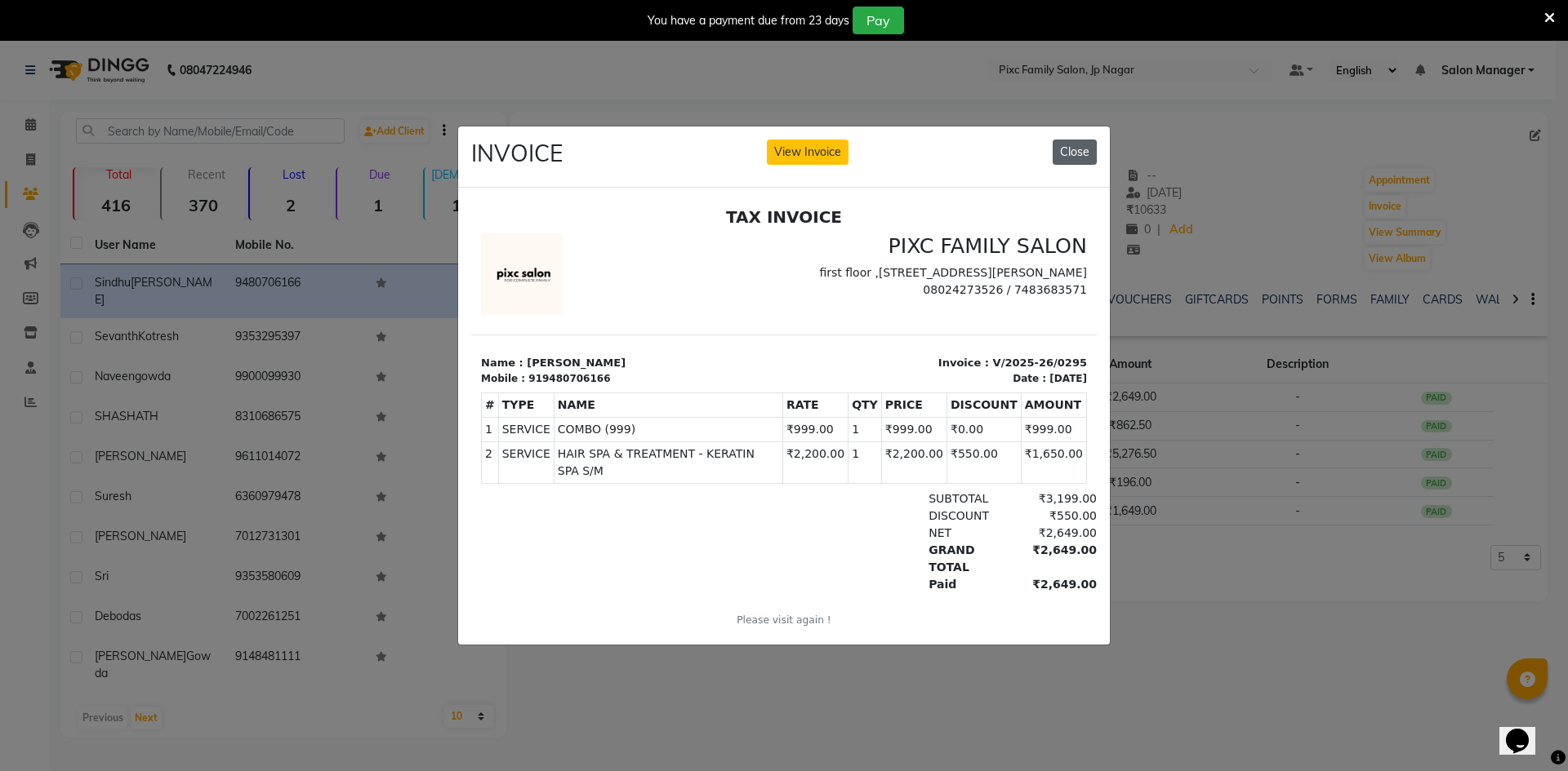
click at [1070, 154] on button "Close" at bounding box center [1074, 152] width 44 height 25
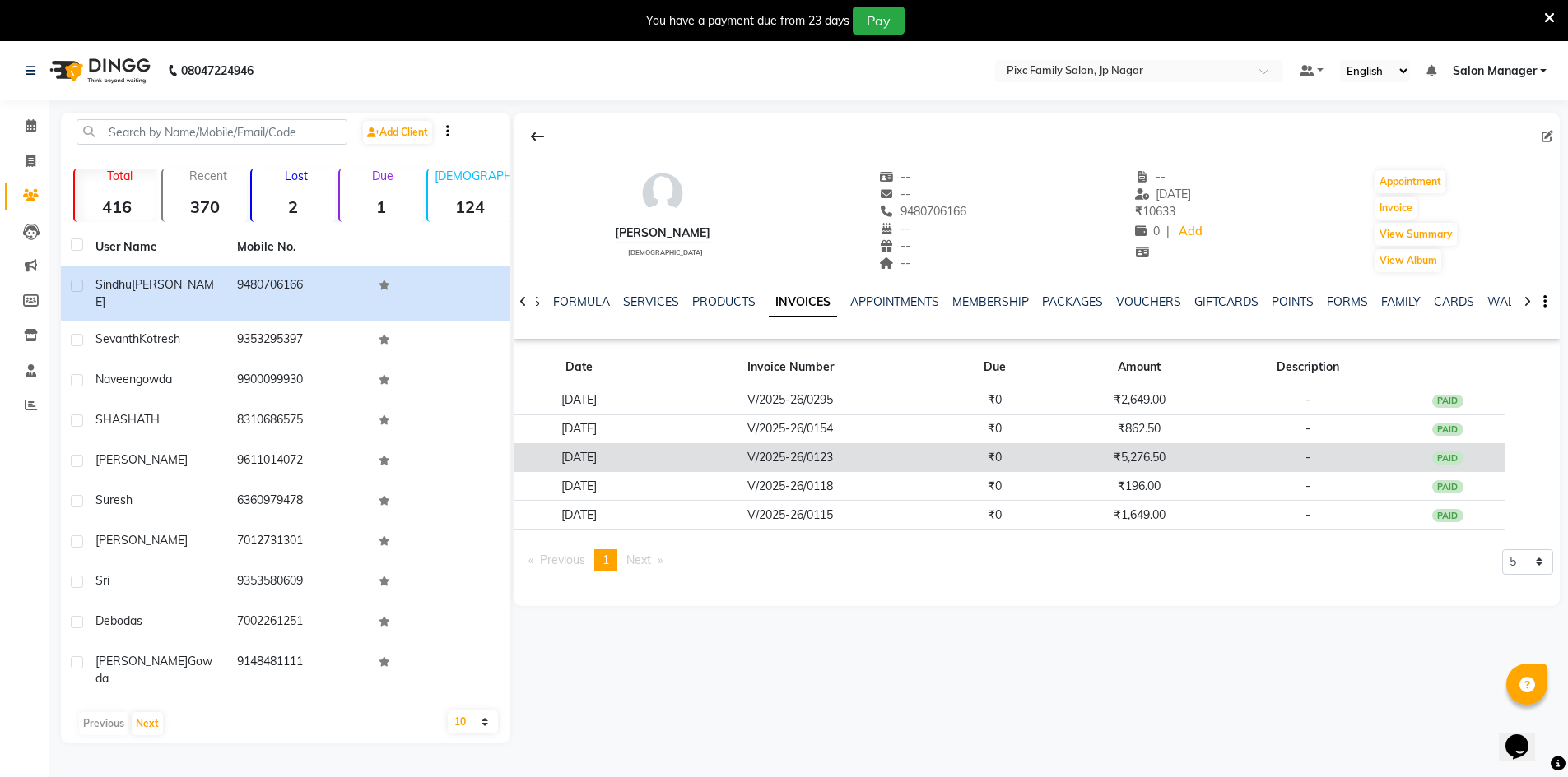
click at [621, 448] on td "[DATE]" at bounding box center [578, 457] width 130 height 29
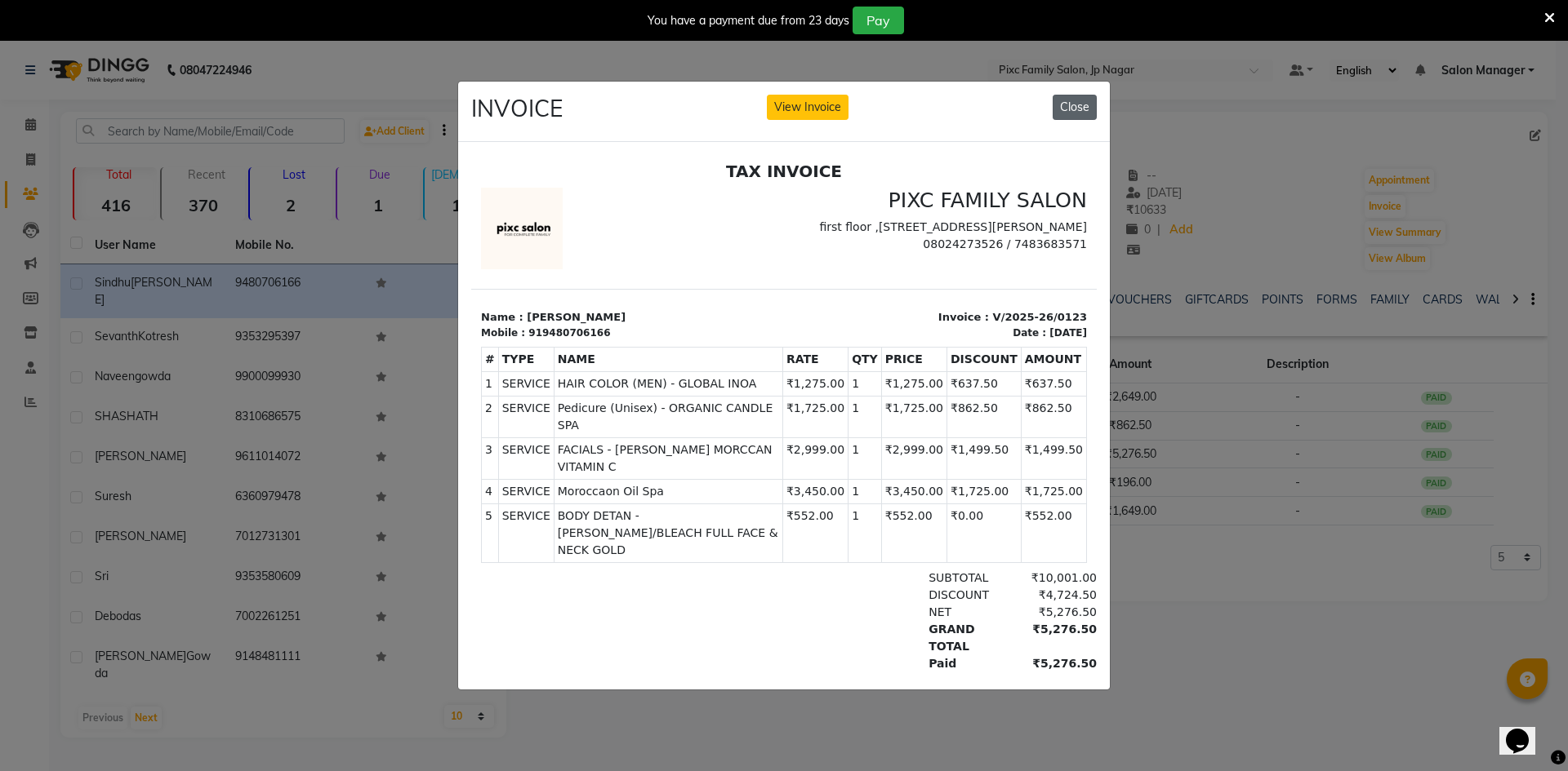
click at [1075, 97] on button "Close" at bounding box center [1074, 107] width 44 height 25
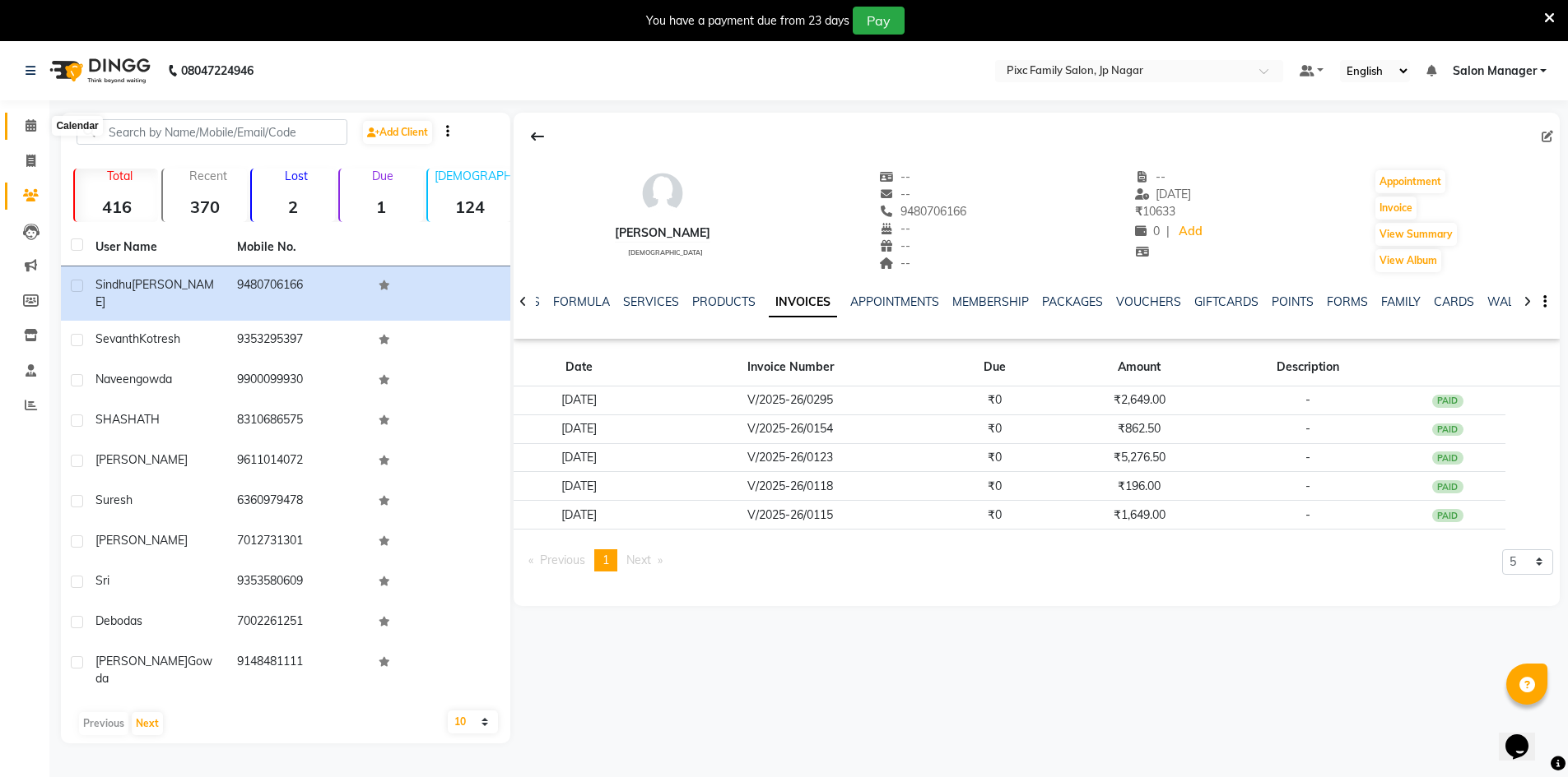
click at [27, 121] on icon at bounding box center [30, 125] width 10 height 12
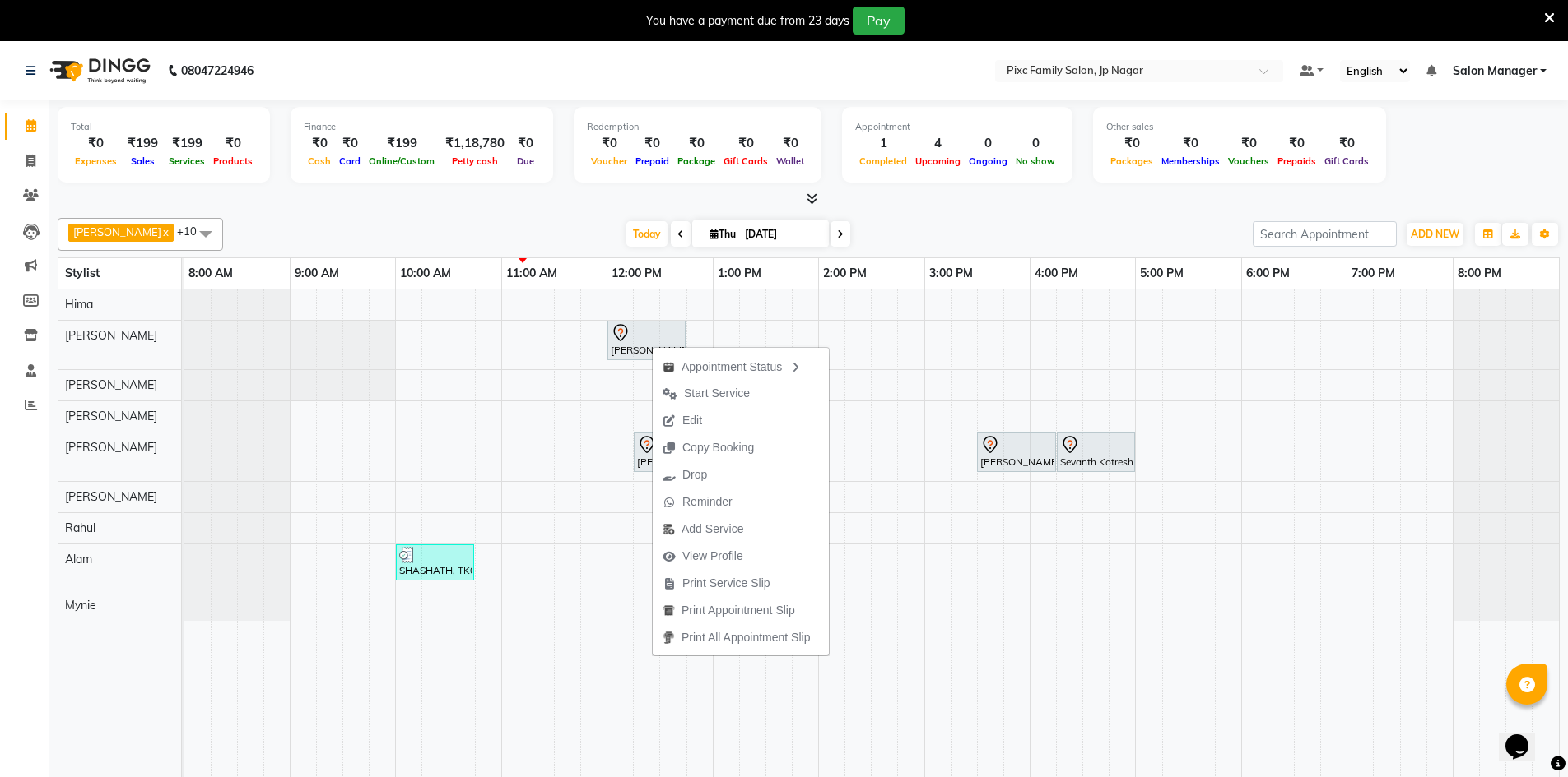
click at [701, 420] on span "Edit" at bounding box center [692, 420] width 20 height 17
select select "tentative"
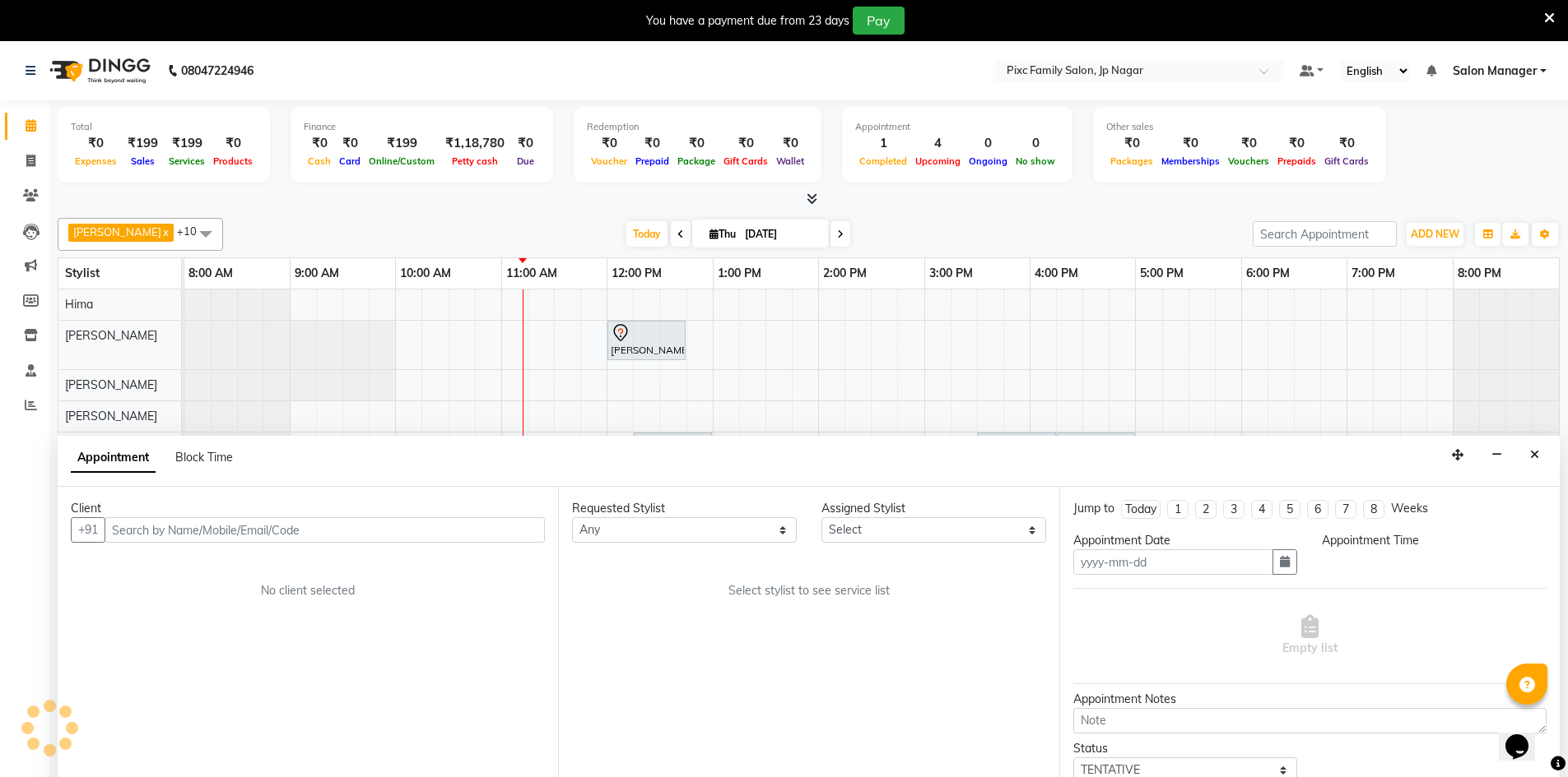
type input "[DATE]"
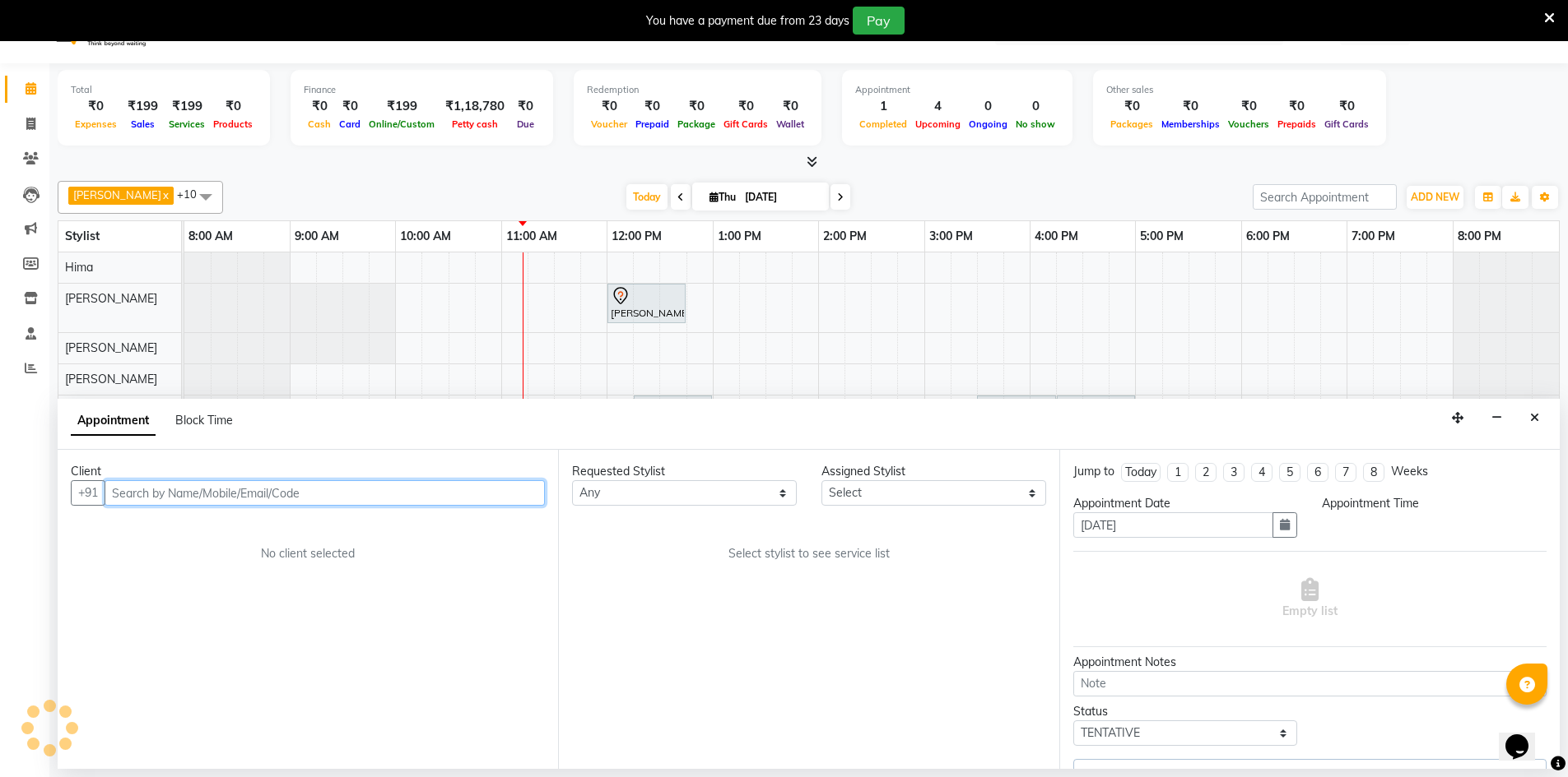
select select "82406"
select select "720"
select select "4220"
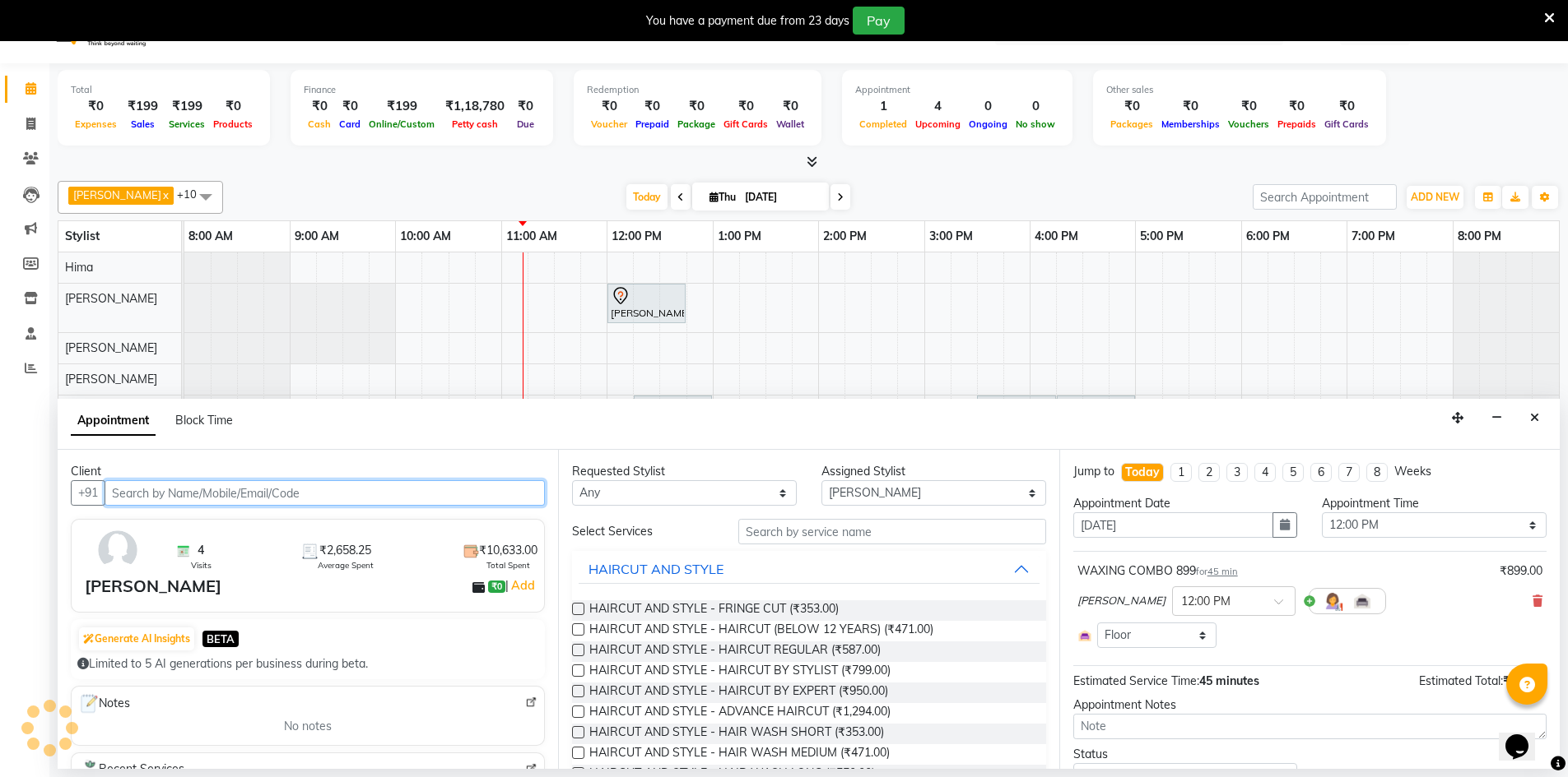
scroll to position [41, 0]
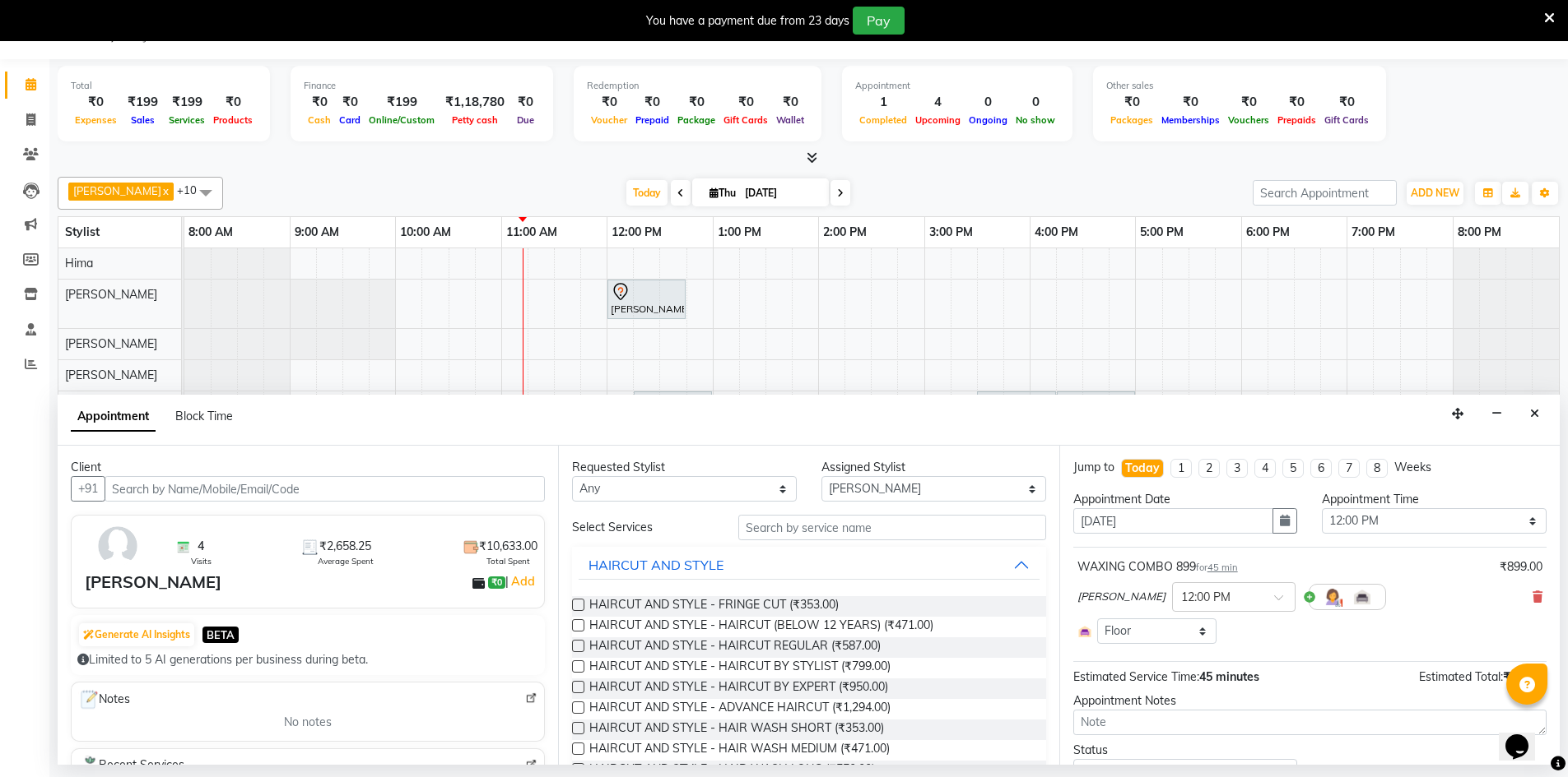
click at [848, 502] on div "Requested Stylist Any [PERSON_NAME] BISWAKARAM Anjali [PERSON_NAME] [PERSON_NAM…" at bounding box center [807, 605] width 500 height 319
click at [857, 486] on select "Select [PERSON_NAME] BISWAKARAM [PERSON_NAME] [PERSON_NAME] [PERSON_NAME] [PERS…" at bounding box center [933, 488] width 224 height 25
select select "84043"
click at [822, 476] on select "Select [PERSON_NAME] BISWAKARAM [PERSON_NAME] [PERSON_NAME] [PERSON_NAME] [PERS…" at bounding box center [933, 488] width 224 height 25
click at [815, 525] on input "text" at bounding box center [892, 527] width 308 height 25
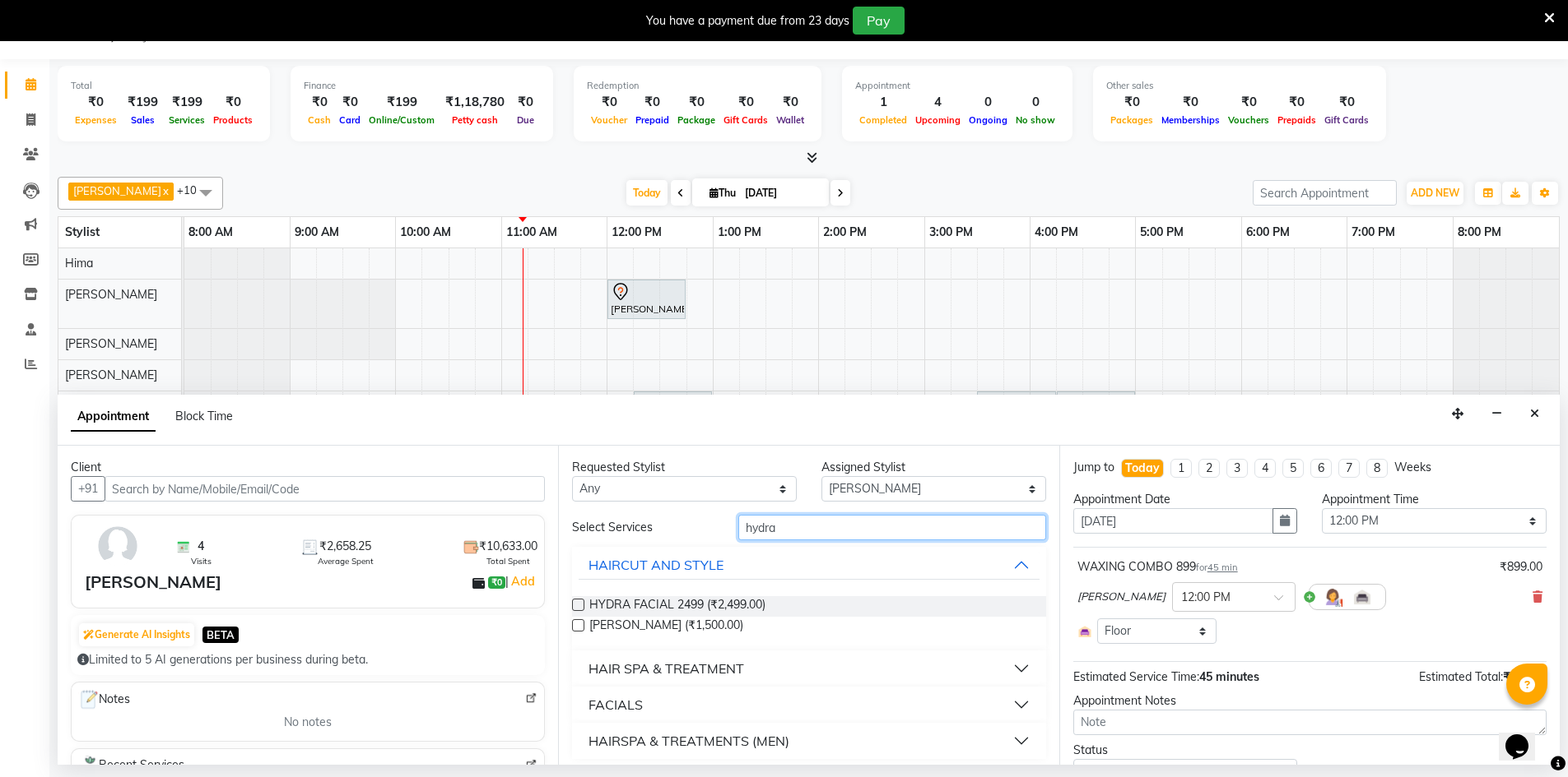
type input "hydra"
click at [739, 680] on button "HAIR SPA & TREATMENT" at bounding box center [808, 669] width 460 height 30
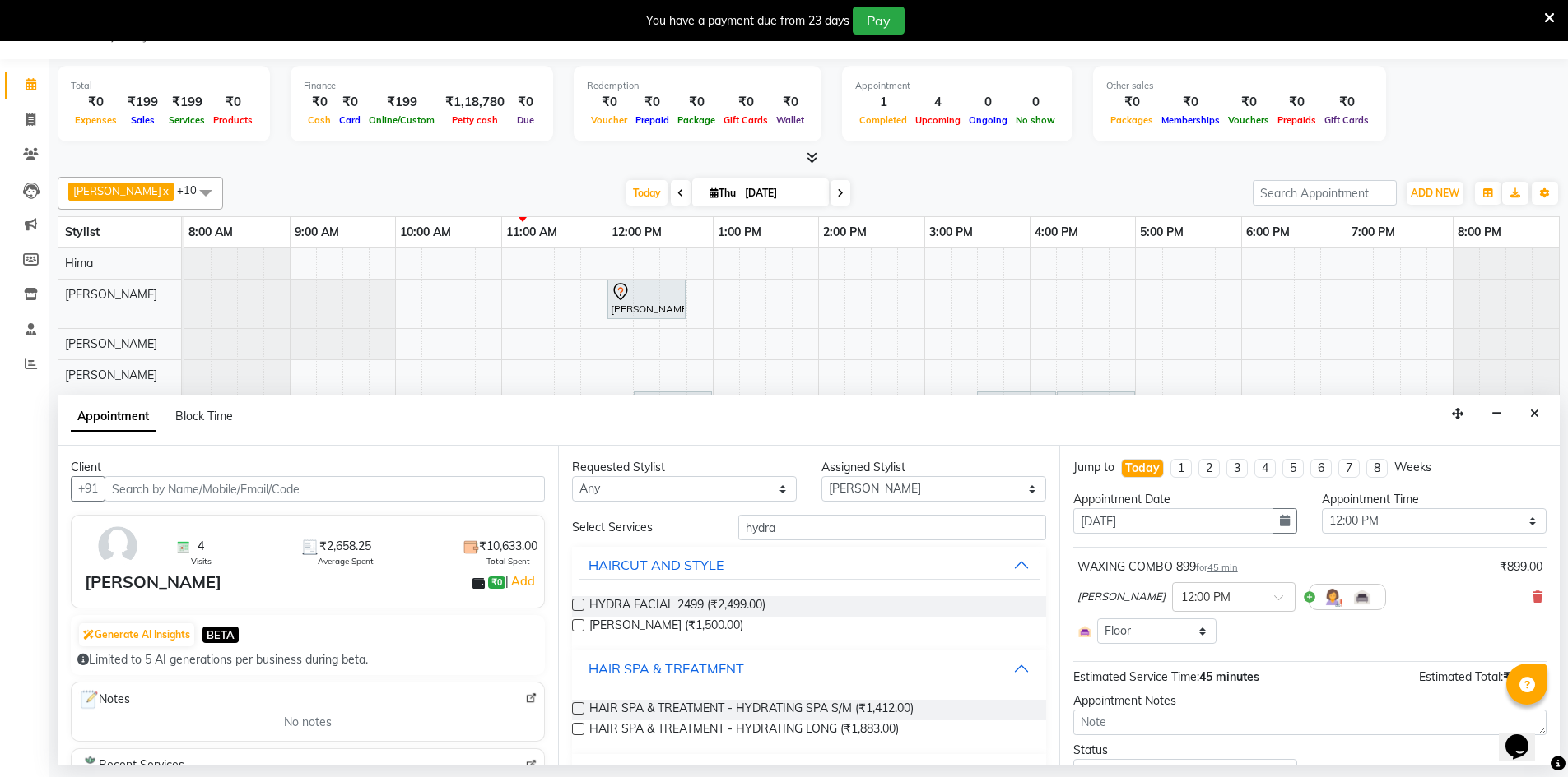
scroll to position [75, 0]
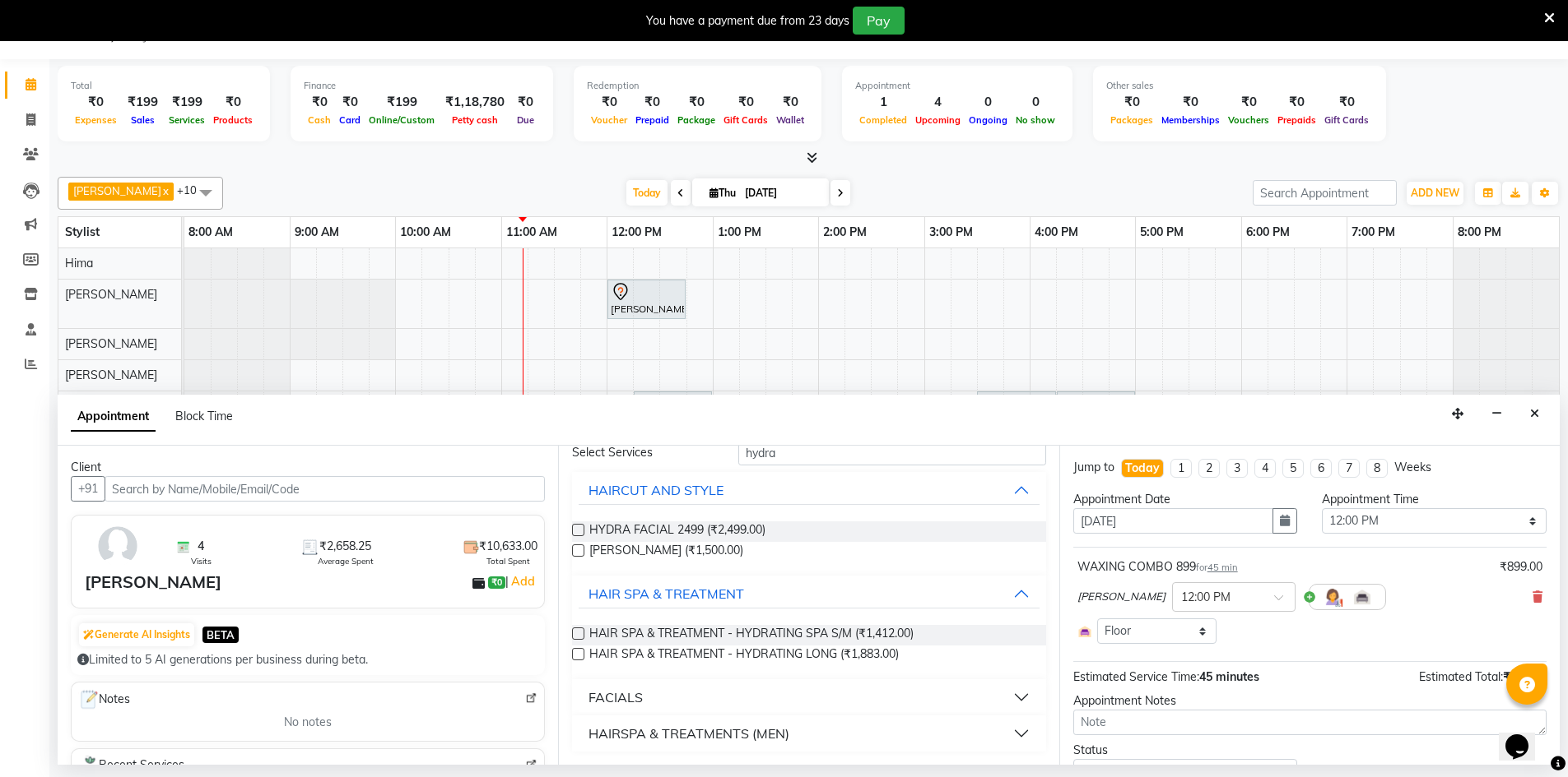
click at [577, 637] on label at bounding box center [577, 633] width 12 height 12
click at [577, 637] on input "checkbox" at bounding box center [576, 634] width 10 height 10
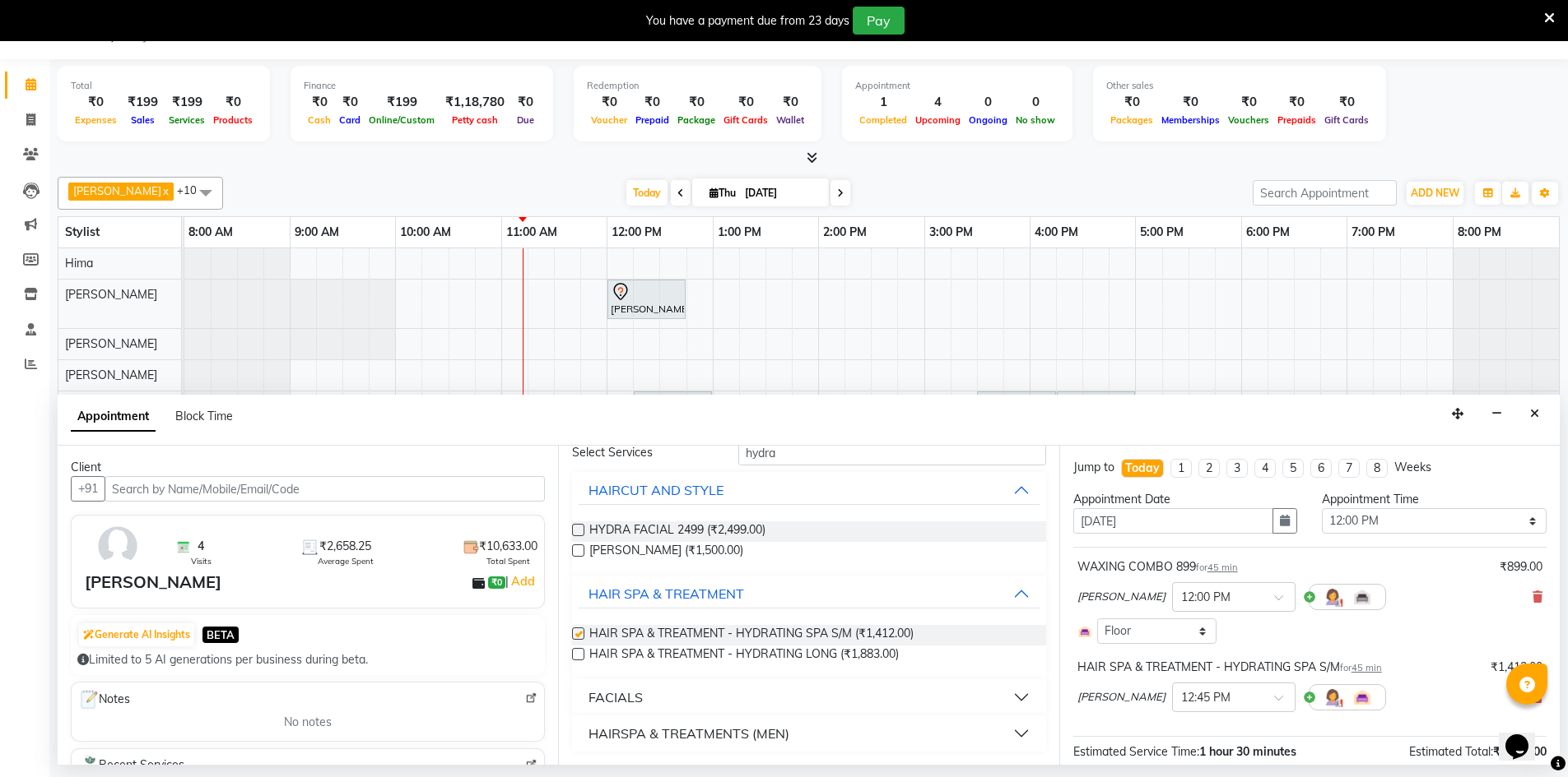
checkbox input "false"
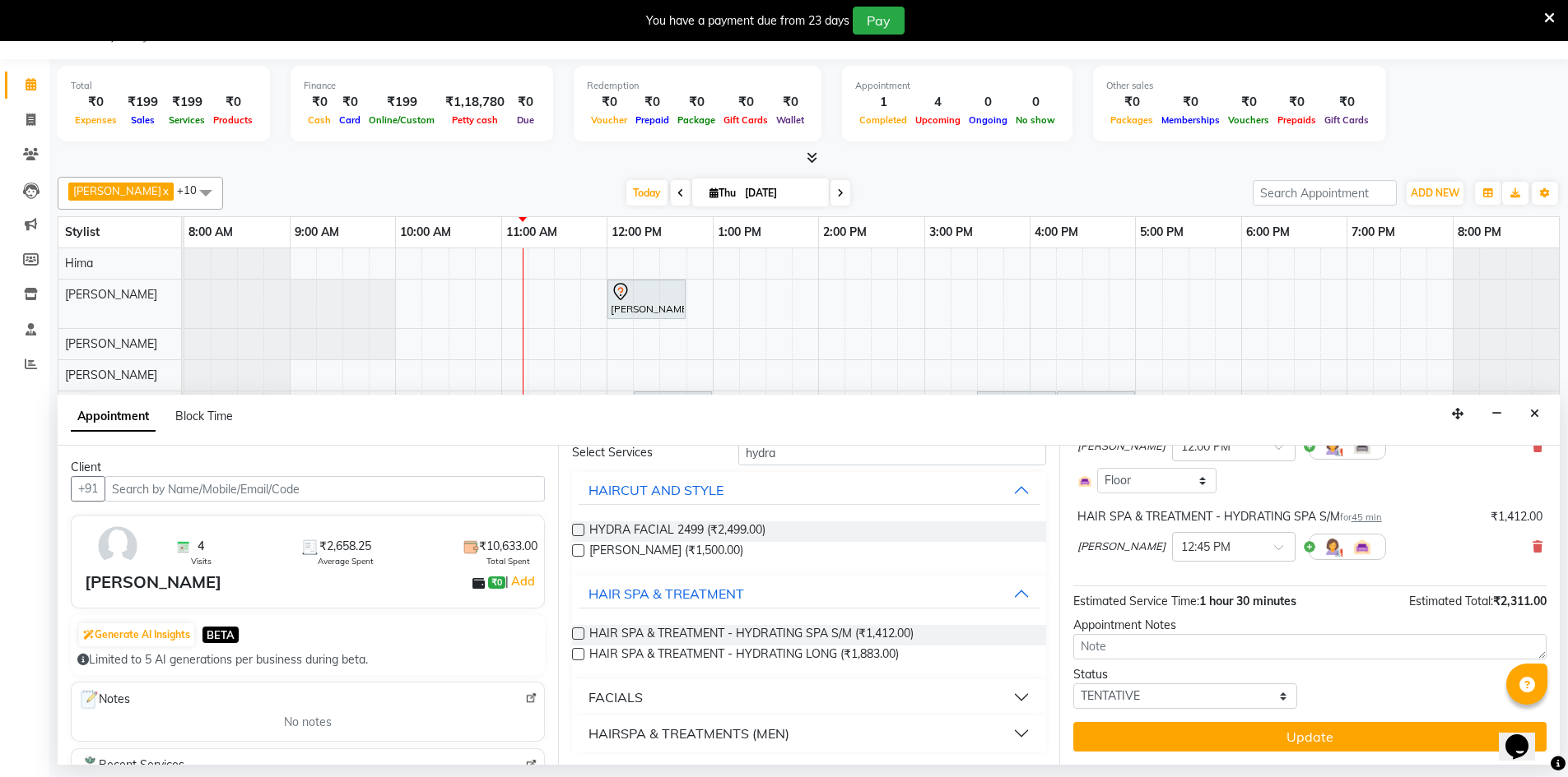
click at [1242, 735] on button "Update" at bounding box center [1310, 738] width 473 height 30
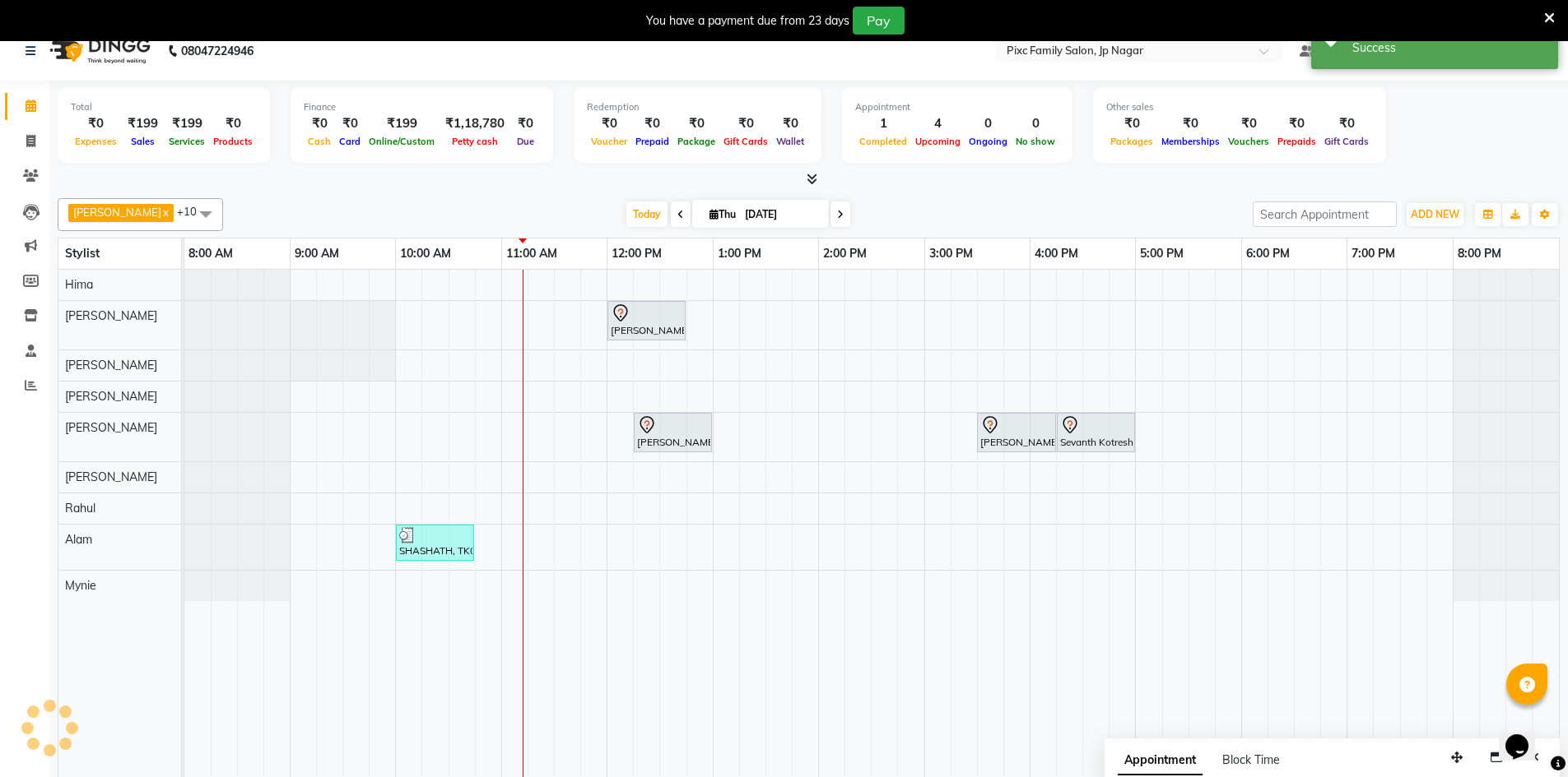
scroll to position [0, 0]
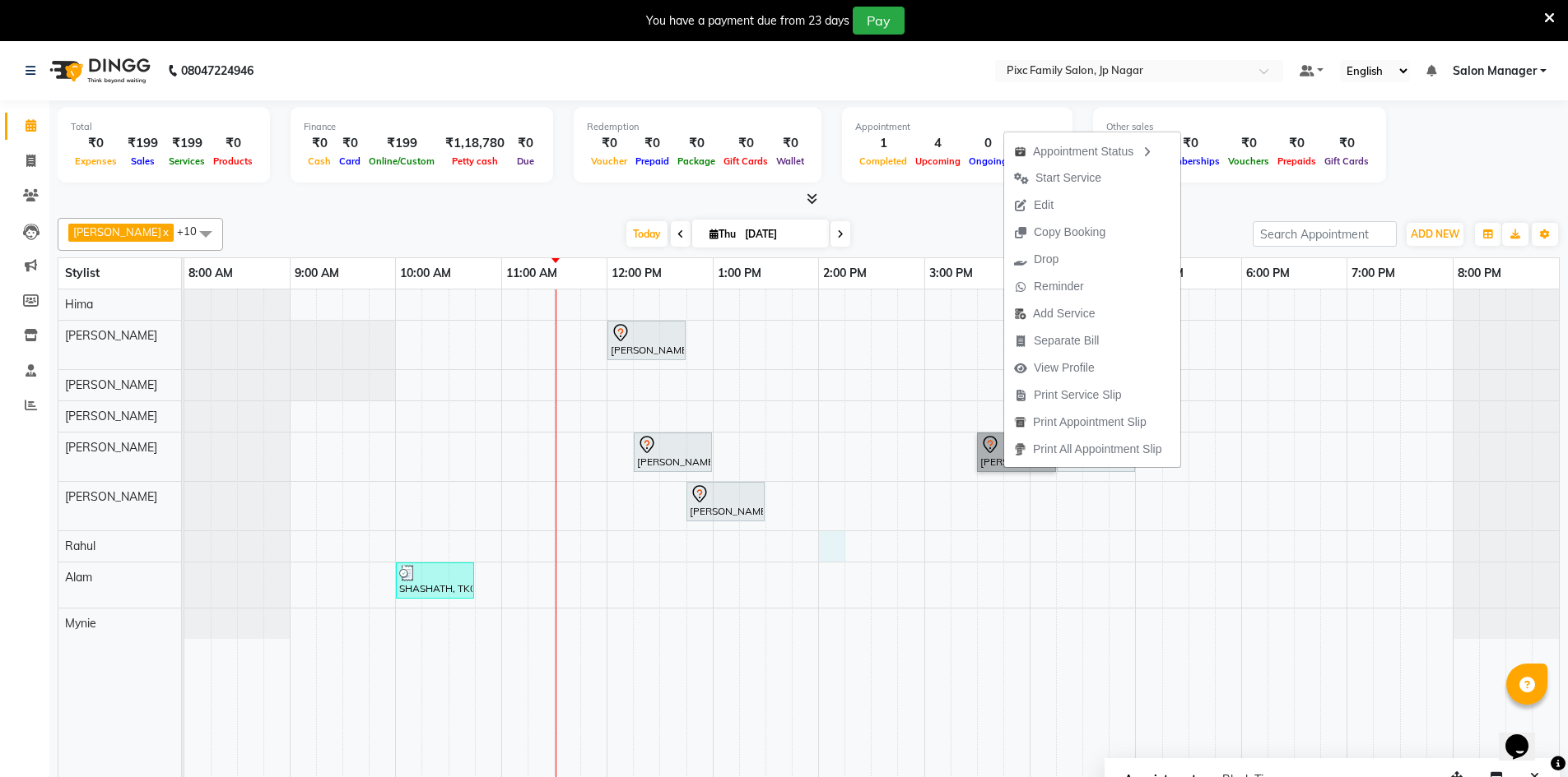
click at [838, 552] on div "[PERSON_NAME], TK04, 12:00 PM-12:45 PM, WAXING COMBO 899 [PERSON_NAME], TK03, 1…" at bounding box center [871, 545] width 1375 height 511
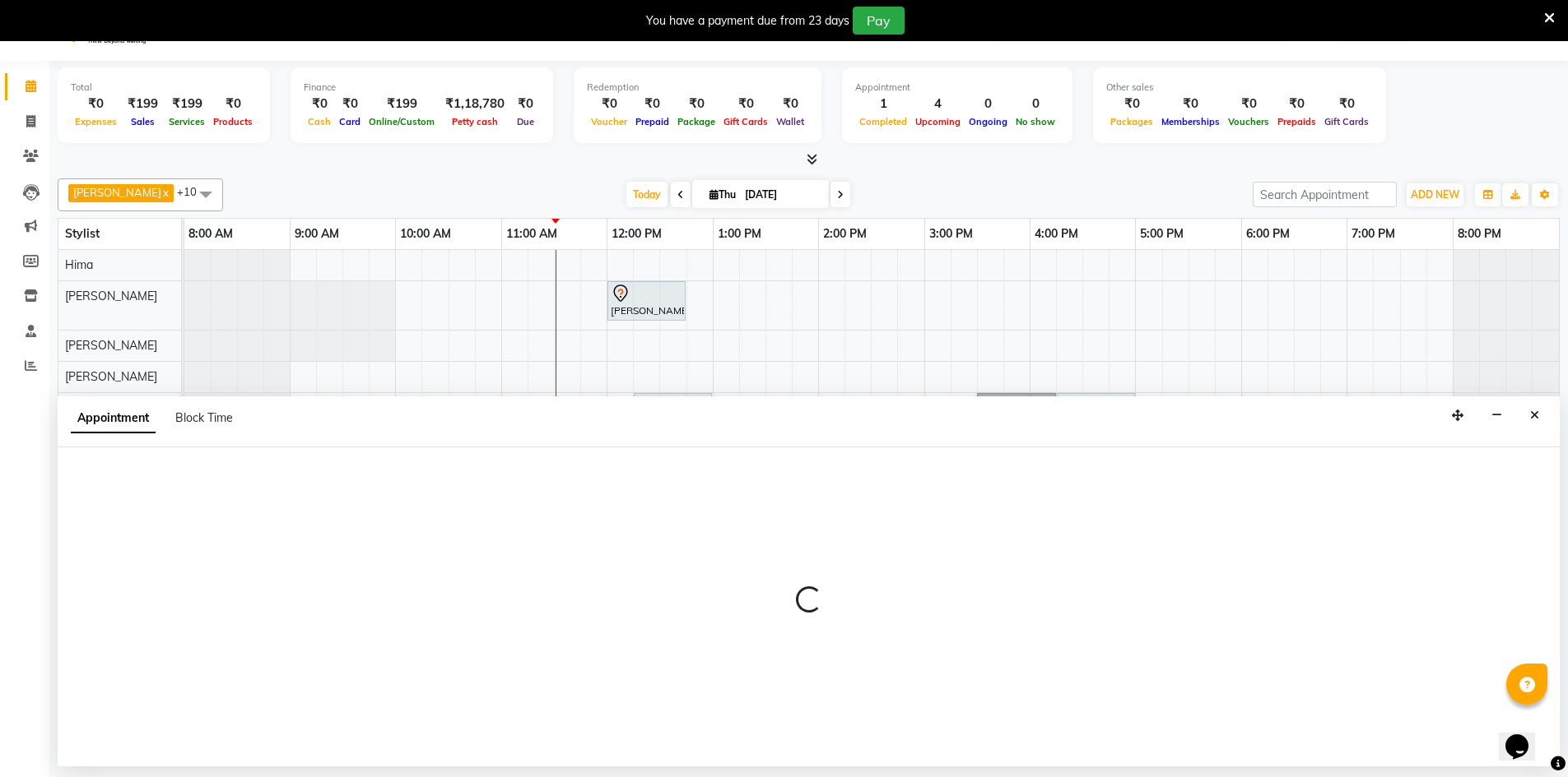
scroll to position [41, 0]
select select "87263"
select select "tentative"
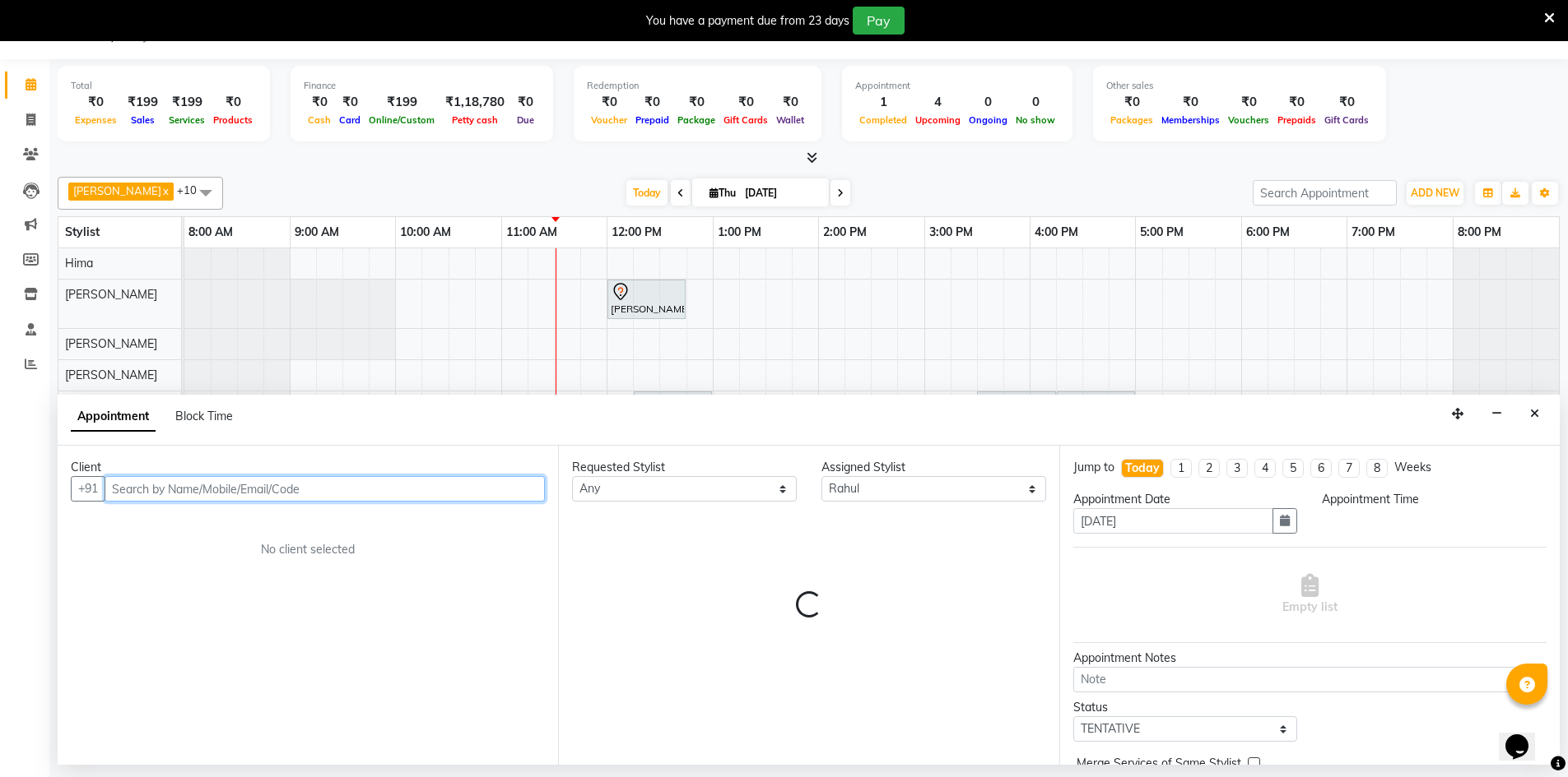
select select "840"
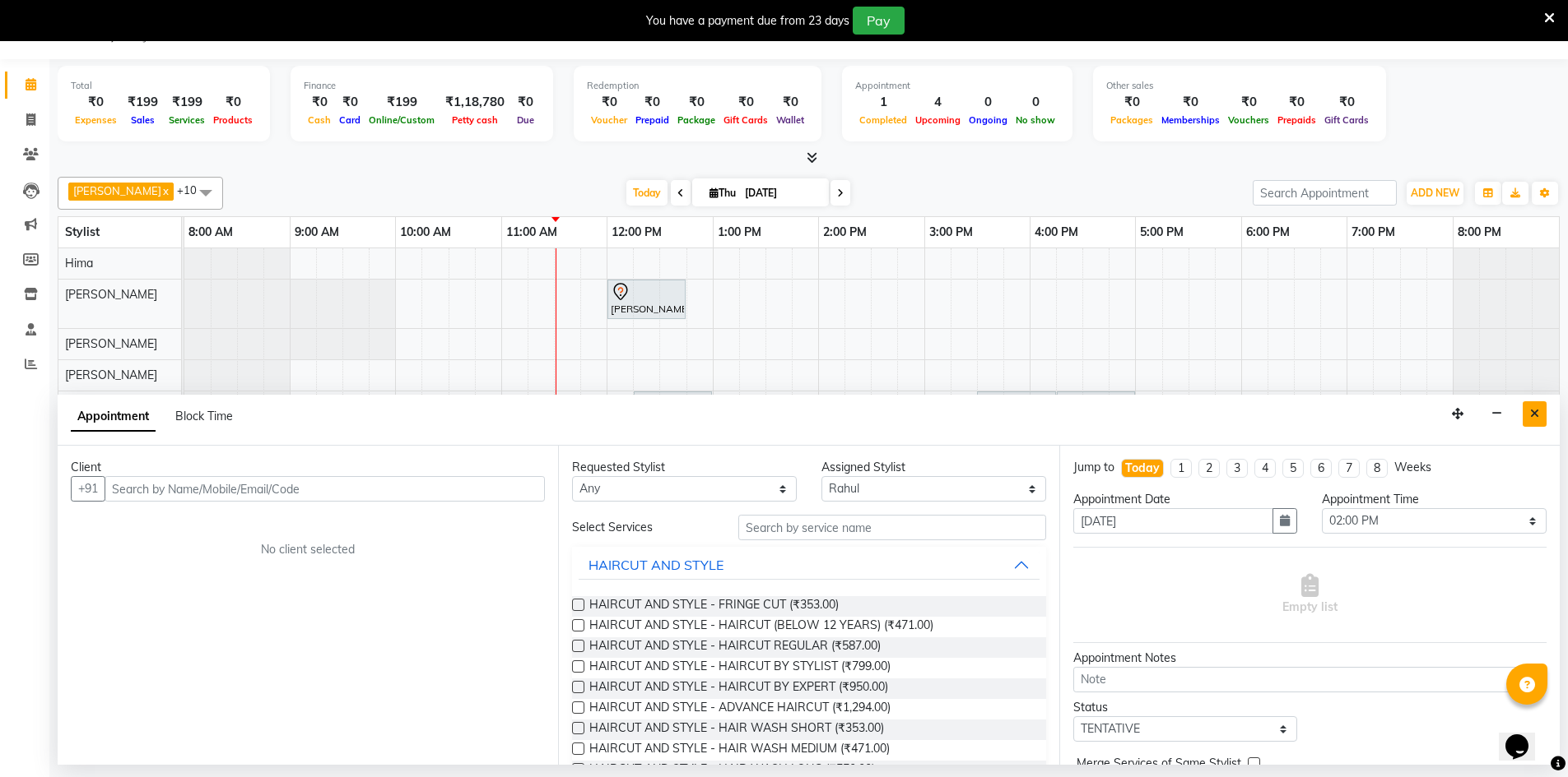
click at [1526, 413] on button "Close" at bounding box center [1533, 414] width 23 height 25
